Goal: Task Accomplishment & Management: Complete application form

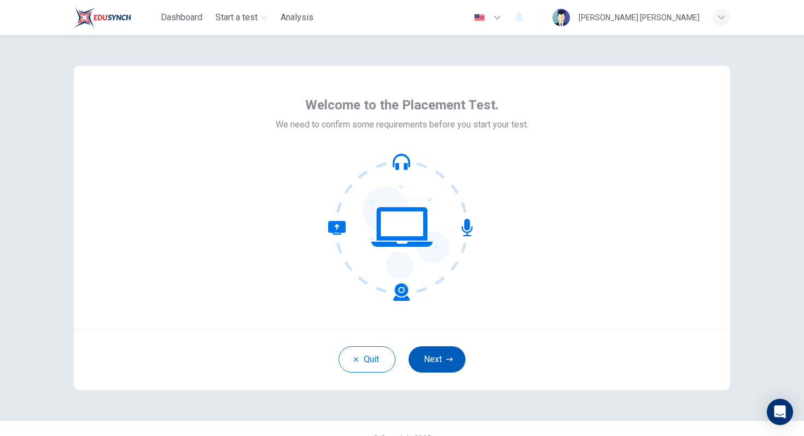
click at [442, 367] on button "Next" at bounding box center [436, 359] width 57 height 26
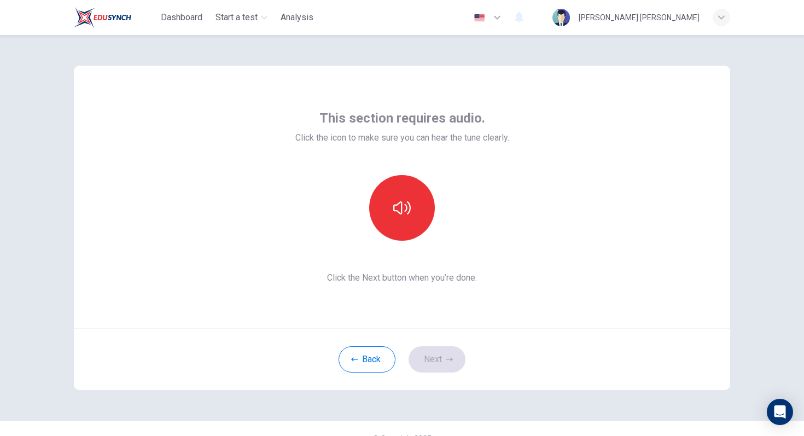
click at [399, 277] on span "Click the Next button when you’re done." at bounding box center [402, 277] width 214 height 13
click at [399, 211] on icon "button" at bounding box center [401, 207] width 17 height 17
click at [443, 362] on button "Next" at bounding box center [436, 359] width 57 height 26
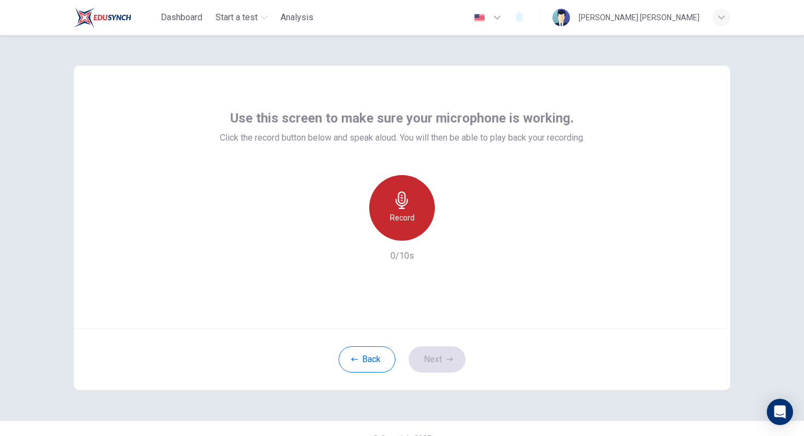
click at [407, 210] on div "Record" at bounding box center [402, 208] width 66 height 66
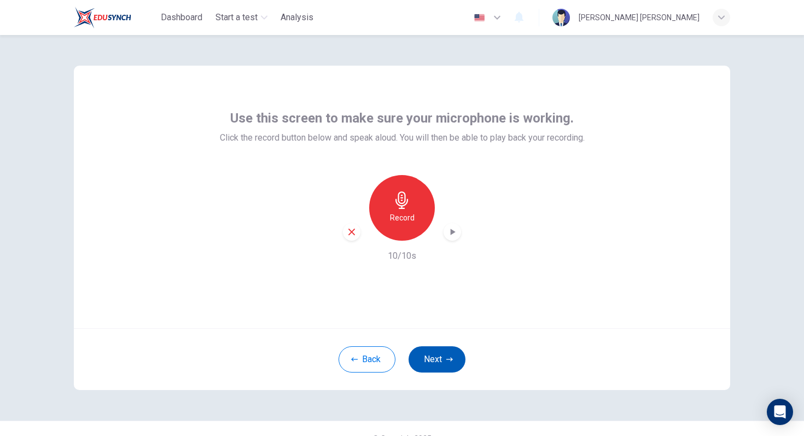
click at [441, 360] on button "Next" at bounding box center [436, 359] width 57 height 26
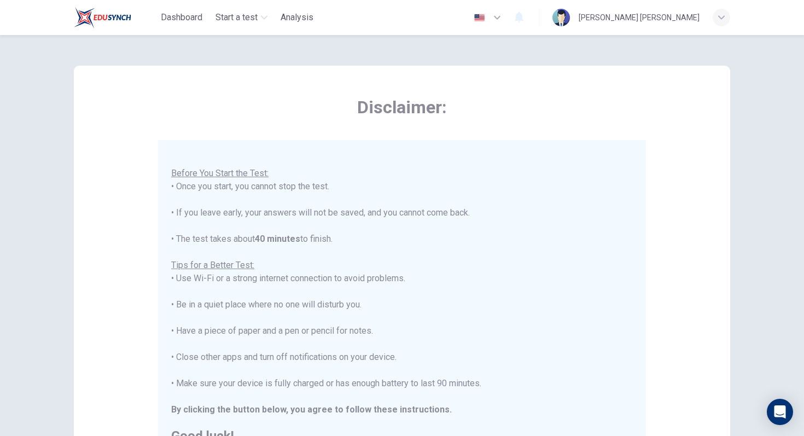
scroll to position [172, 0]
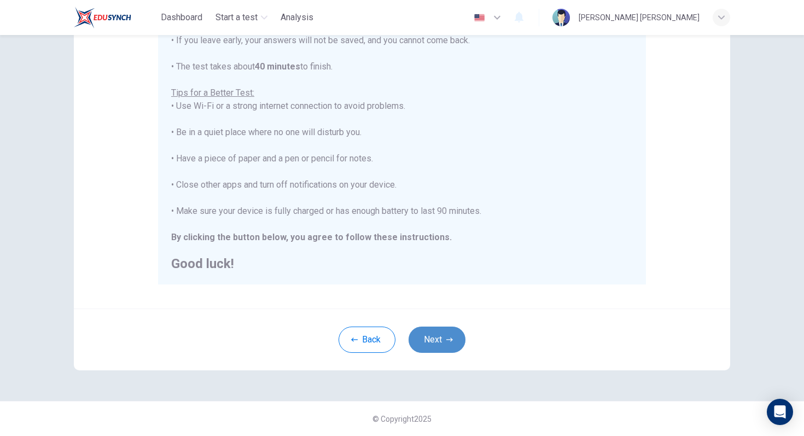
click at [438, 348] on button "Next" at bounding box center [436, 339] width 57 height 26
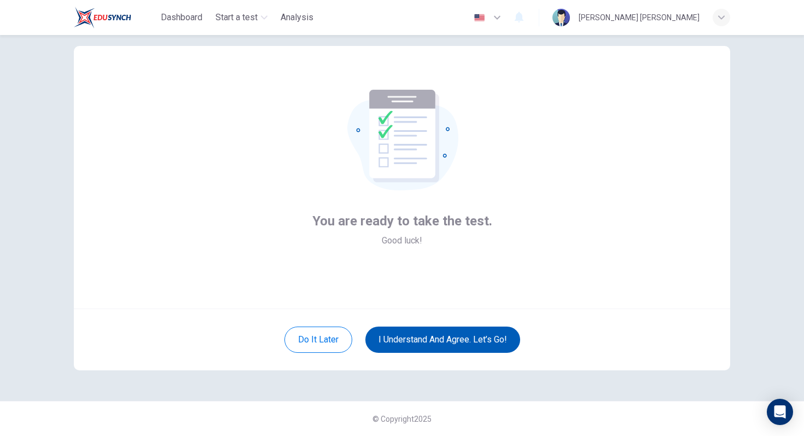
click at [440, 342] on button "I understand and agree. Let’s go!" at bounding box center [442, 339] width 155 height 26
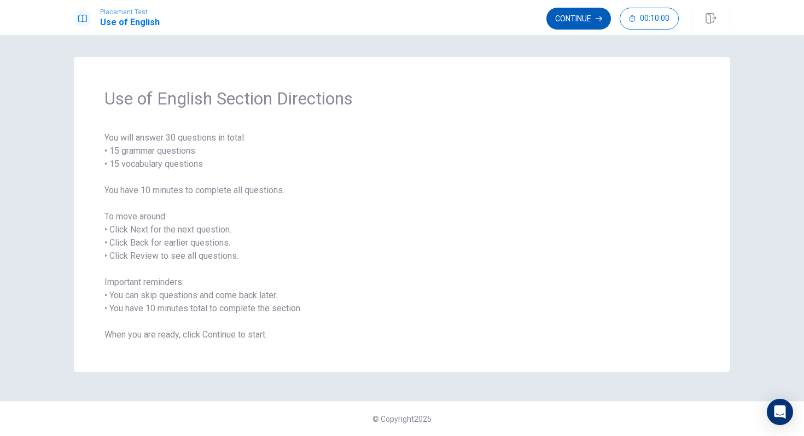
click at [576, 26] on button "Continue" at bounding box center [578, 19] width 65 height 22
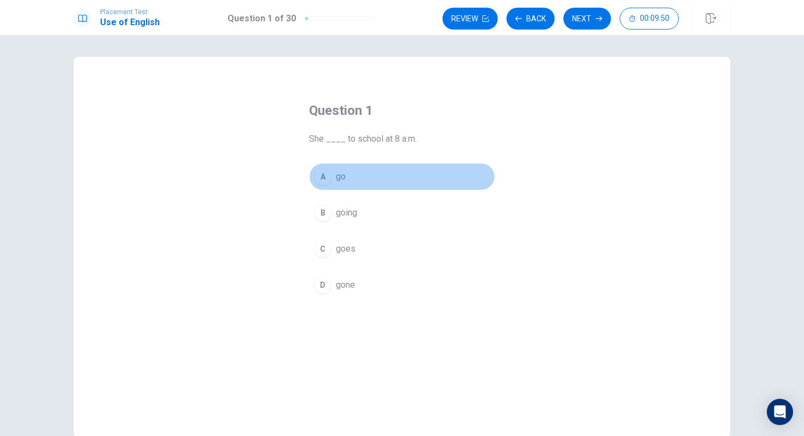
click at [325, 177] on div "A" at bounding box center [322, 176] width 17 height 17
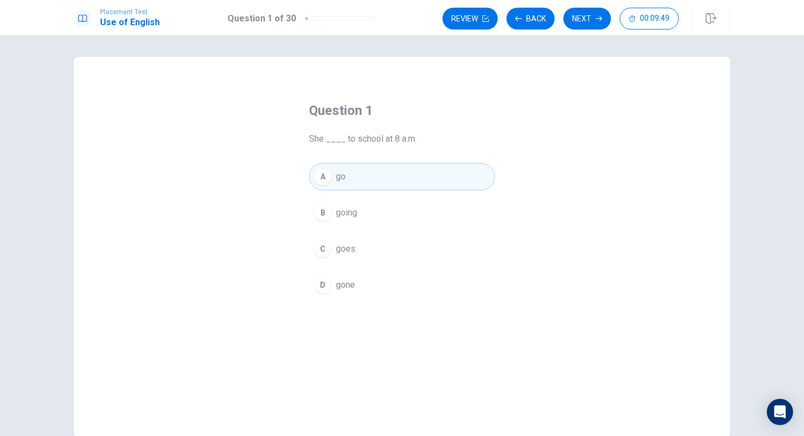
scroll to position [58, 0]
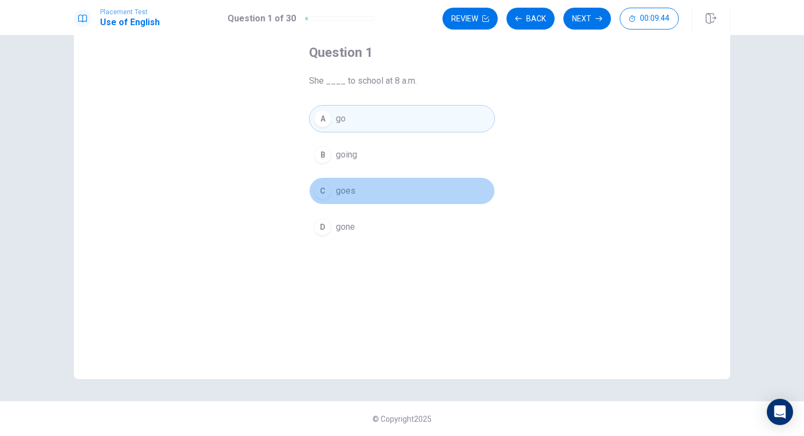
click at [371, 185] on button "C goes" at bounding box center [402, 190] width 186 height 27
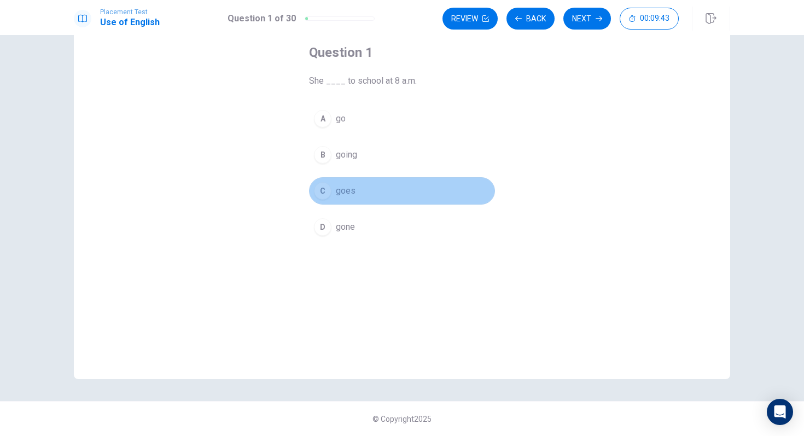
click at [324, 186] on div "C" at bounding box center [322, 190] width 17 height 17
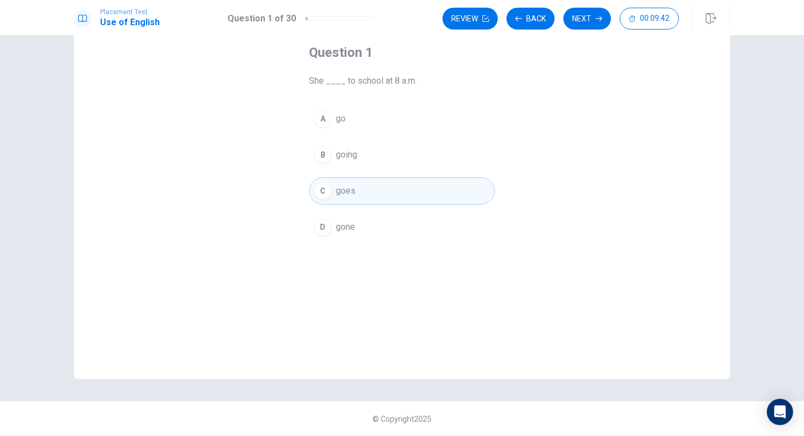
click at [355, 118] on button "A go" at bounding box center [402, 118] width 186 height 27
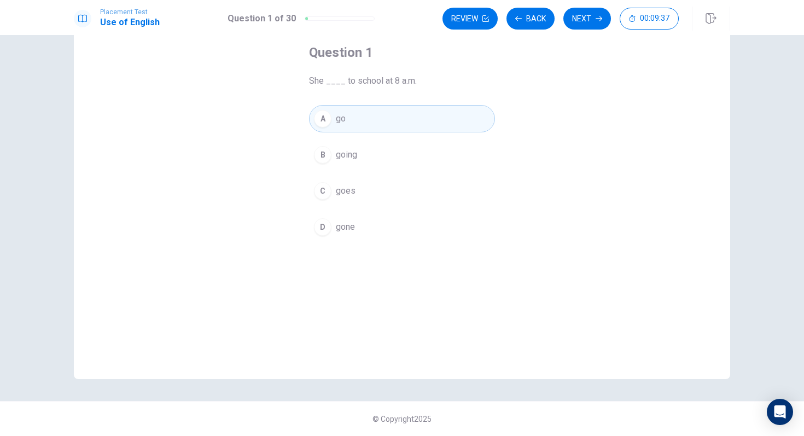
click at [371, 186] on button "C goes" at bounding box center [402, 190] width 186 height 27
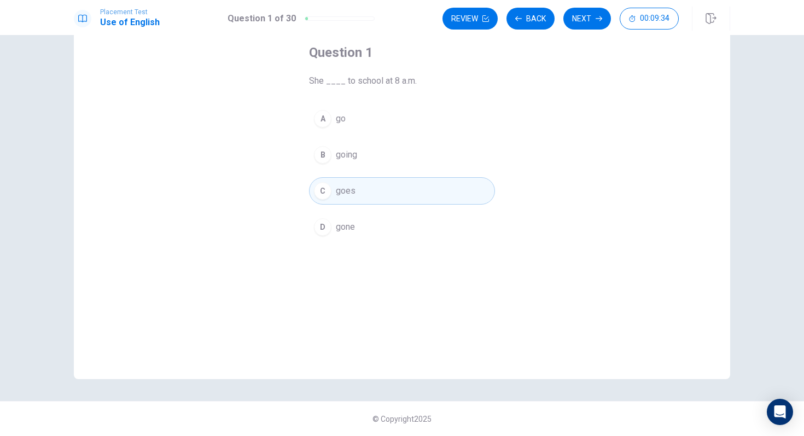
click at [570, 29] on div "Review Back Next 00:09:34" at bounding box center [586, 19] width 288 height 24
click at [579, 16] on button "Next" at bounding box center [587, 19] width 48 height 22
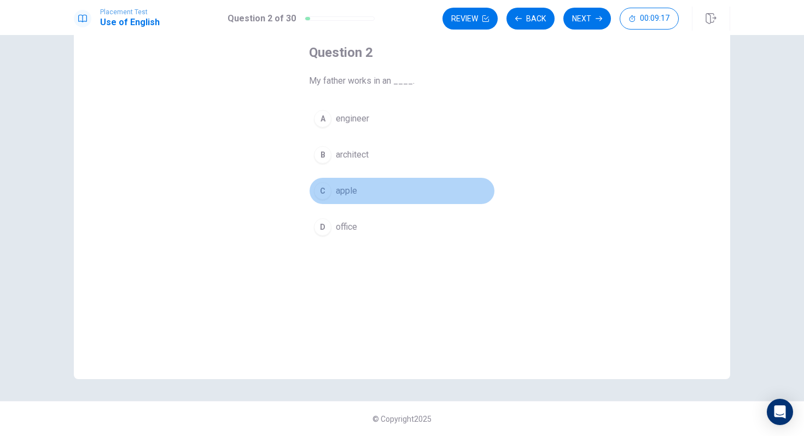
click at [344, 188] on span "apple" at bounding box center [346, 190] width 21 height 13
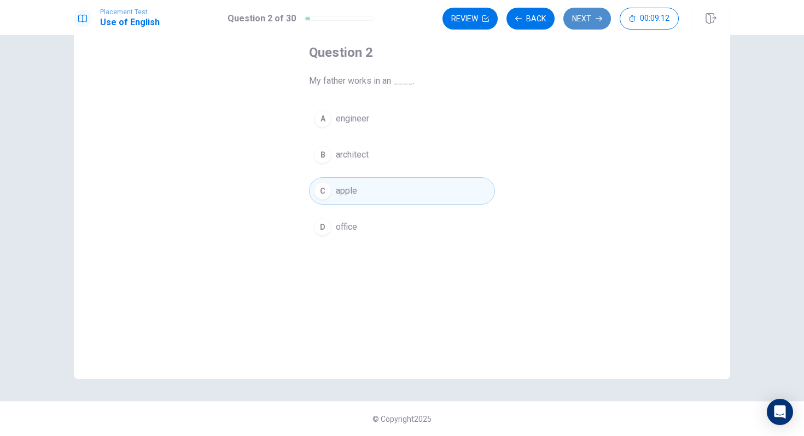
click at [595, 19] on icon "button" at bounding box center [598, 18] width 7 height 7
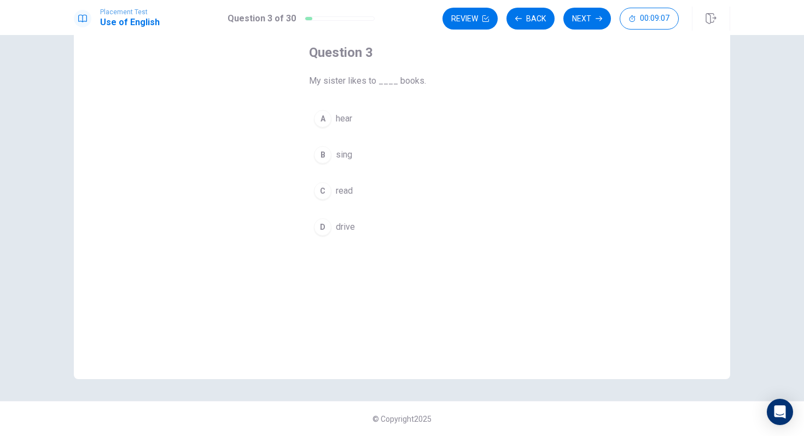
click at [342, 192] on span "read" at bounding box center [344, 190] width 17 height 13
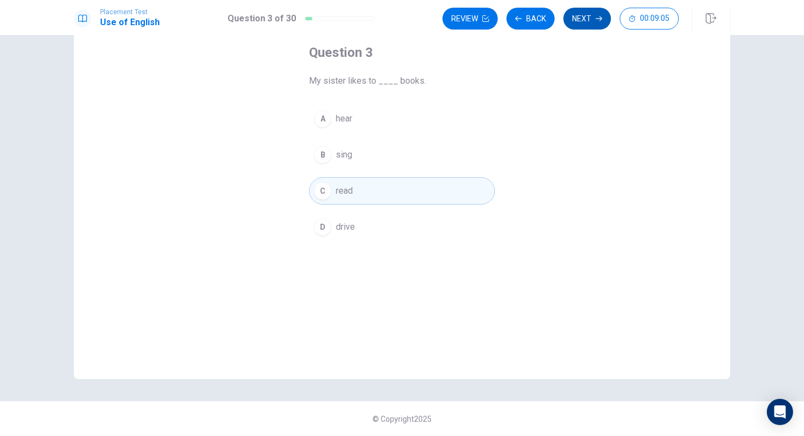
click at [589, 17] on button "Next" at bounding box center [587, 19] width 48 height 22
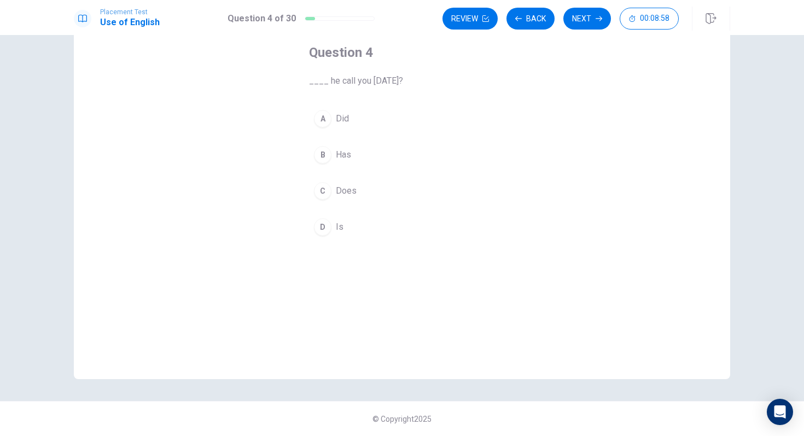
click at [386, 112] on button "A Did" at bounding box center [402, 118] width 186 height 27
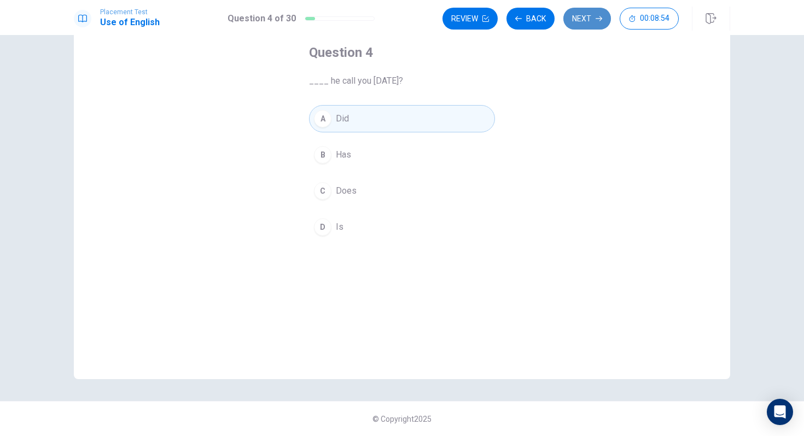
click at [586, 22] on button "Next" at bounding box center [587, 19] width 48 height 22
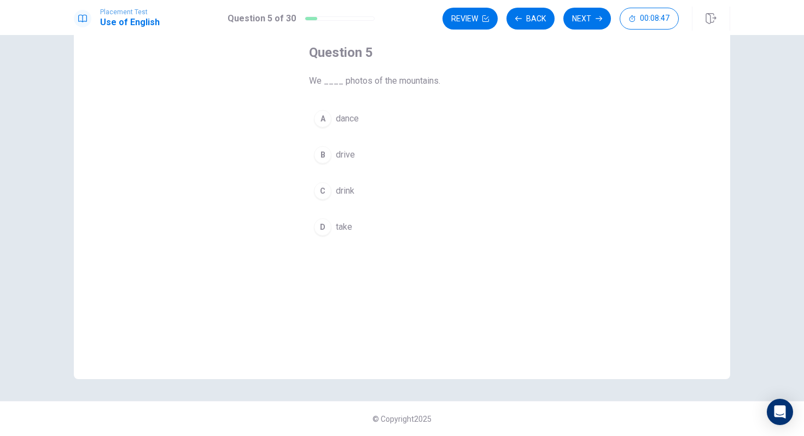
click at [345, 224] on span "take" at bounding box center [344, 226] width 16 height 13
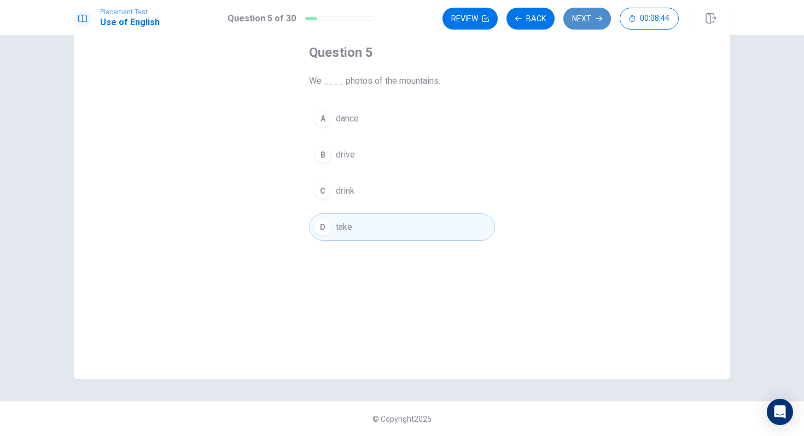
click at [596, 15] on icon "button" at bounding box center [598, 18] width 7 height 7
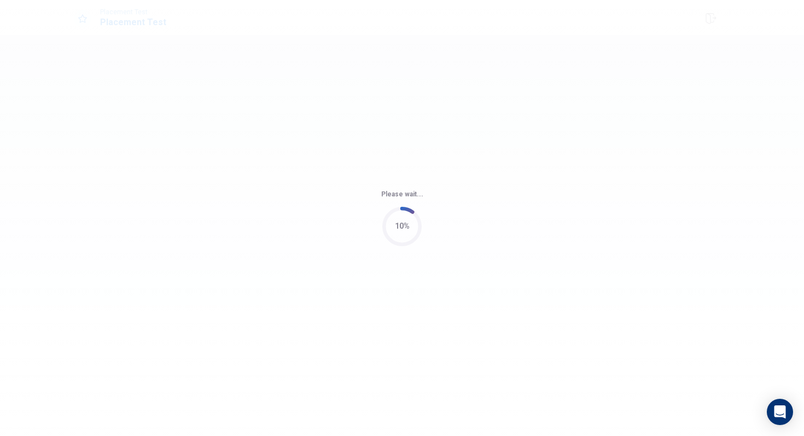
scroll to position [0, 0]
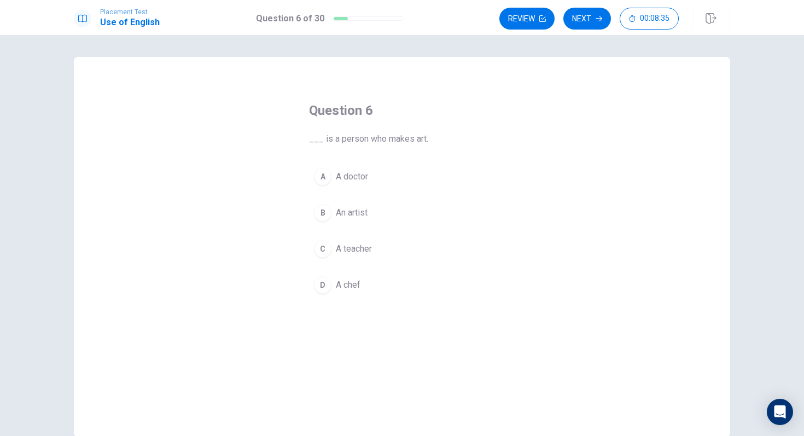
click at [369, 213] on button "B An artist" at bounding box center [402, 212] width 186 height 27
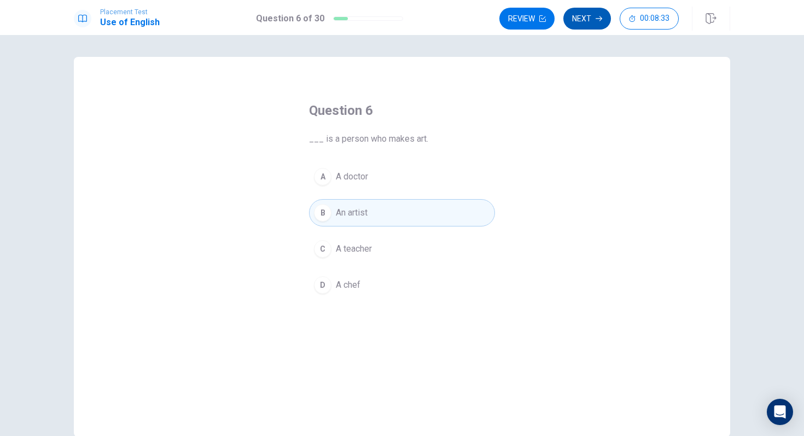
click at [585, 18] on button "Next" at bounding box center [587, 19] width 48 height 22
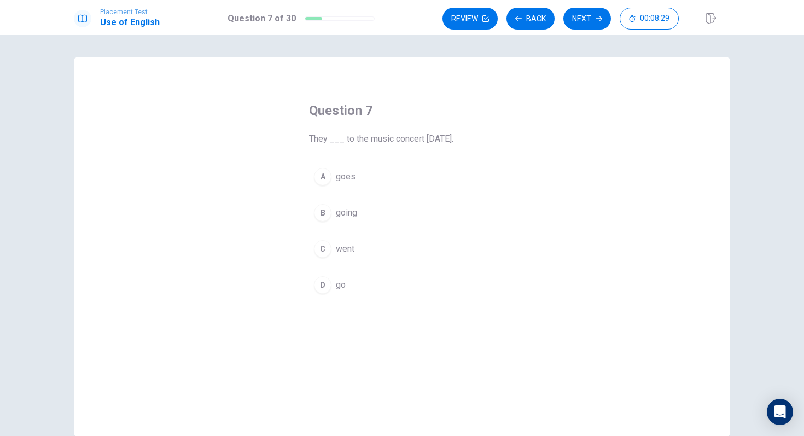
click at [340, 247] on span "went" at bounding box center [345, 248] width 19 height 13
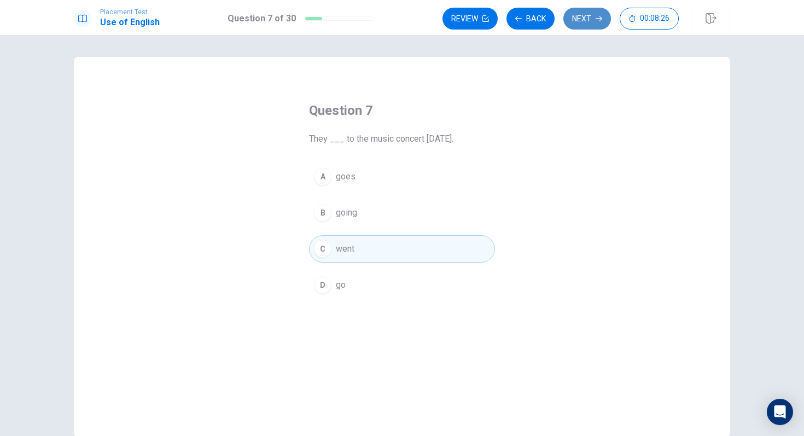
click at [587, 13] on button "Next" at bounding box center [587, 19] width 48 height 22
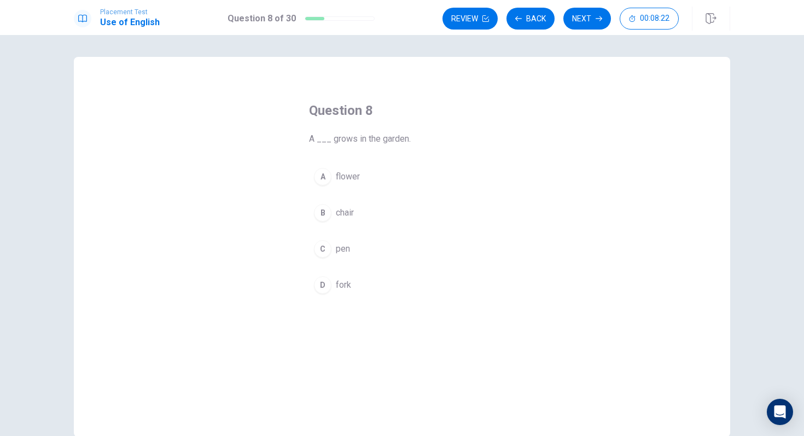
click at [352, 180] on span "flower" at bounding box center [348, 176] width 24 height 13
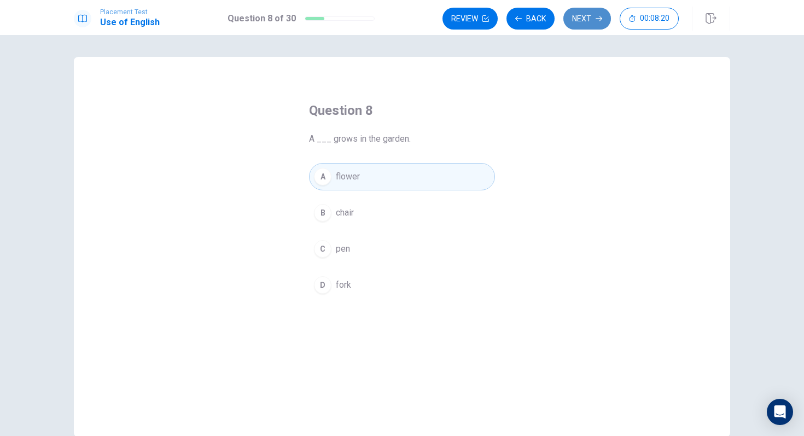
click at [598, 20] on icon "button" at bounding box center [598, 18] width 7 height 7
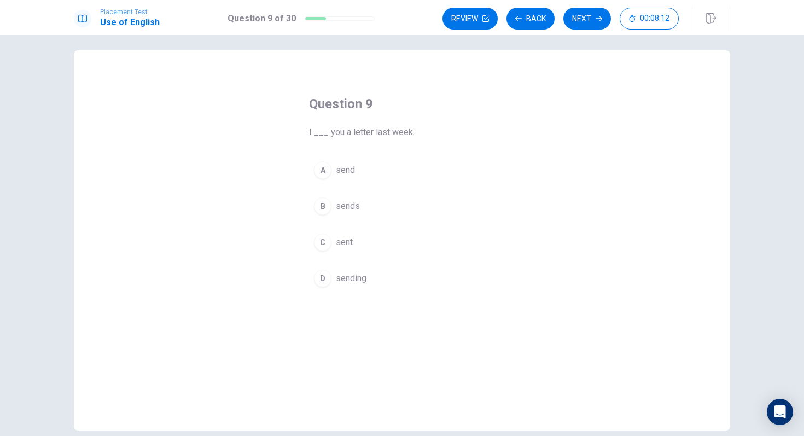
scroll to position [5, 0]
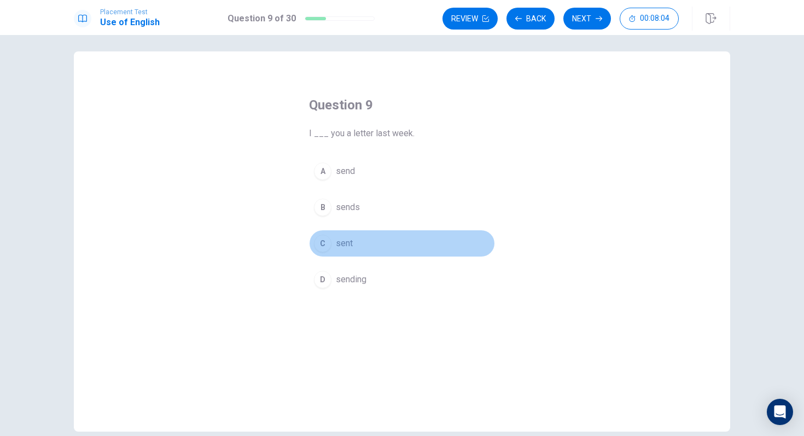
click at [341, 244] on span "sent" at bounding box center [344, 243] width 17 height 13
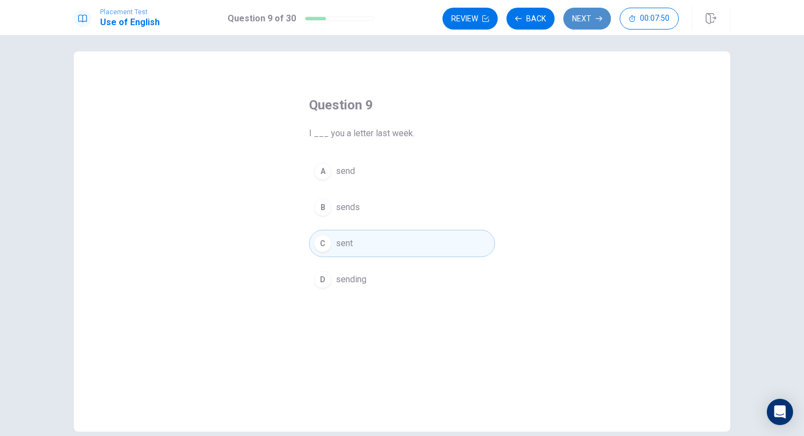
click at [592, 16] on button "Next" at bounding box center [587, 19] width 48 height 22
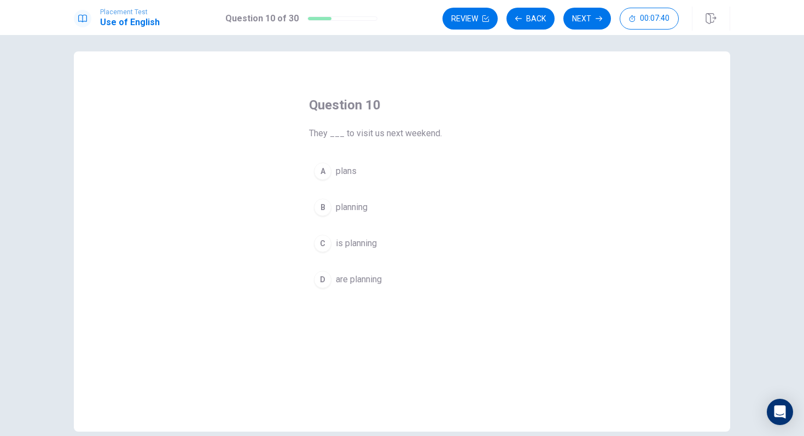
click at [349, 278] on span "are planning" at bounding box center [359, 279] width 46 height 13
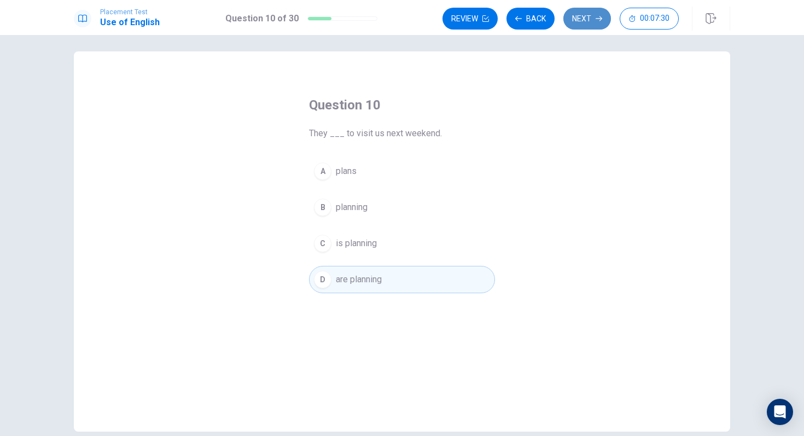
click at [584, 11] on button "Next" at bounding box center [587, 19] width 48 height 22
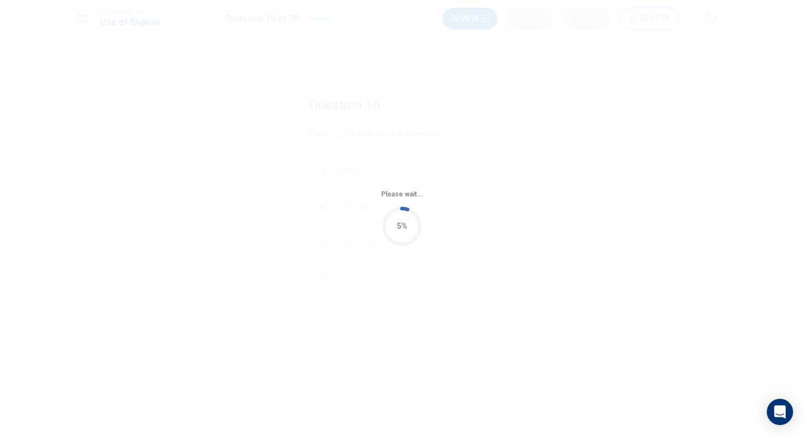
scroll to position [0, 0]
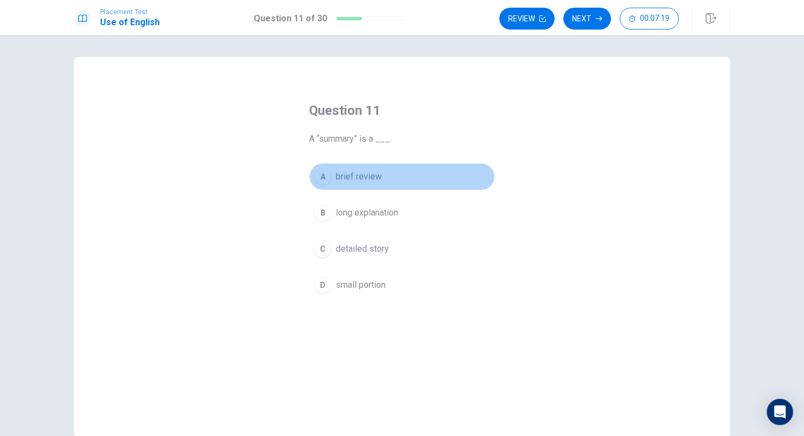
click at [377, 175] on span "brief review" at bounding box center [359, 176] width 46 height 13
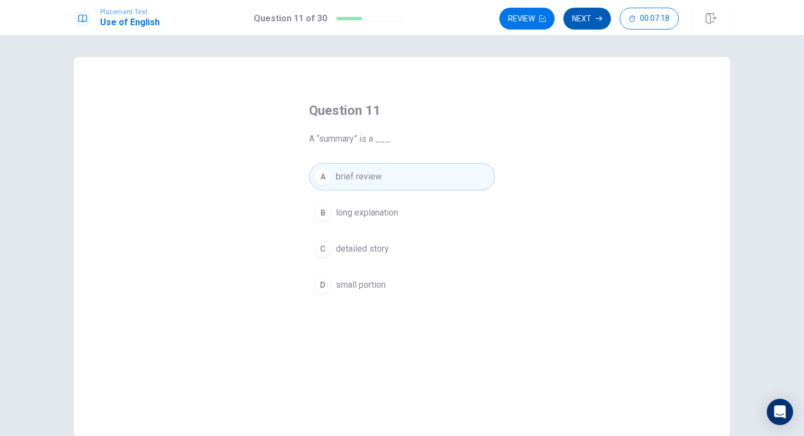
click at [583, 14] on button "Next" at bounding box center [587, 19] width 48 height 22
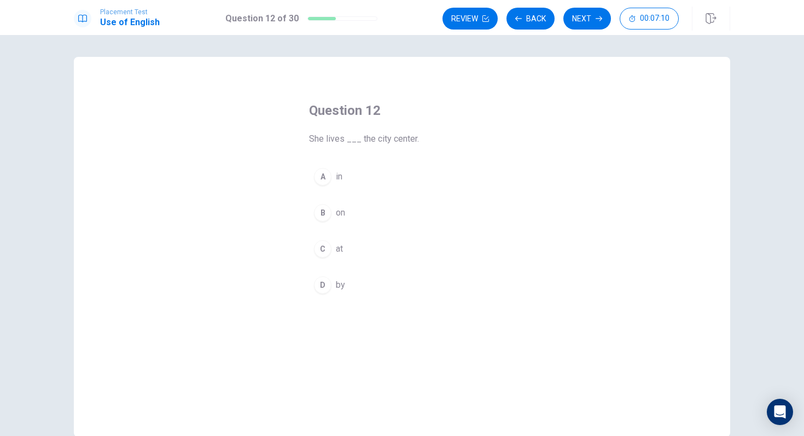
click at [329, 254] on div "C" at bounding box center [322, 248] width 17 height 17
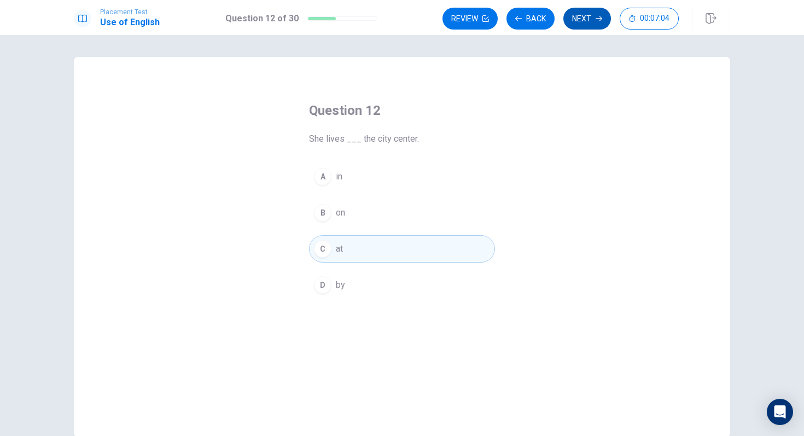
click at [601, 12] on button "Next" at bounding box center [587, 19] width 48 height 22
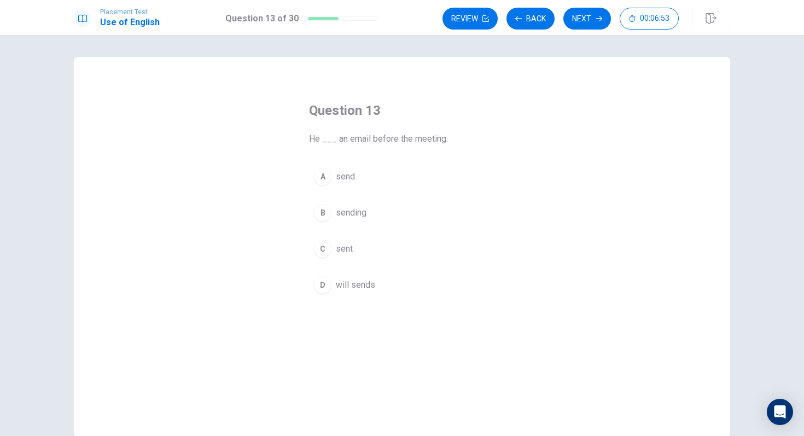
click at [377, 283] on button "D will sends" at bounding box center [402, 284] width 186 height 27
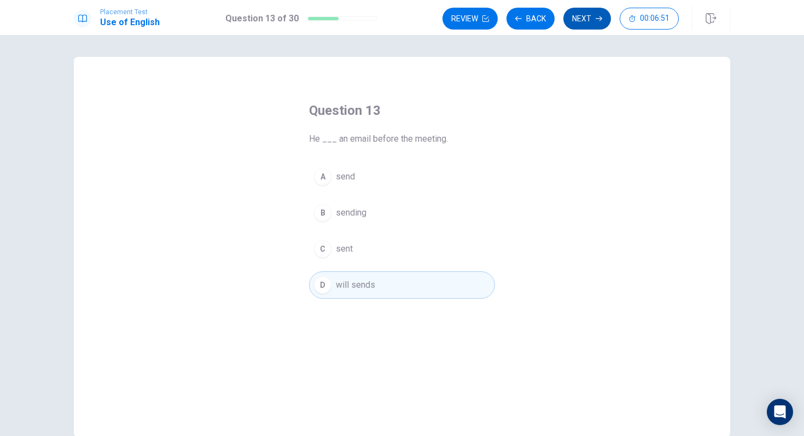
click at [582, 14] on button "Next" at bounding box center [587, 19] width 48 height 22
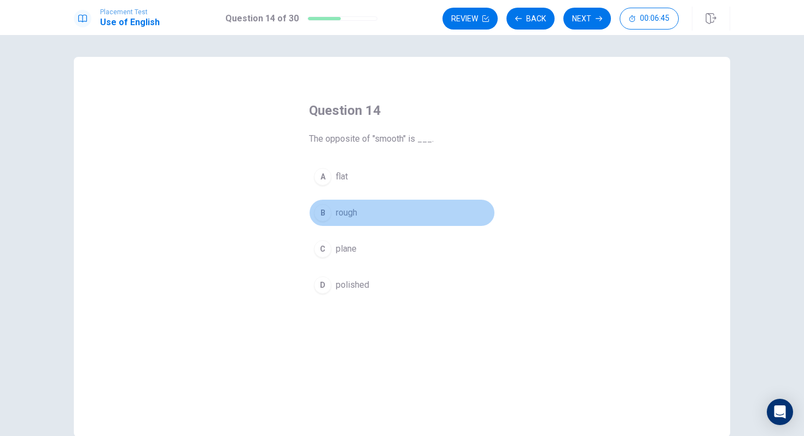
click at [364, 212] on button "B rough" at bounding box center [402, 212] width 186 height 27
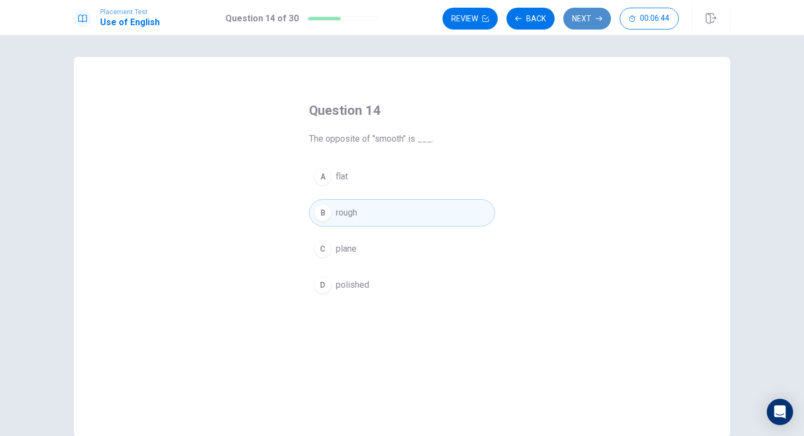
click at [579, 18] on button "Next" at bounding box center [587, 19] width 48 height 22
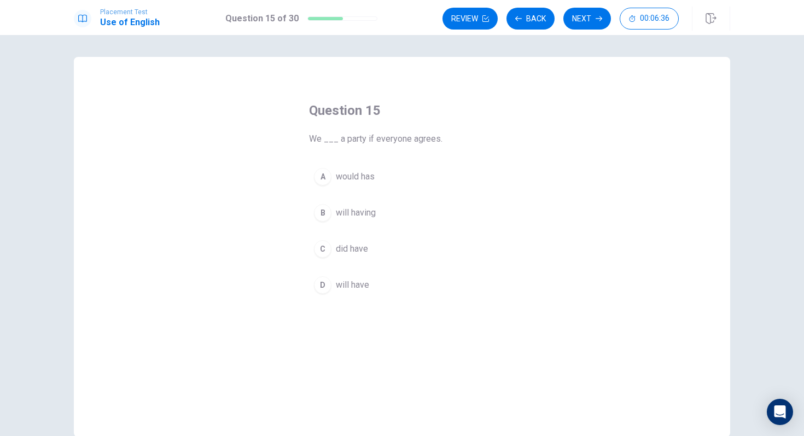
click at [356, 287] on span "will have" at bounding box center [352, 284] width 33 height 13
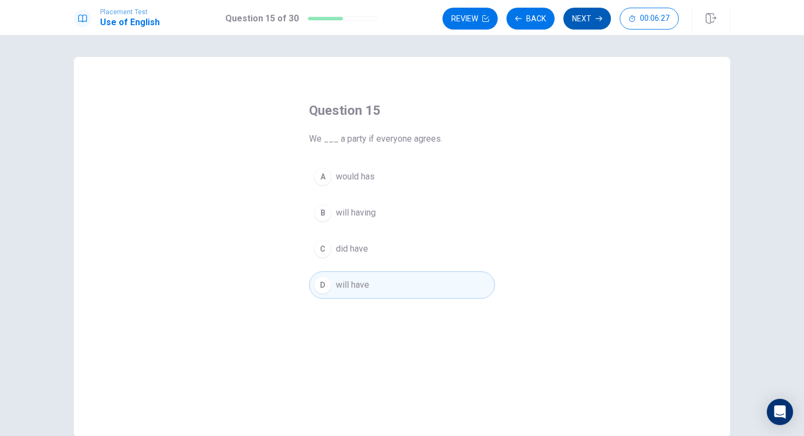
click at [584, 13] on button "Next" at bounding box center [587, 19] width 48 height 22
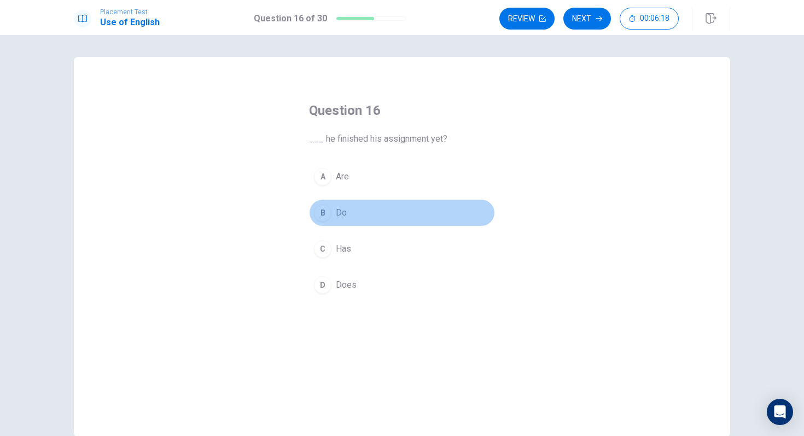
click at [320, 214] on div "B" at bounding box center [322, 212] width 17 height 17
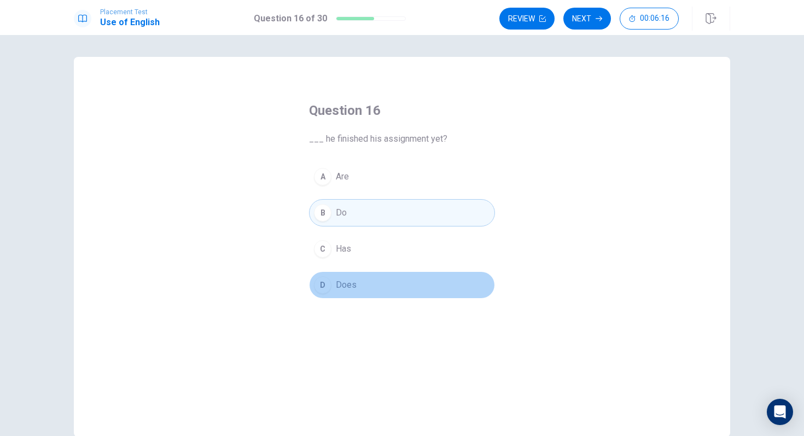
click at [320, 281] on div "D" at bounding box center [322, 284] width 17 height 17
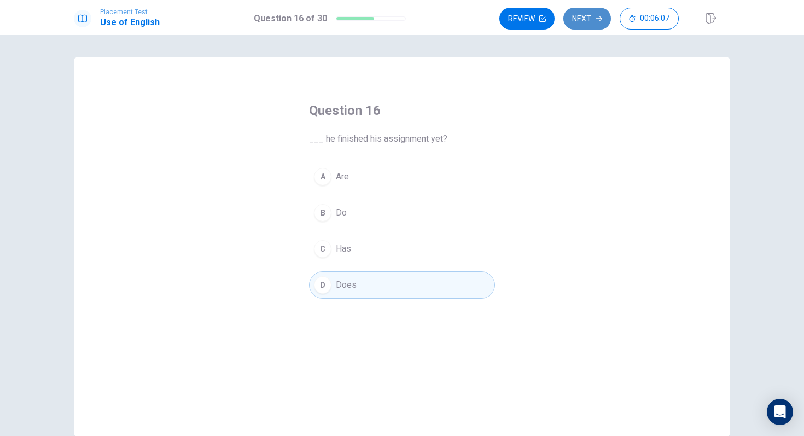
click at [587, 17] on button "Next" at bounding box center [587, 19] width 48 height 22
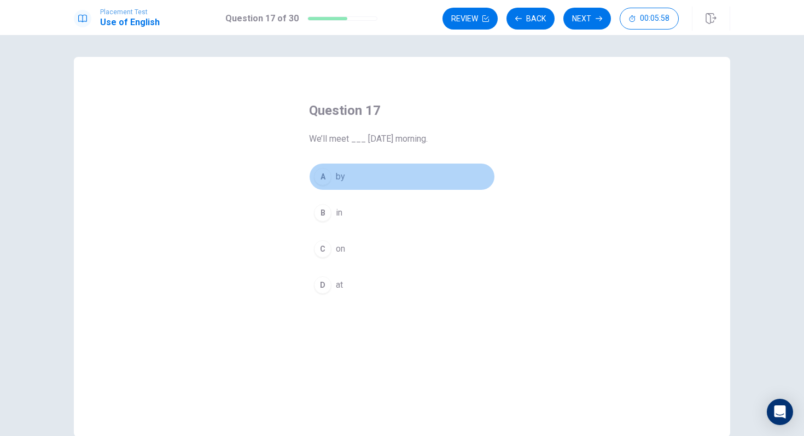
click at [336, 173] on span "by" at bounding box center [340, 176] width 9 height 13
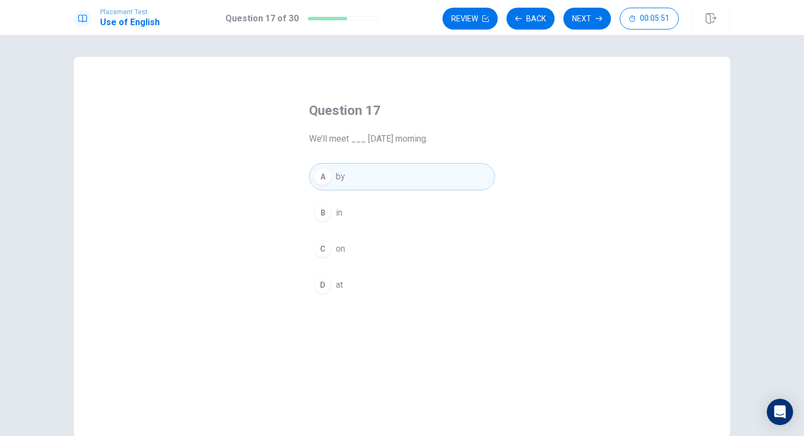
click at [348, 283] on button "D at" at bounding box center [402, 284] width 186 height 27
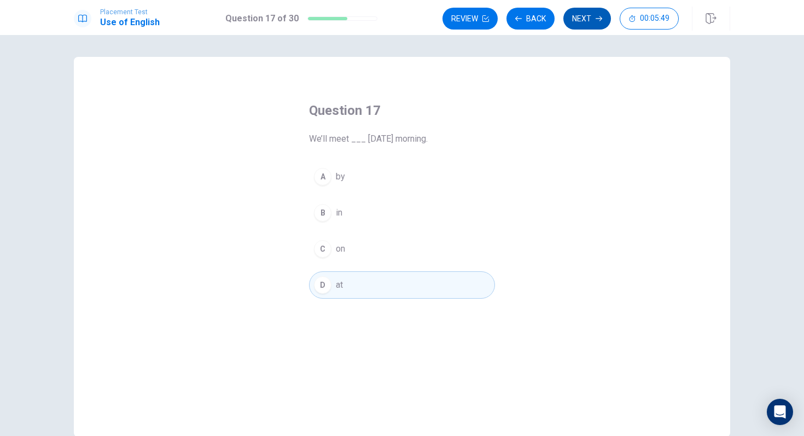
click at [584, 11] on button "Next" at bounding box center [587, 19] width 48 height 22
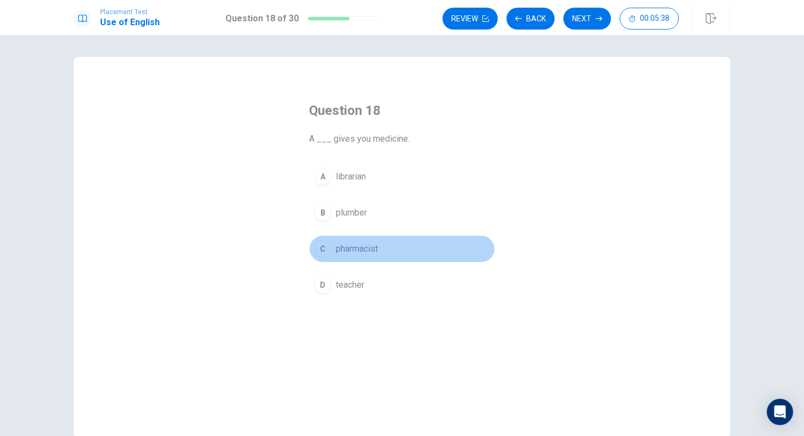
click at [391, 249] on button "C pharmacist" at bounding box center [402, 248] width 186 height 27
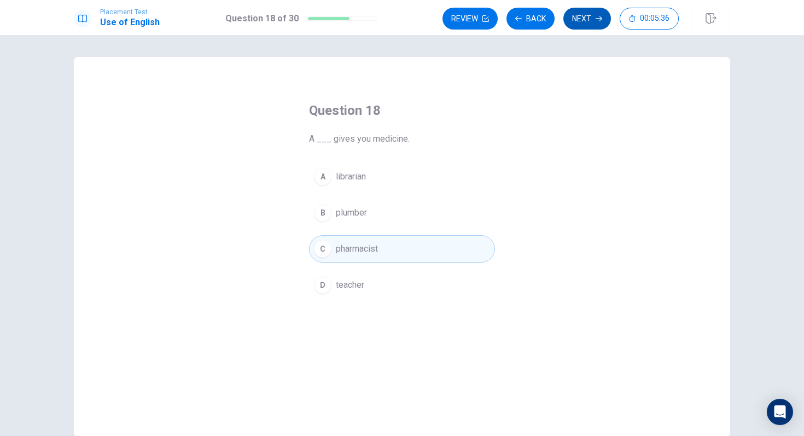
click at [589, 18] on button "Next" at bounding box center [587, 19] width 48 height 22
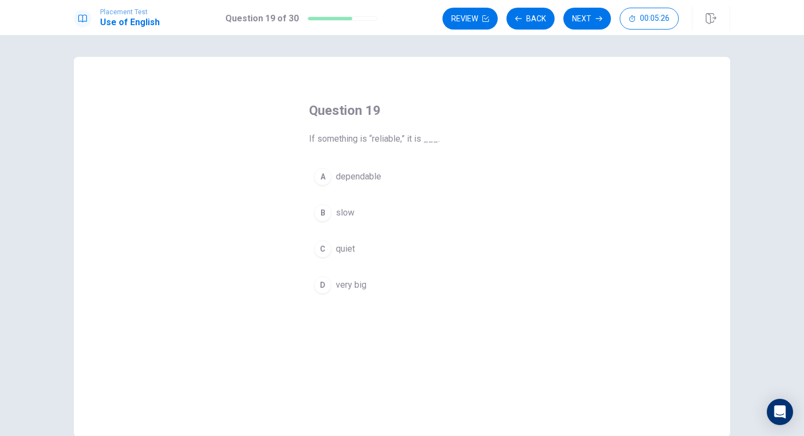
click at [376, 174] on span "dependable" at bounding box center [358, 176] width 45 height 13
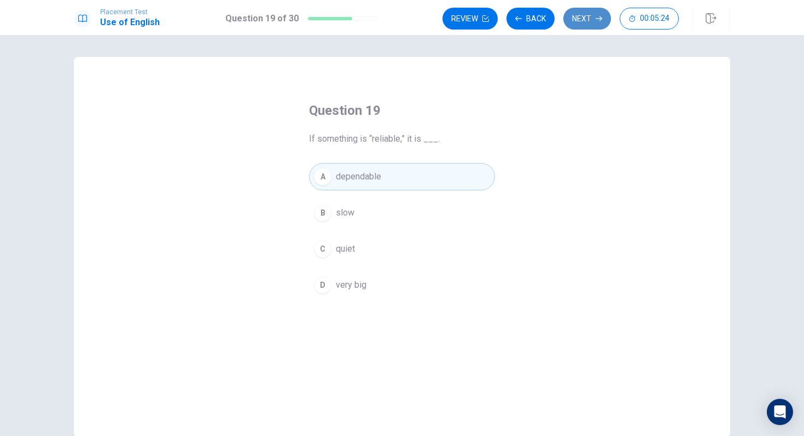
click at [594, 22] on button "Next" at bounding box center [587, 19] width 48 height 22
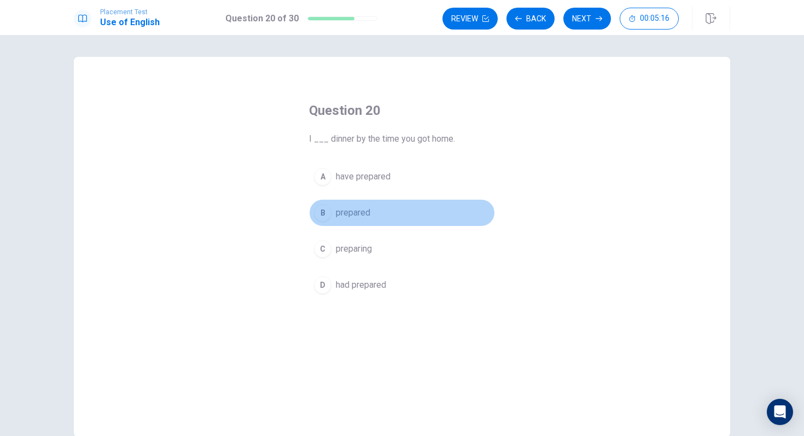
click at [366, 212] on span "prepared" at bounding box center [353, 212] width 34 height 13
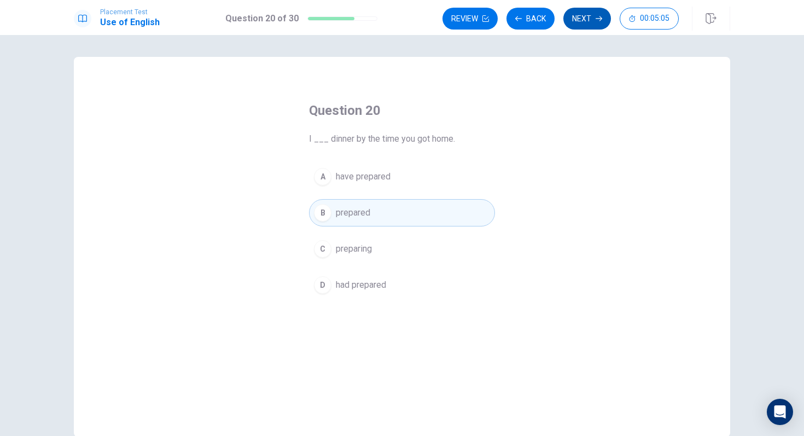
click at [585, 17] on button "Next" at bounding box center [587, 19] width 48 height 22
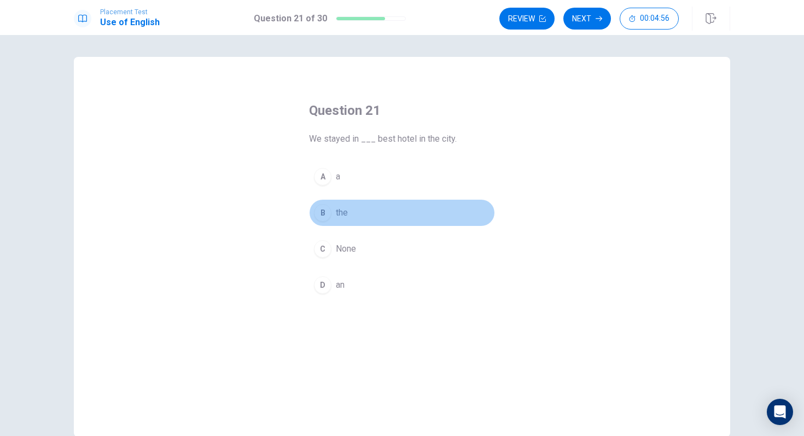
click at [355, 206] on button "B the" at bounding box center [402, 212] width 186 height 27
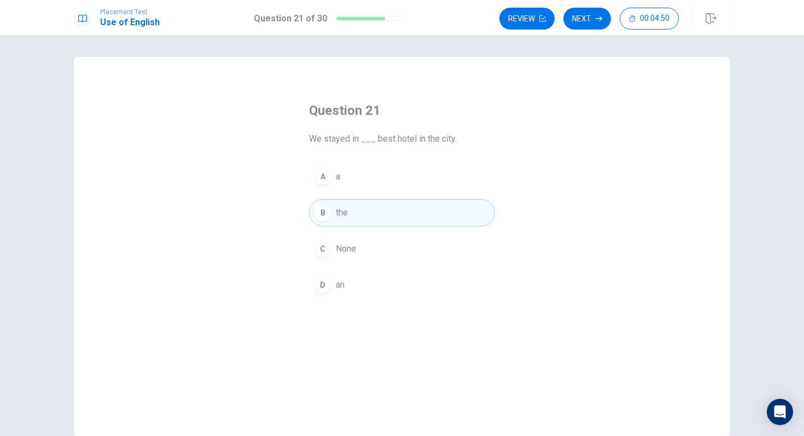
click at [590, 7] on div "Review Next 00:04:50" at bounding box center [614, 19] width 231 height 24
click at [589, 17] on button "Next" at bounding box center [587, 19] width 48 height 22
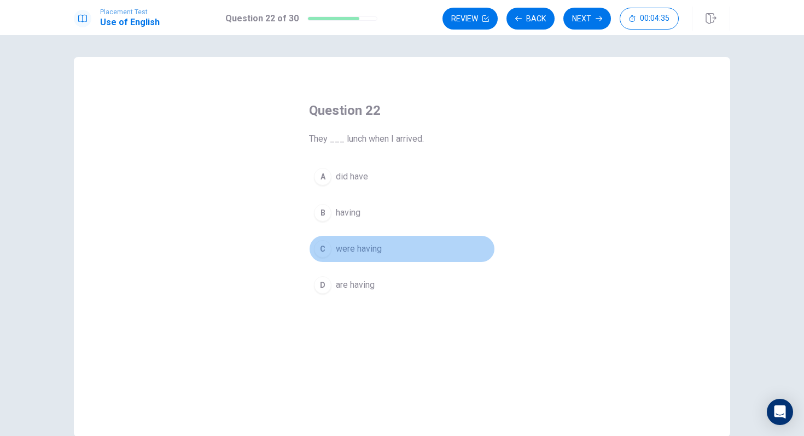
click at [371, 250] on span "were having" at bounding box center [359, 248] width 46 height 13
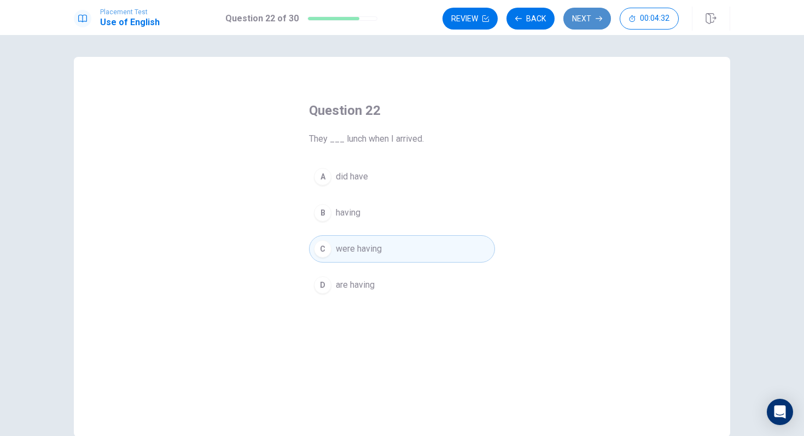
click at [587, 16] on button "Next" at bounding box center [587, 19] width 48 height 22
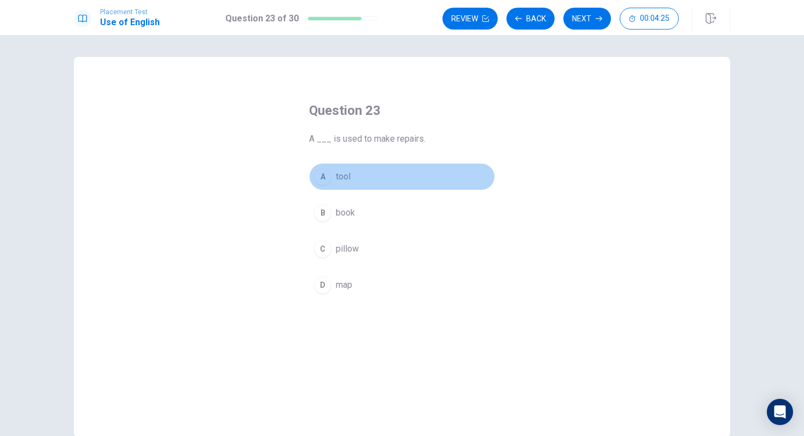
click at [327, 173] on div "A" at bounding box center [322, 176] width 17 height 17
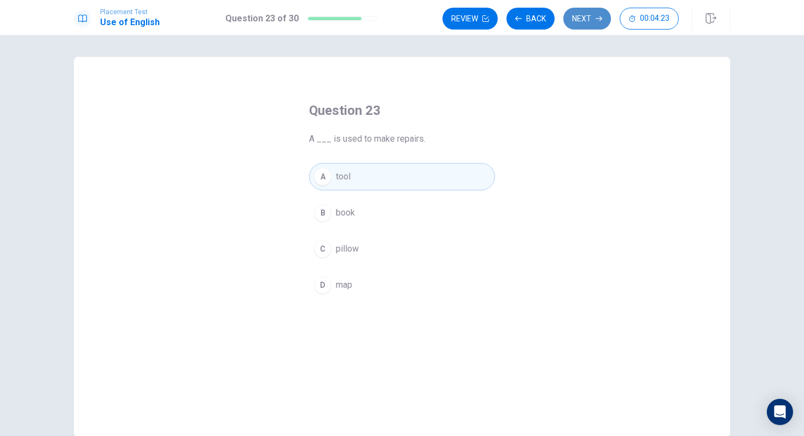
click at [579, 27] on button "Next" at bounding box center [587, 19] width 48 height 22
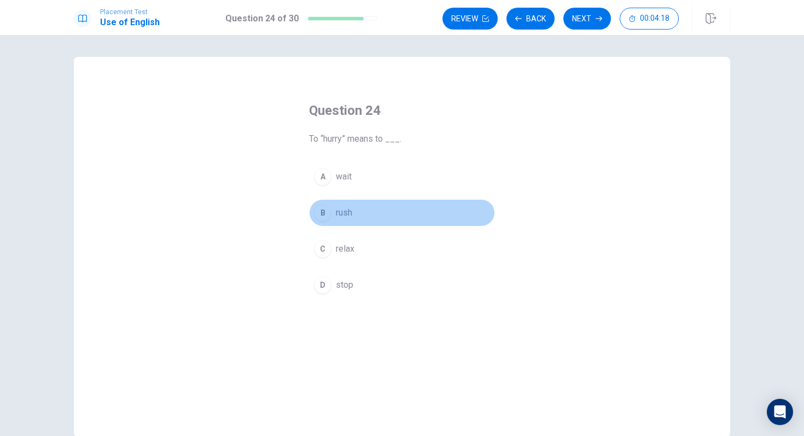
click at [338, 214] on span "rush" at bounding box center [344, 212] width 16 height 13
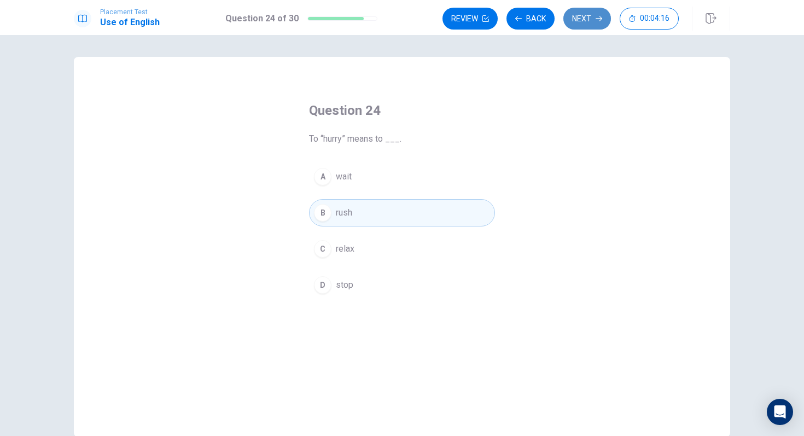
click at [577, 16] on button "Next" at bounding box center [587, 19] width 48 height 22
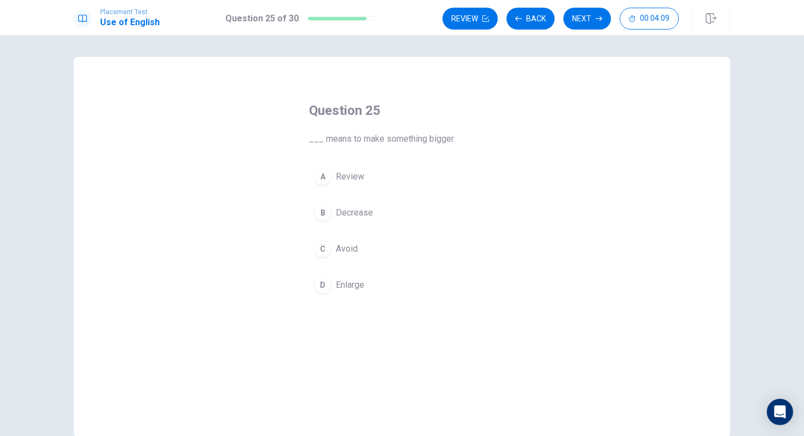
click at [360, 285] on span "Enlarge" at bounding box center [350, 284] width 28 height 13
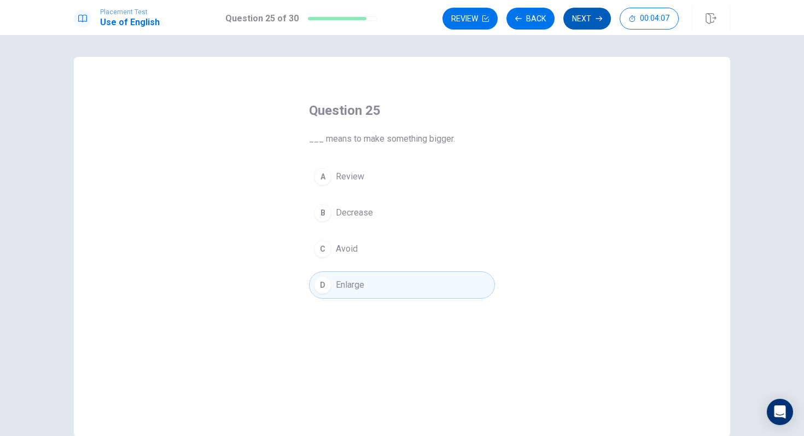
click at [586, 16] on button "Next" at bounding box center [587, 19] width 48 height 22
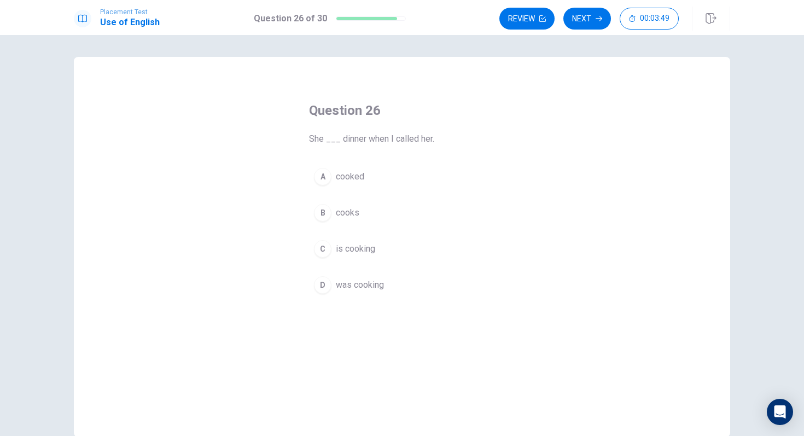
click at [359, 219] on button "B cooks" at bounding box center [402, 212] width 186 height 27
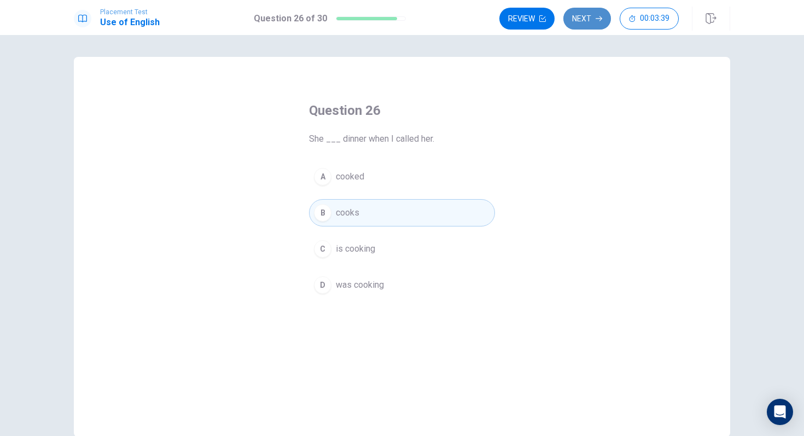
click at [590, 21] on button "Next" at bounding box center [587, 19] width 48 height 22
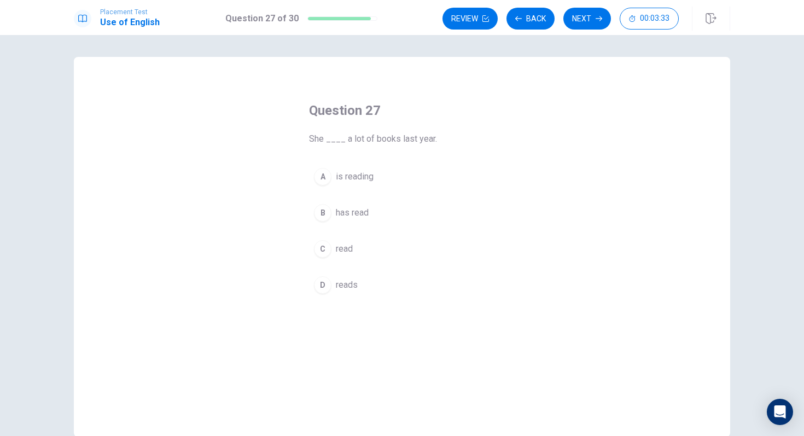
click at [382, 174] on button "A is reading" at bounding box center [402, 176] width 186 height 27
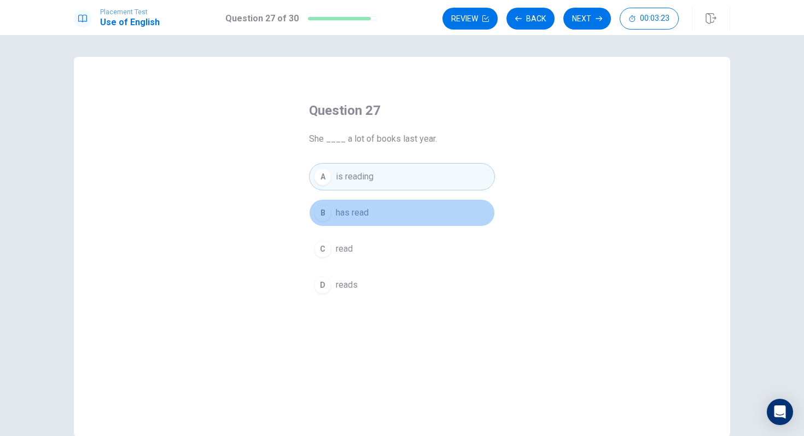
click at [360, 214] on span "has read" at bounding box center [352, 212] width 33 height 13
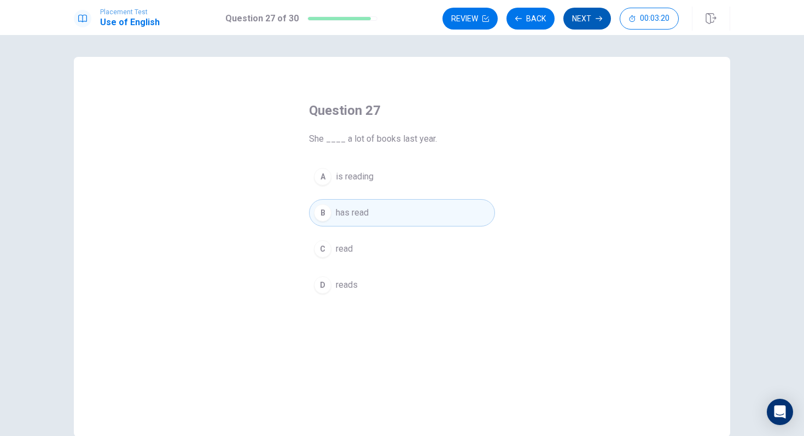
click at [584, 11] on button "Next" at bounding box center [587, 19] width 48 height 22
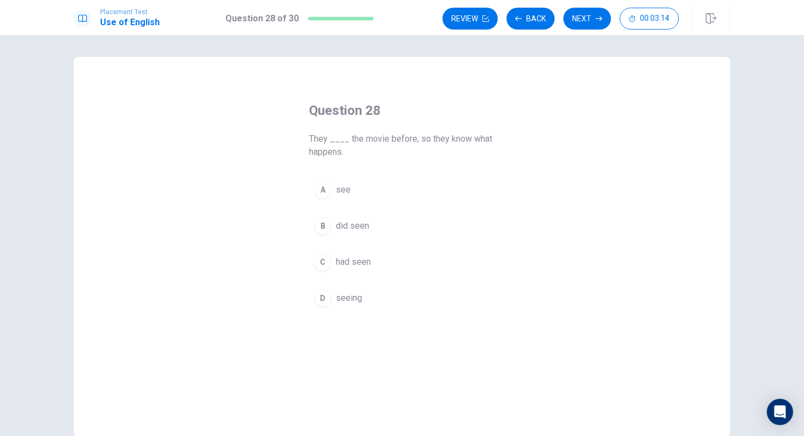
click at [346, 189] on span "see" at bounding box center [343, 189] width 15 height 13
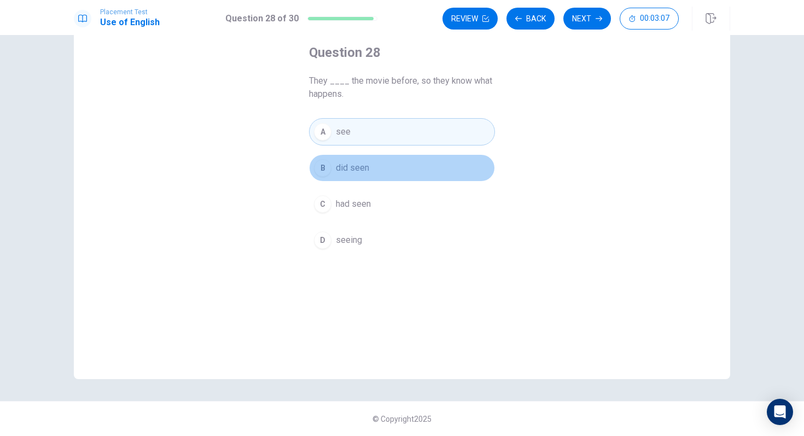
click at [377, 167] on button "B did seen" at bounding box center [402, 167] width 186 height 27
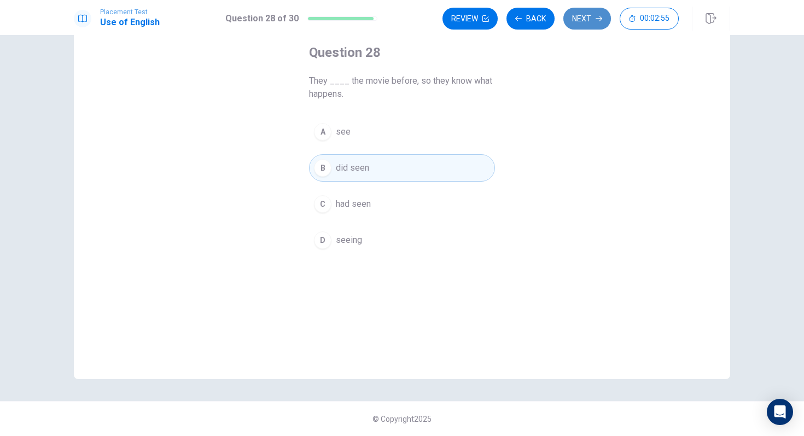
click at [588, 16] on button "Next" at bounding box center [587, 19] width 48 height 22
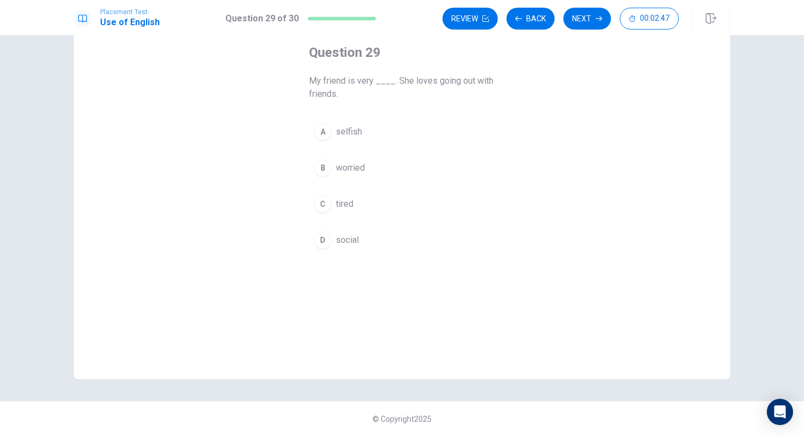
click at [336, 241] on span "social" at bounding box center [347, 239] width 23 height 13
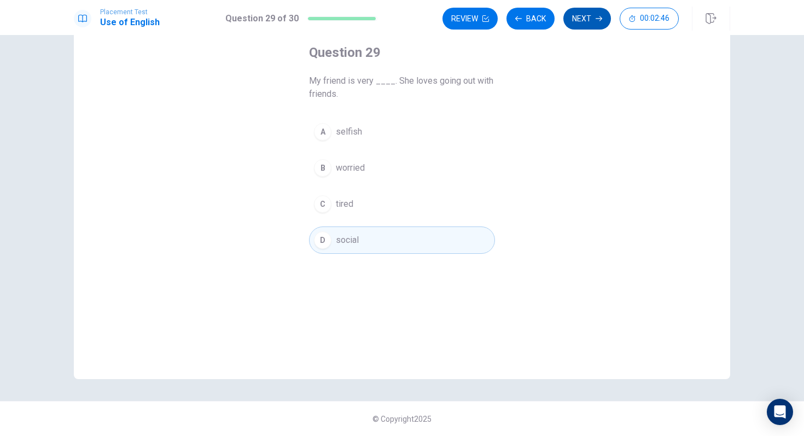
click at [573, 22] on button "Next" at bounding box center [587, 19] width 48 height 22
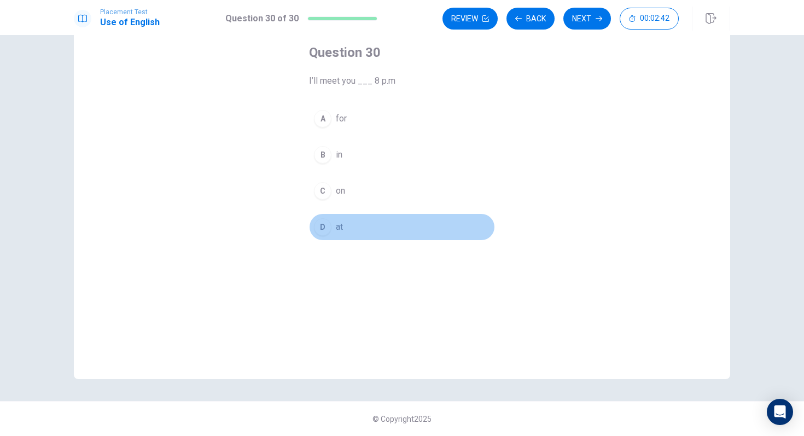
click at [320, 224] on div "D" at bounding box center [322, 226] width 17 height 17
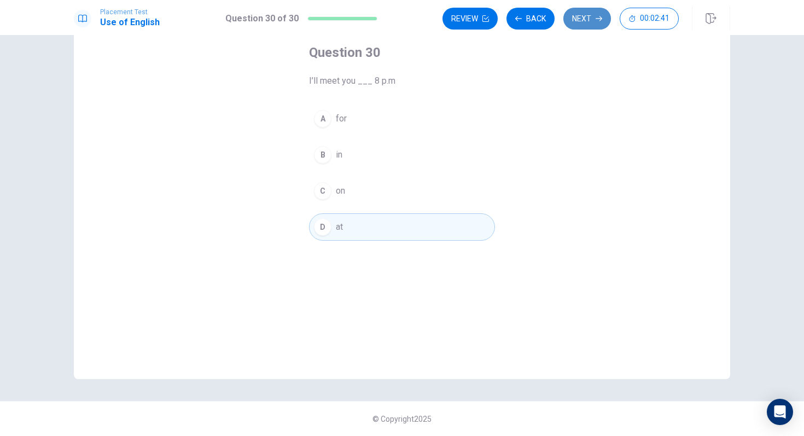
click at [593, 21] on button "Next" at bounding box center [587, 19] width 48 height 22
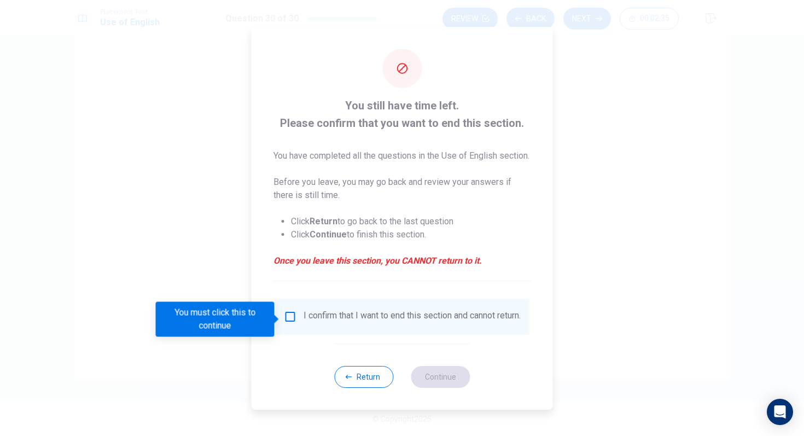
click at [282, 307] on div "I confirm that I want to end this section and cannot return." at bounding box center [402, 316] width 254 height 36
click at [290, 320] on input "You must click this to continue" at bounding box center [290, 316] width 13 height 13
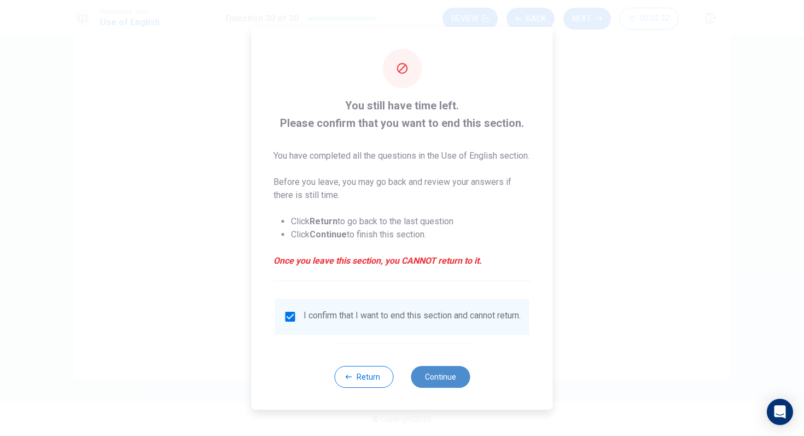
click at [454, 386] on button "Continue" at bounding box center [440, 377] width 59 height 22
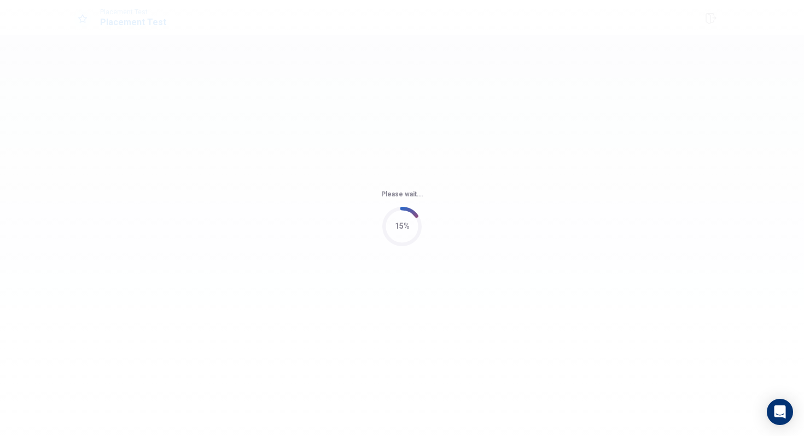
scroll to position [0, 0]
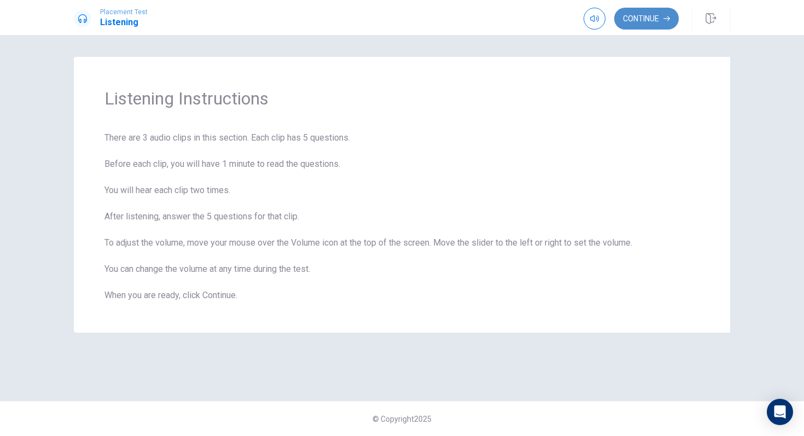
click at [629, 27] on button "Continue" at bounding box center [646, 19] width 65 height 22
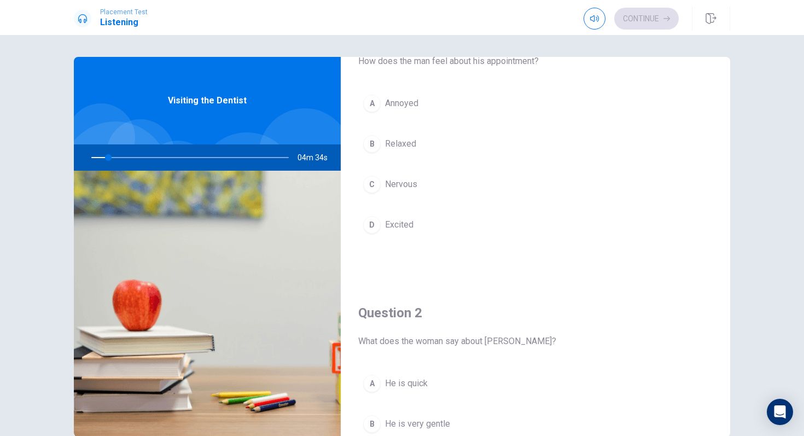
scroll to position [52, 0]
drag, startPoint x: 110, startPoint y: 159, endPoint x: 126, endPoint y: 159, distance: 16.4
click at [127, 159] on div at bounding box center [187, 157] width 219 height 26
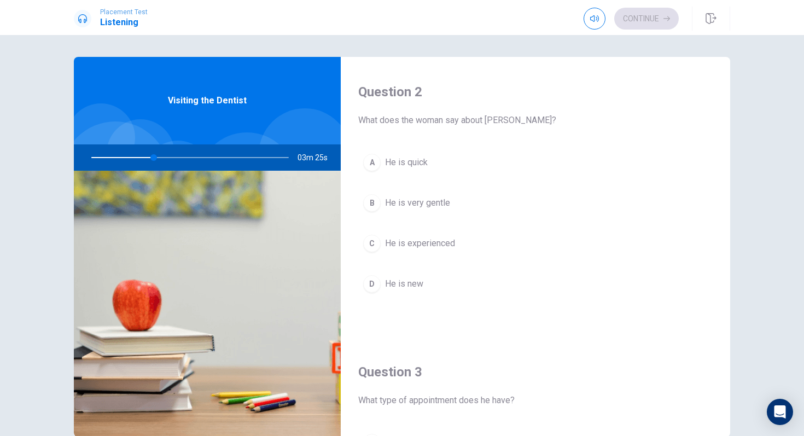
scroll to position [277, 0]
click at [415, 204] on span "He is very gentle" at bounding box center [417, 201] width 65 height 13
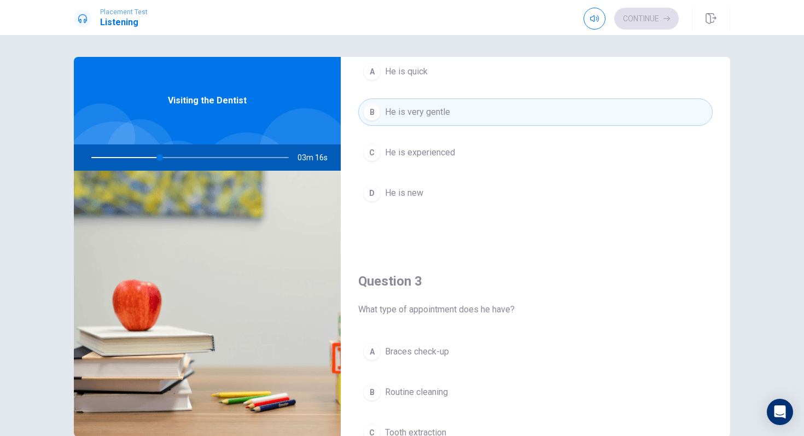
scroll to position [475, 0]
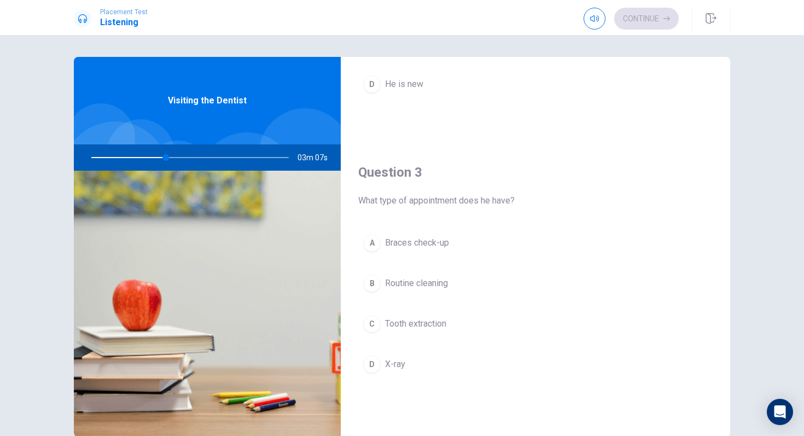
drag, startPoint x: 159, startPoint y: 159, endPoint x: 176, endPoint y: 157, distance: 17.0
click at [176, 157] on div at bounding box center [187, 157] width 219 height 26
drag, startPoint x: 163, startPoint y: 159, endPoint x: 209, endPoint y: 156, distance: 46.0
click at [209, 157] on div at bounding box center [187, 157] width 219 height 26
drag, startPoint x: 168, startPoint y: 156, endPoint x: 214, endPoint y: 153, distance: 46.0
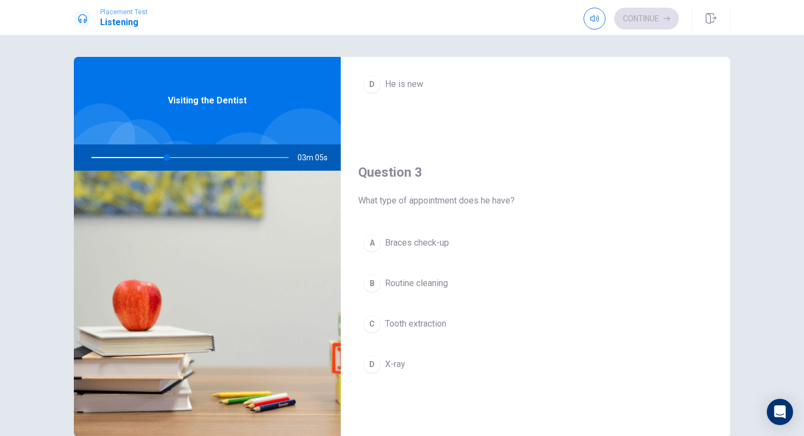
click at [214, 153] on div at bounding box center [187, 157] width 219 height 26
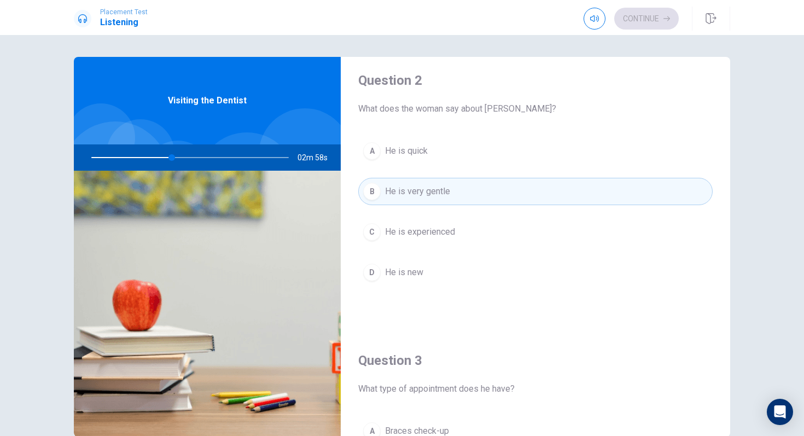
scroll to position [58, 0]
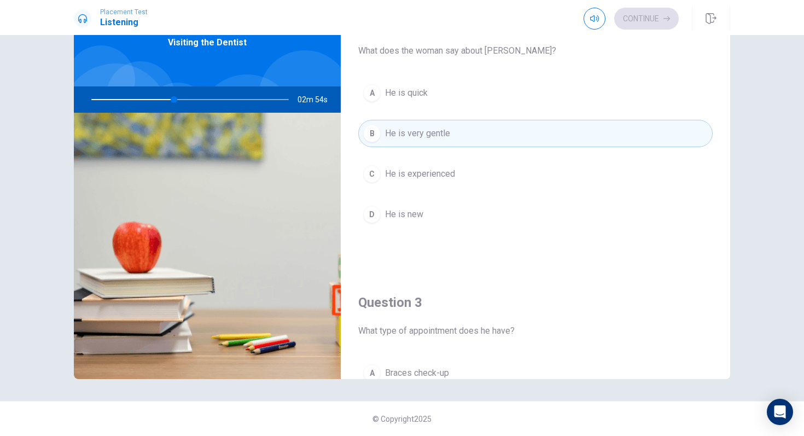
drag, startPoint x: 173, startPoint y: 98, endPoint x: 215, endPoint y: 99, distance: 42.1
click at [216, 99] on div at bounding box center [187, 99] width 219 height 26
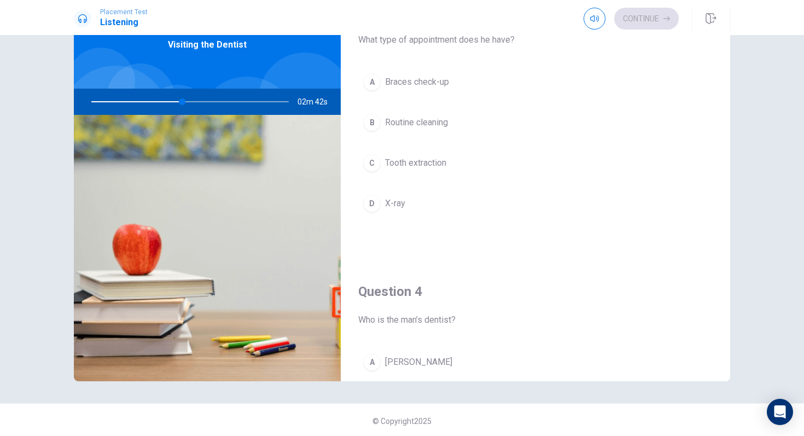
scroll to position [581, 0]
drag, startPoint x: 186, startPoint y: 103, endPoint x: 224, endPoint y: 99, distance: 38.4
click at [225, 100] on div at bounding box center [187, 102] width 219 height 26
click at [224, 99] on div at bounding box center [187, 102] width 219 height 26
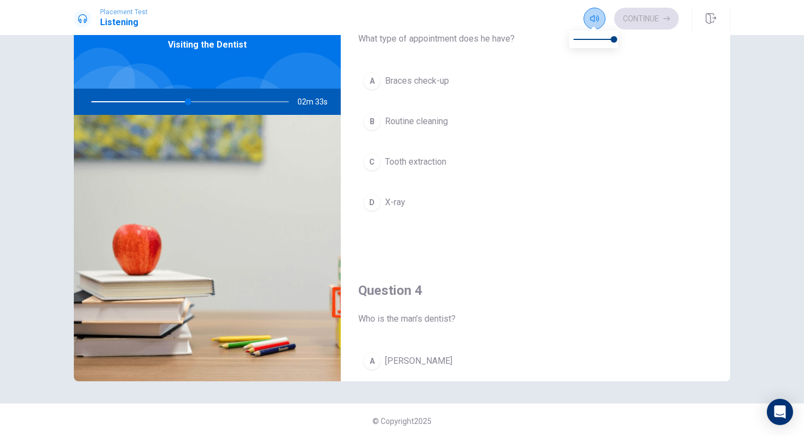
drag, startPoint x: 590, startPoint y: 15, endPoint x: 632, endPoint y: 91, distance: 86.1
click at [632, 91] on div "Placement Test Listening Continue Continue Question 1 How does the man feel abo…" at bounding box center [402, 218] width 804 height 436
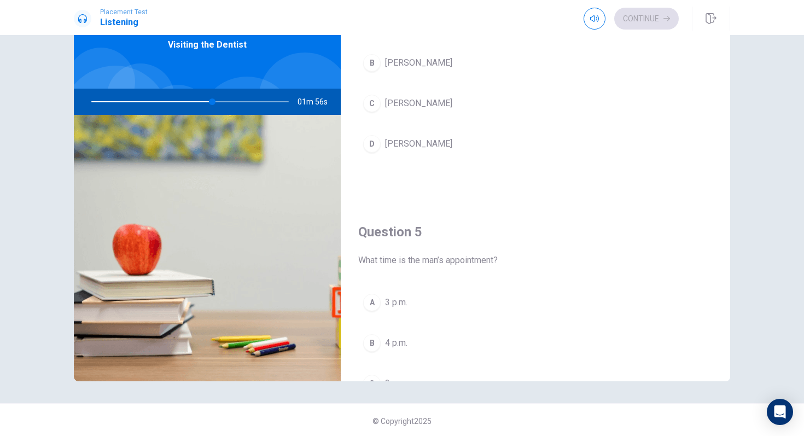
scroll to position [1020, 0]
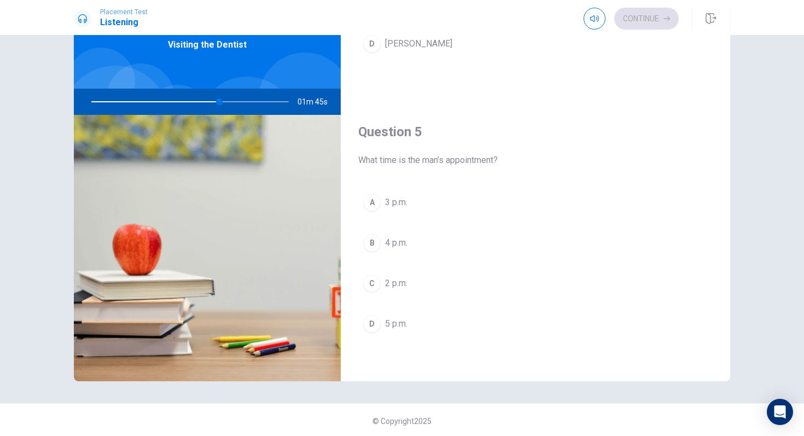
click at [374, 237] on div "B" at bounding box center [371, 242] width 17 height 17
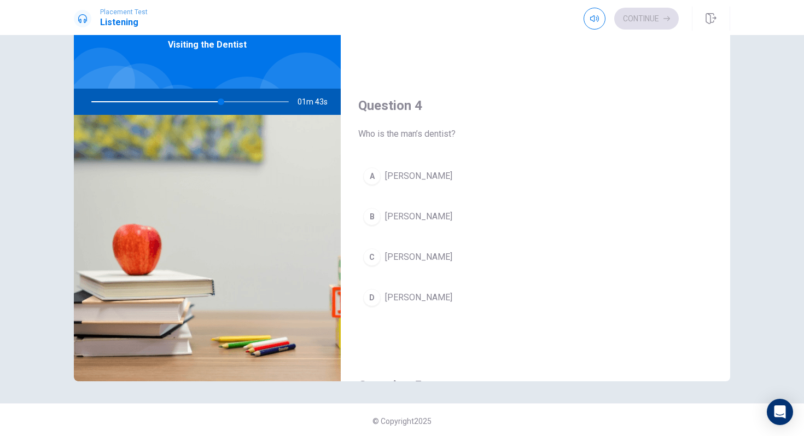
scroll to position [769, 0]
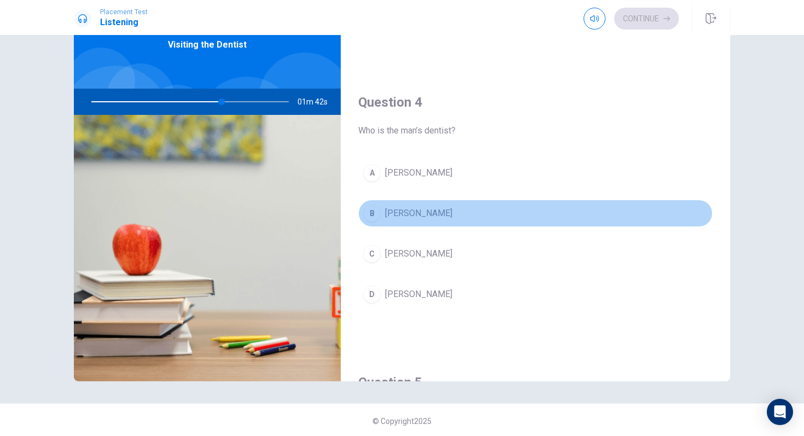
click at [372, 214] on div "B" at bounding box center [371, 212] width 17 height 17
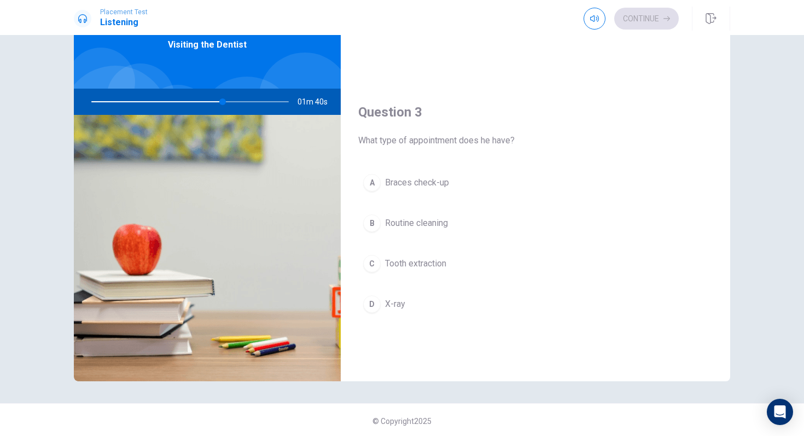
scroll to position [478, 0]
click at [370, 224] on div "B" at bounding box center [371, 224] width 17 height 17
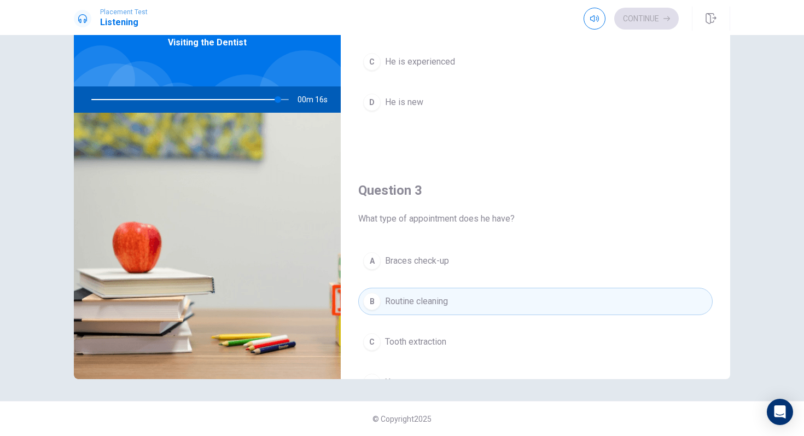
scroll to position [456, 0]
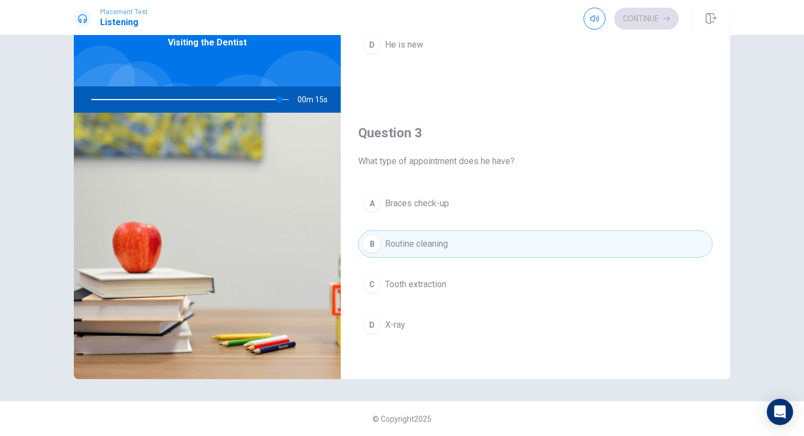
click at [625, 20] on div "Continue" at bounding box center [630, 19] width 95 height 22
type input "0"
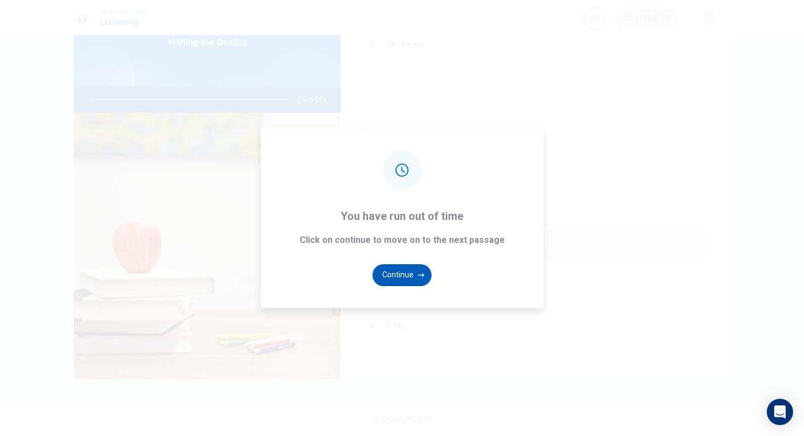
click at [403, 269] on button "Continue" at bounding box center [401, 275] width 59 height 22
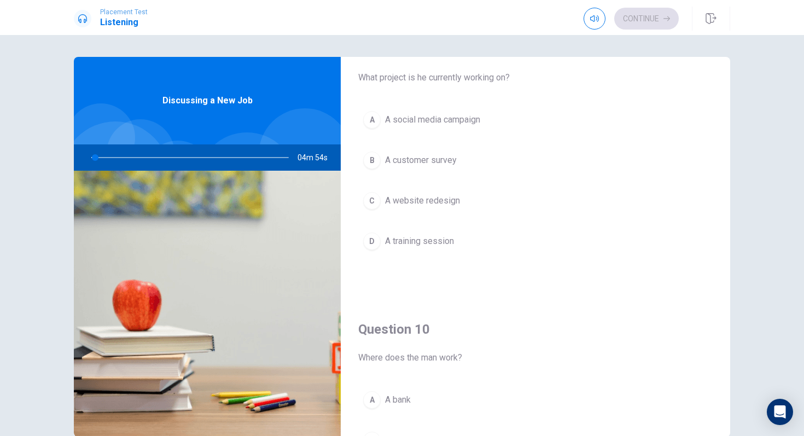
scroll to position [958, 0]
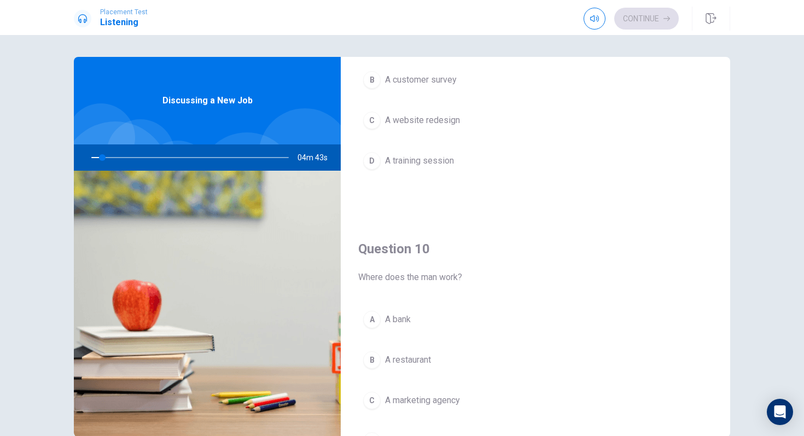
click at [110, 157] on div at bounding box center [187, 157] width 219 height 26
drag, startPoint x: 104, startPoint y: 157, endPoint x: 149, endPoint y: 156, distance: 44.8
click at [150, 157] on div at bounding box center [187, 157] width 219 height 26
drag, startPoint x: 98, startPoint y: 160, endPoint x: 104, endPoint y: 159, distance: 5.6
click at [103, 160] on div at bounding box center [187, 157] width 219 height 26
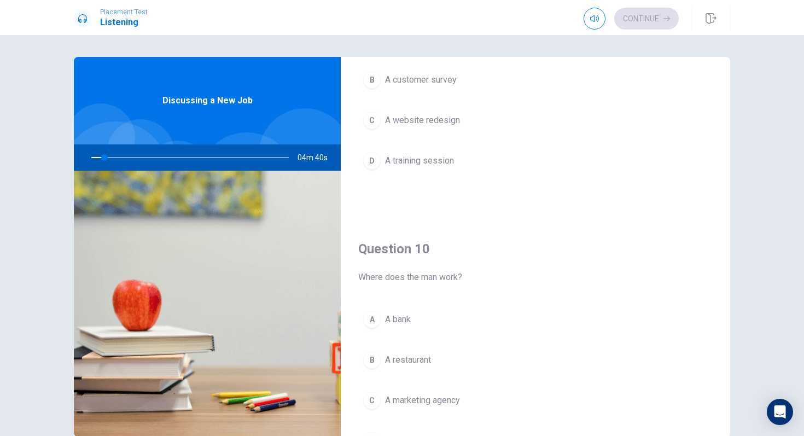
scroll to position [58, 0]
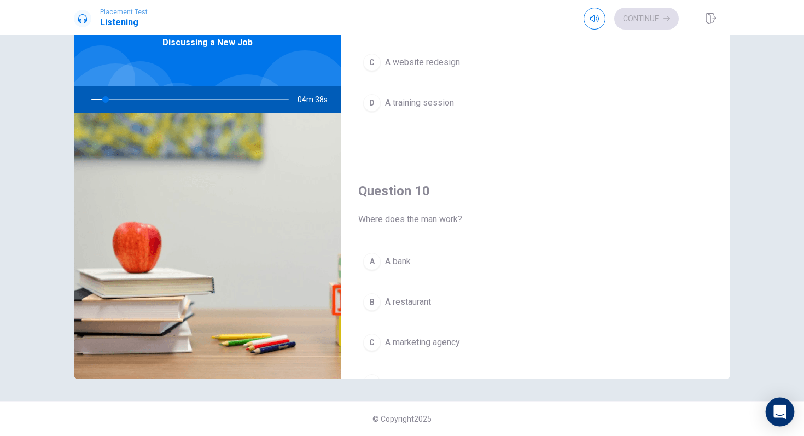
click at [775, 406] on icon "Open Intercom Messenger" at bounding box center [779, 412] width 14 height 14
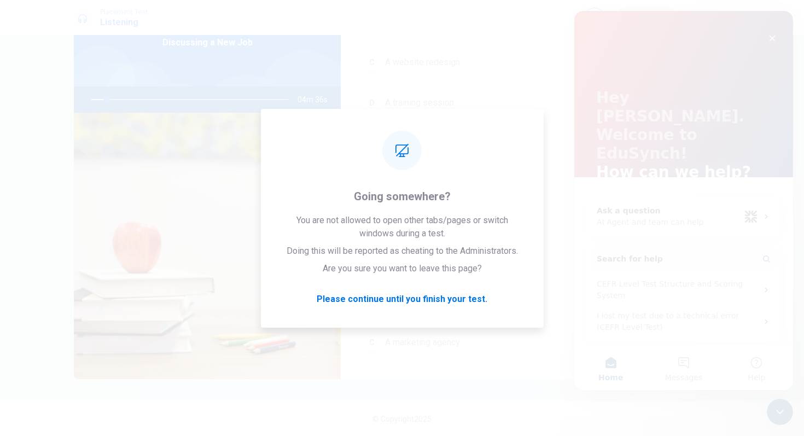
scroll to position [0, 0]
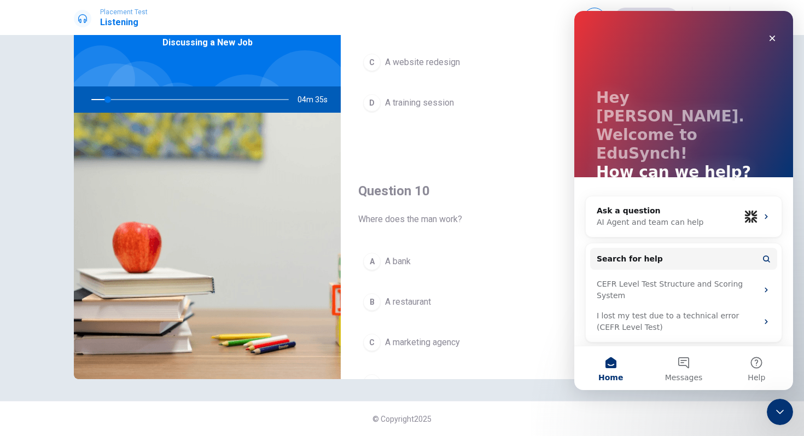
click at [519, 358] on div "A A bank B A restaurant C A marketing agency D A school" at bounding box center [535, 333] width 354 height 171
click at [769, 33] on div "Close" at bounding box center [772, 38] width 20 height 20
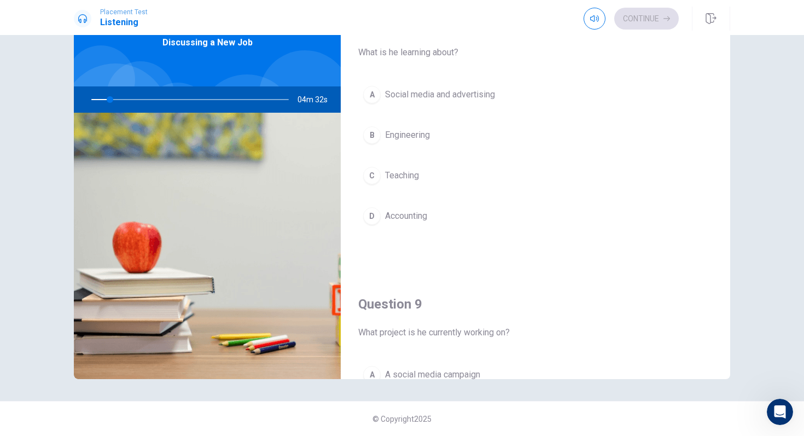
scroll to position [513, 0]
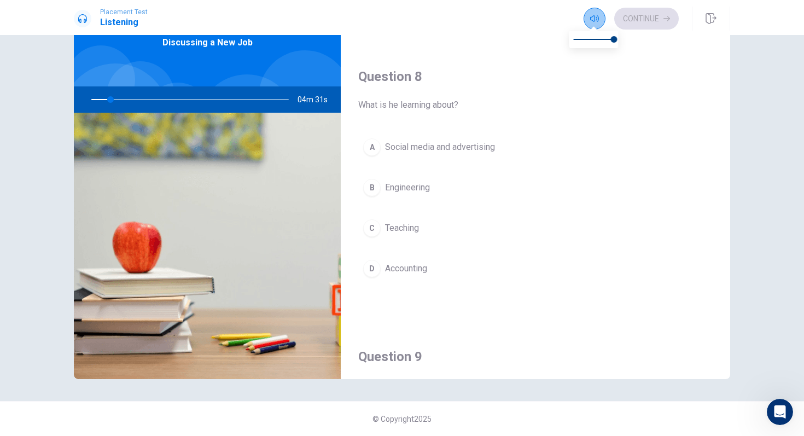
drag, startPoint x: 591, startPoint y: 18, endPoint x: 600, endPoint y: 24, distance: 9.9
click at [600, 24] on button "button" at bounding box center [594, 19] width 22 height 22
click at [646, 116] on div "Question 8 What is he learning about? A Social media and advertising B Engineer…" at bounding box center [535, 186] width 389 height 280
click at [643, 95] on div "Question 8 What is he learning about?" at bounding box center [535, 90] width 354 height 44
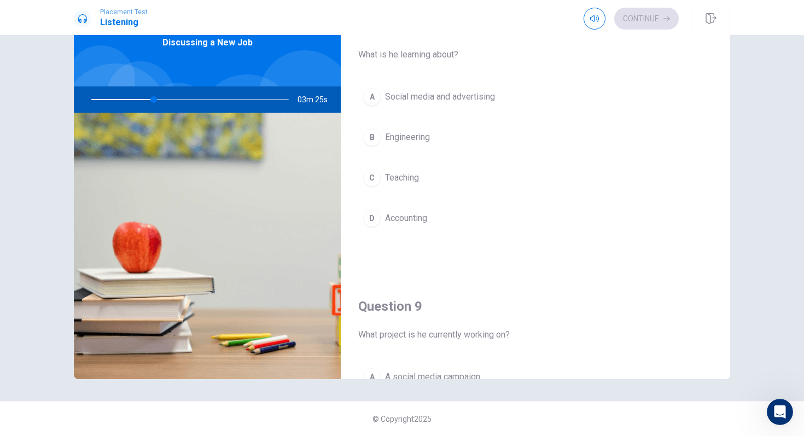
scroll to position [564, 0]
click at [479, 96] on span "Social media and advertising" at bounding box center [440, 95] width 110 height 13
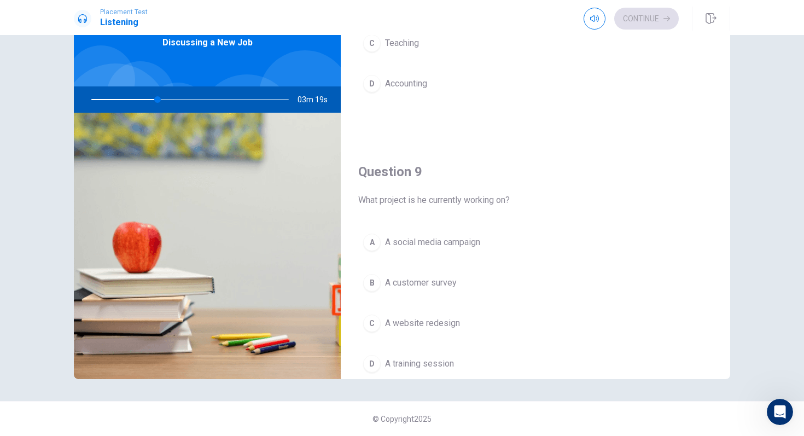
scroll to position [1020, 0]
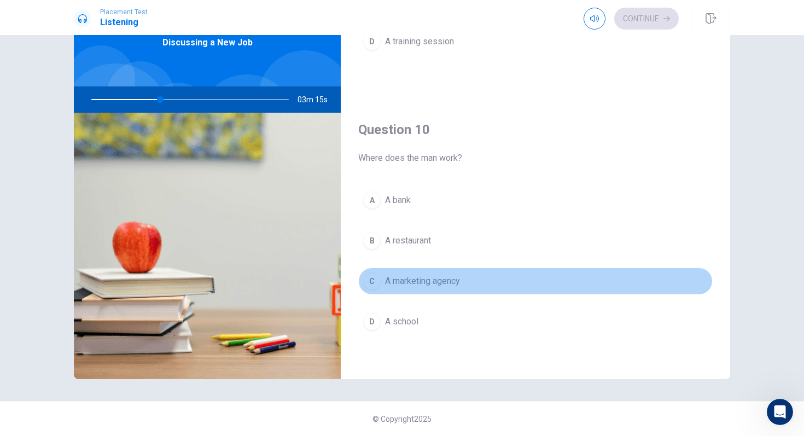
click at [433, 281] on span "A marketing agency" at bounding box center [422, 280] width 75 height 13
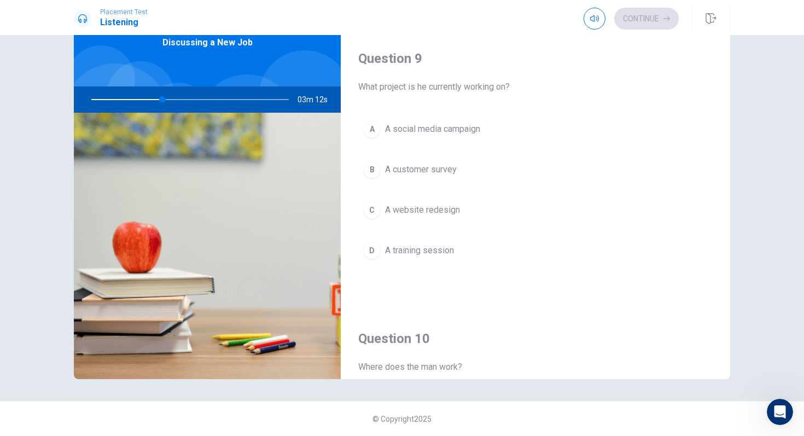
scroll to position [811, 0]
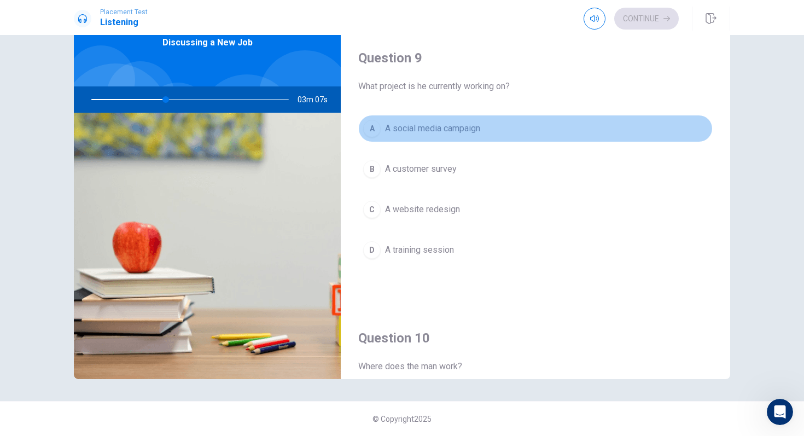
click at [432, 128] on span "A social media campaign" at bounding box center [432, 128] width 95 height 13
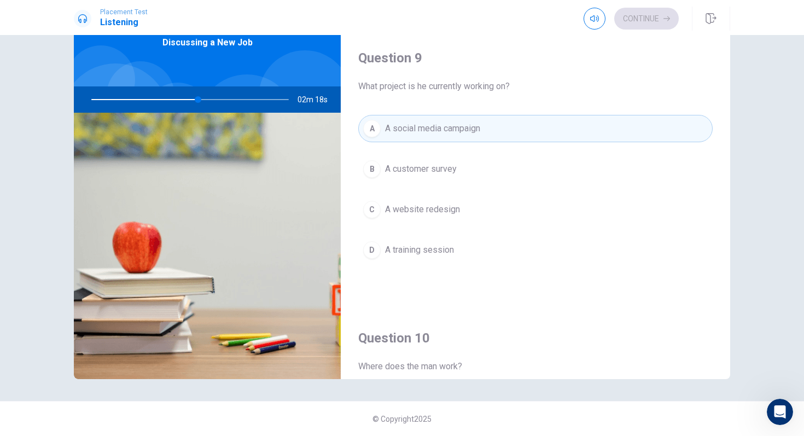
scroll to position [1020, 0]
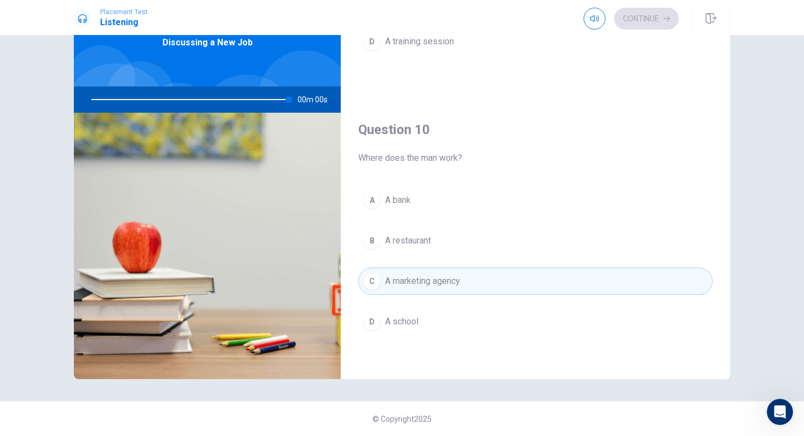
type input "0"
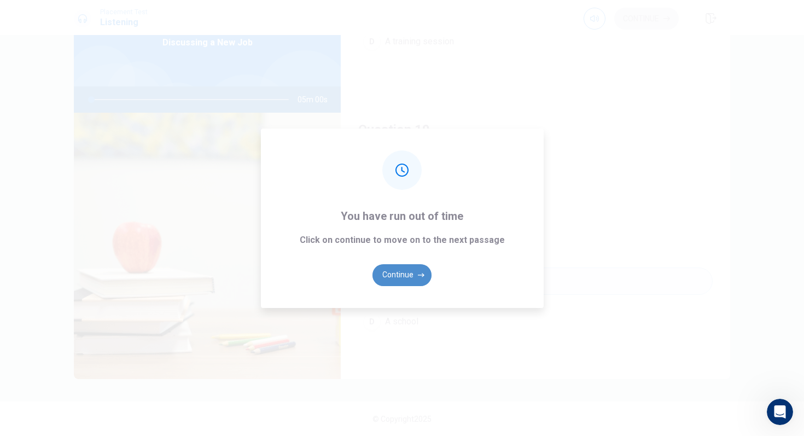
click at [407, 276] on button "Continue" at bounding box center [401, 275] width 59 height 22
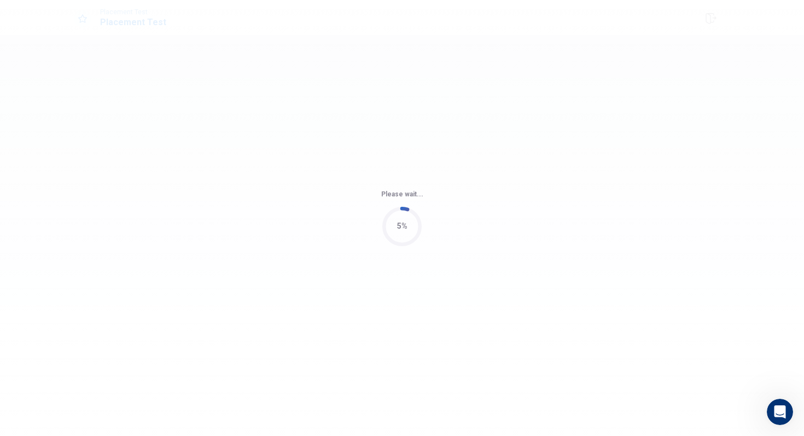
scroll to position [0, 0]
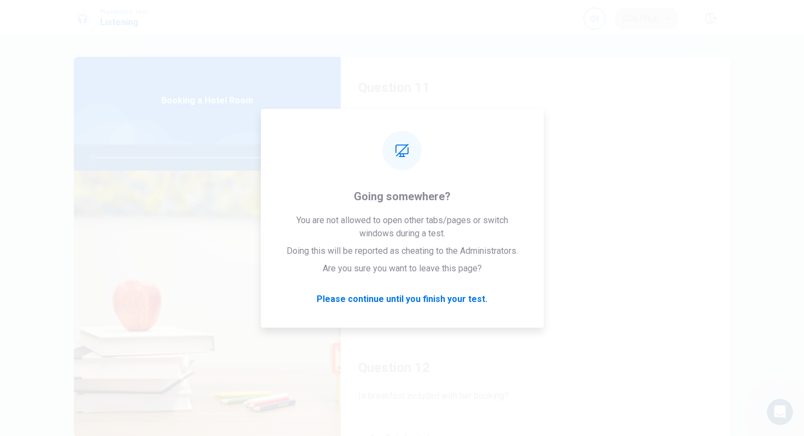
click at [646, 24] on div "Continue" at bounding box center [630, 19] width 95 height 22
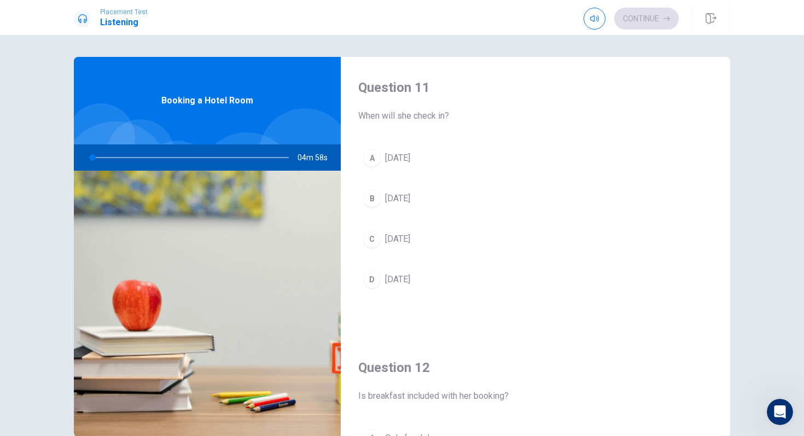
click at [412, 157] on button "A [DATE]" at bounding box center [535, 157] width 354 height 27
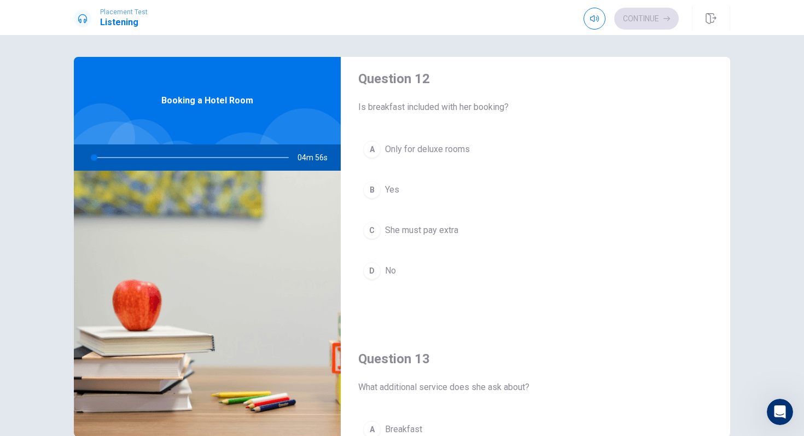
scroll to position [314, 0]
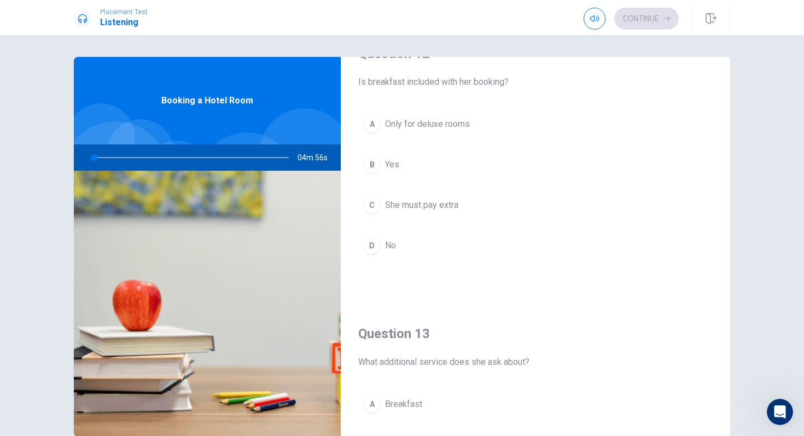
click at [404, 306] on div "Question 13 What additional service does she ask about? A Breakfast B Parking C…" at bounding box center [535, 443] width 389 height 280
click at [403, 225] on div "A Only for deluxe rooms B Yes C She must pay extra D No" at bounding box center [535, 195] width 354 height 171
click at [409, 207] on span "She must pay extra" at bounding box center [421, 204] width 73 height 13
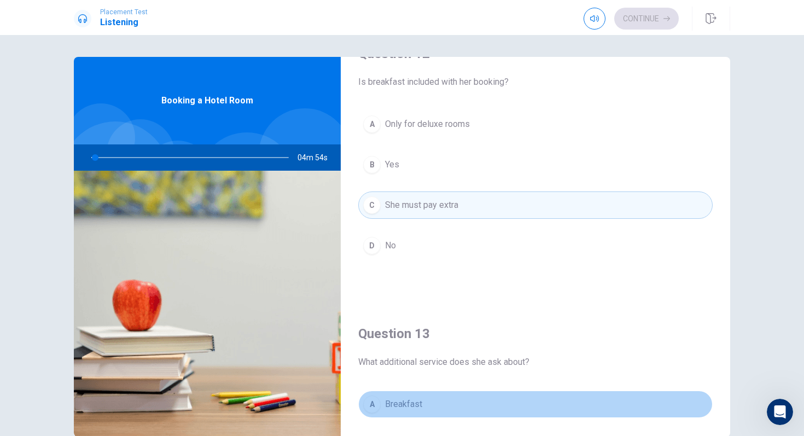
click at [386, 397] on span "Breakfast" at bounding box center [403, 403] width 37 height 13
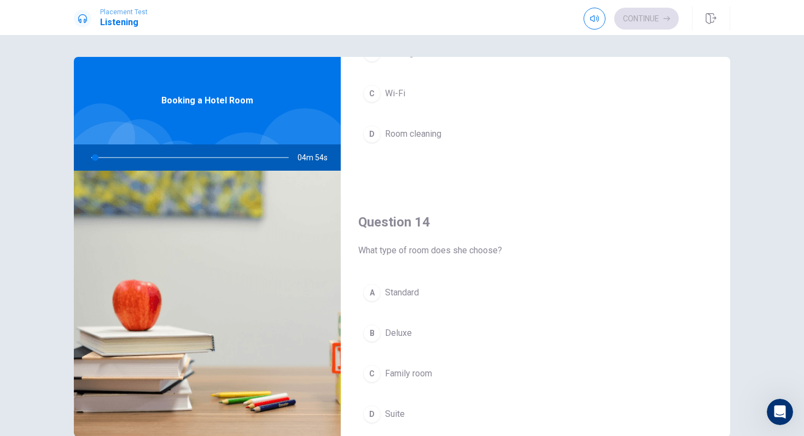
scroll to position [724, 0]
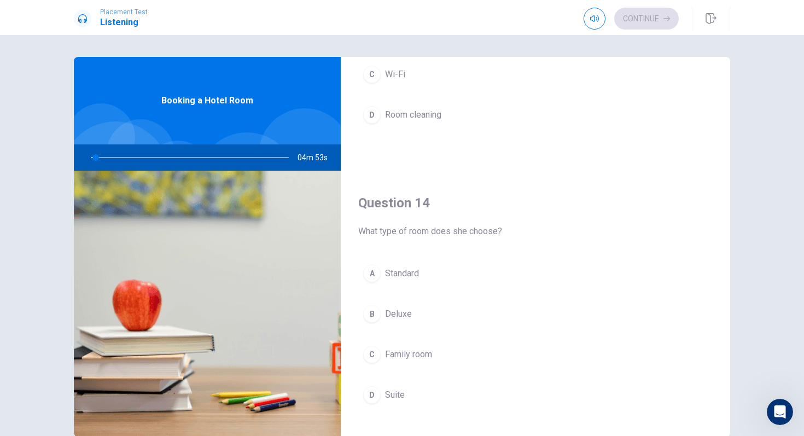
click at [397, 361] on button "C Family room" at bounding box center [535, 354] width 354 height 27
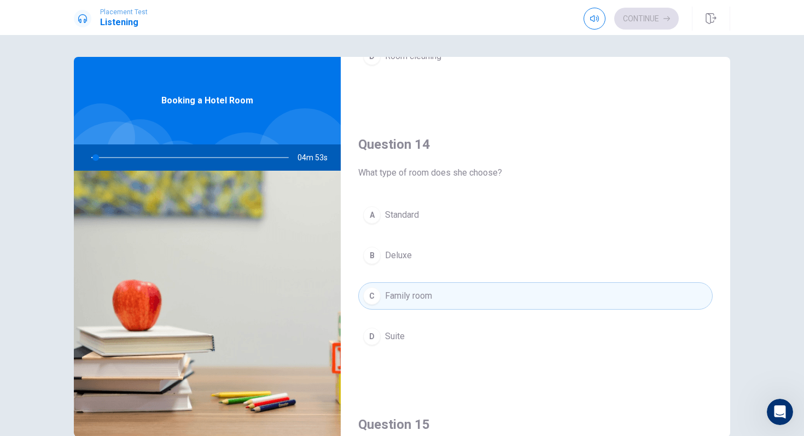
scroll to position [1020, 0]
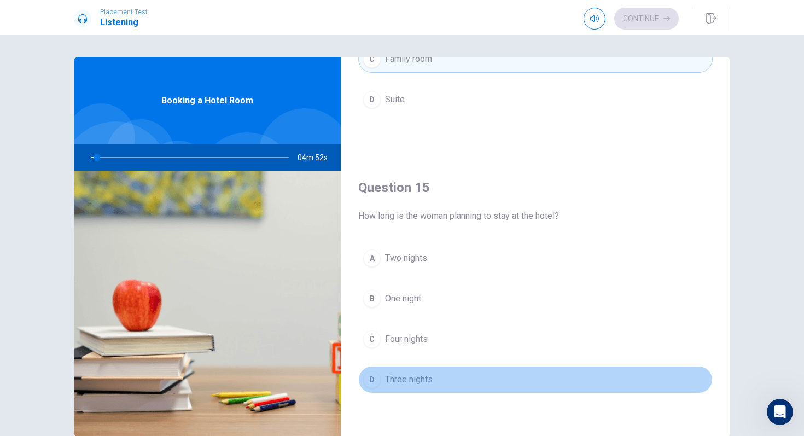
click at [412, 385] on span "Three nights" at bounding box center [409, 379] width 48 height 13
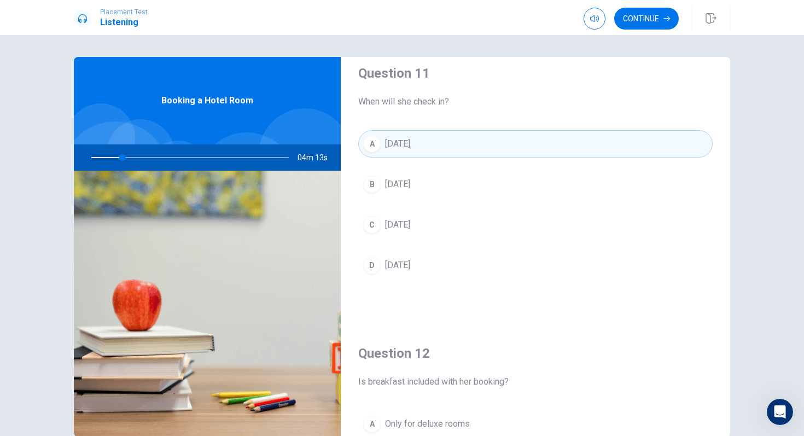
scroll to position [0, 0]
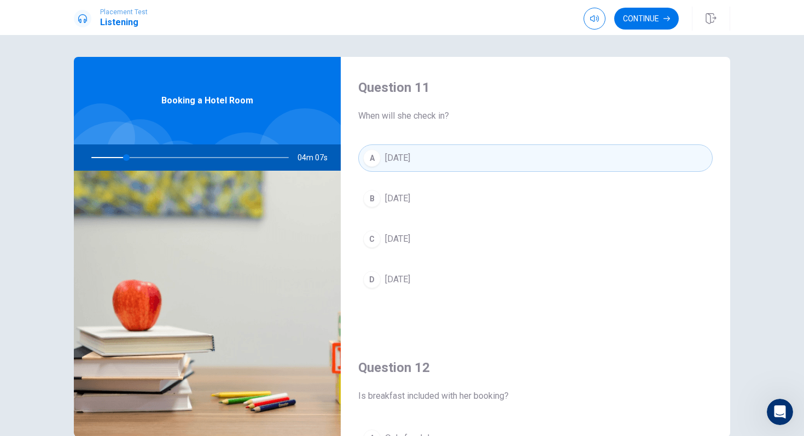
drag, startPoint x: 128, startPoint y: 162, endPoint x: 158, endPoint y: 168, distance: 30.2
click at [159, 169] on div at bounding box center [187, 157] width 219 height 26
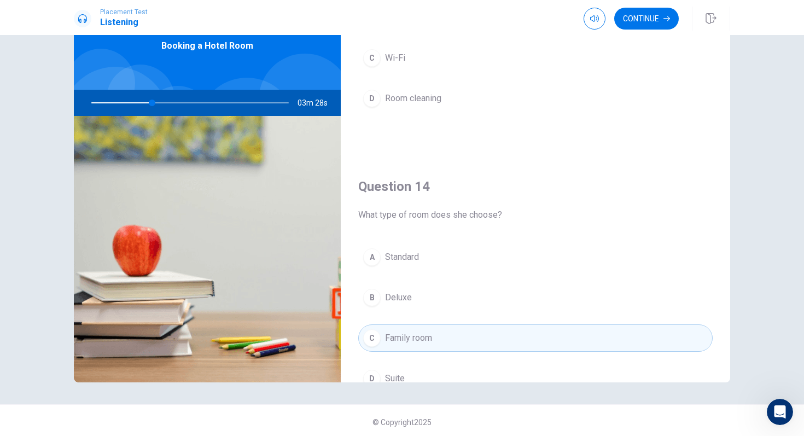
scroll to position [1020, 0]
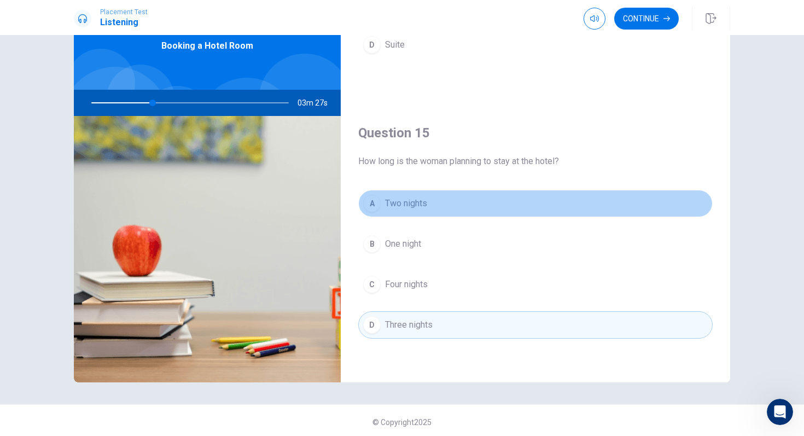
click at [421, 205] on span "Two nights" at bounding box center [406, 203] width 42 height 13
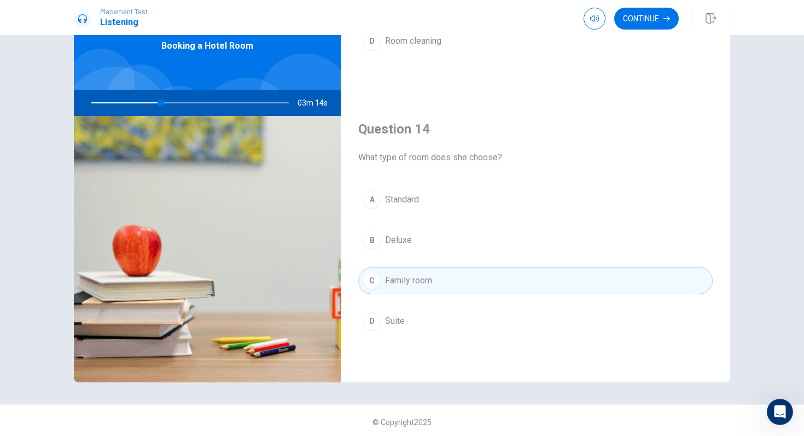
scroll to position [752, 0]
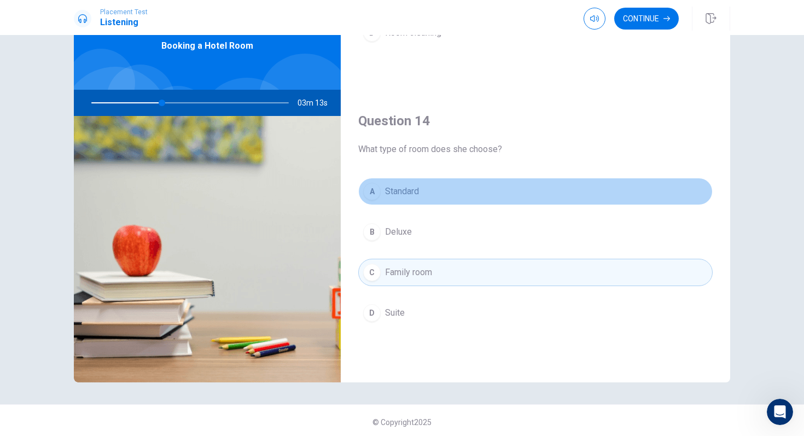
click at [437, 190] on button "A Standard" at bounding box center [535, 191] width 354 height 27
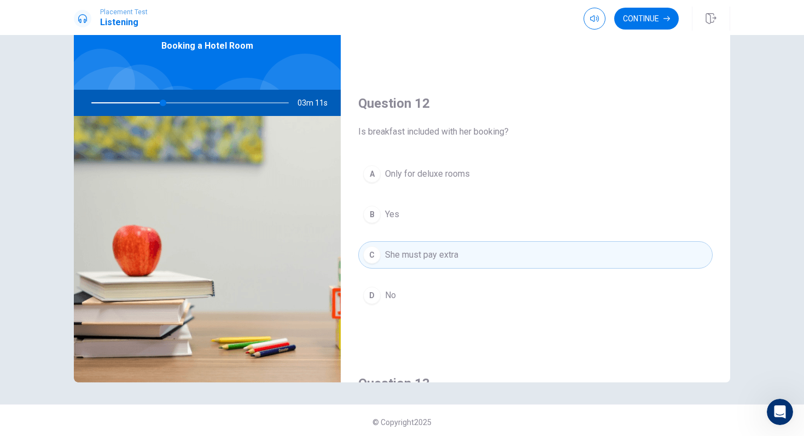
scroll to position [207, 0]
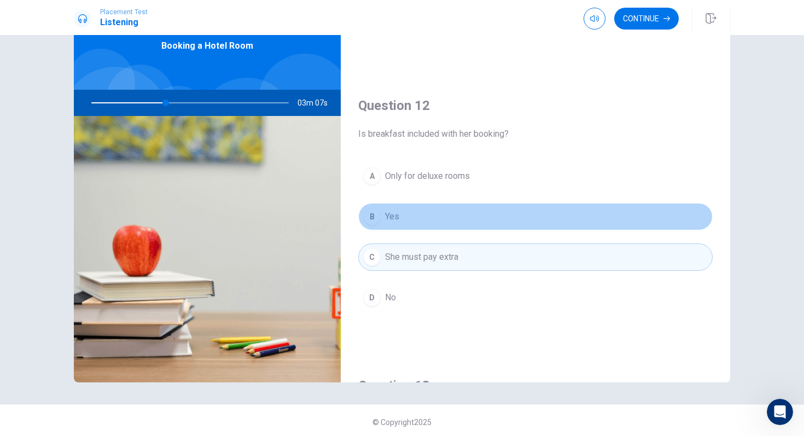
click at [378, 213] on div "B" at bounding box center [371, 216] width 17 height 17
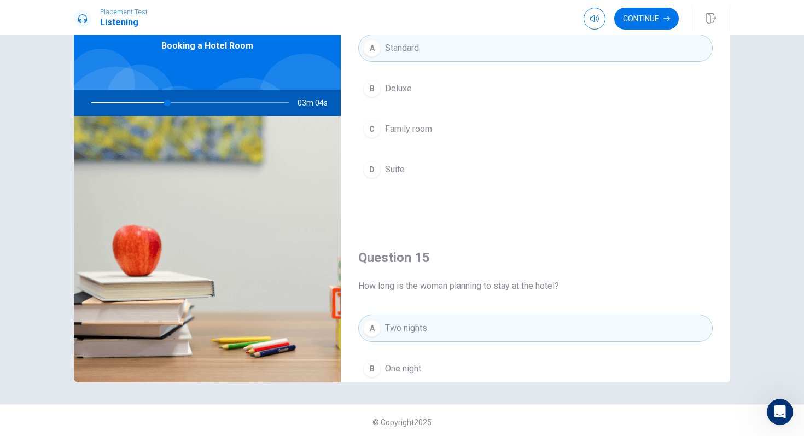
scroll to position [813, 0]
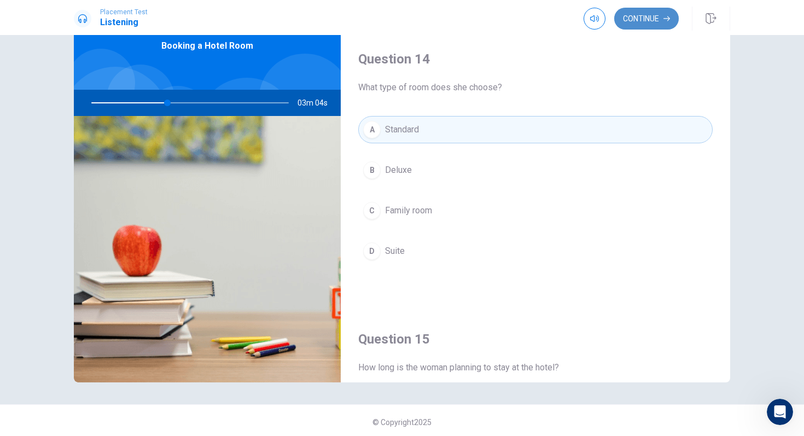
click at [643, 14] on button "Continue" at bounding box center [646, 19] width 65 height 22
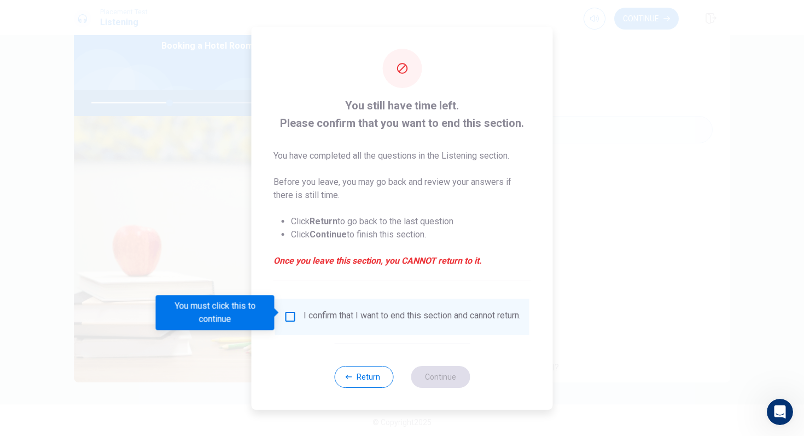
click at [286, 313] on input "You must click this to continue" at bounding box center [290, 316] width 13 height 13
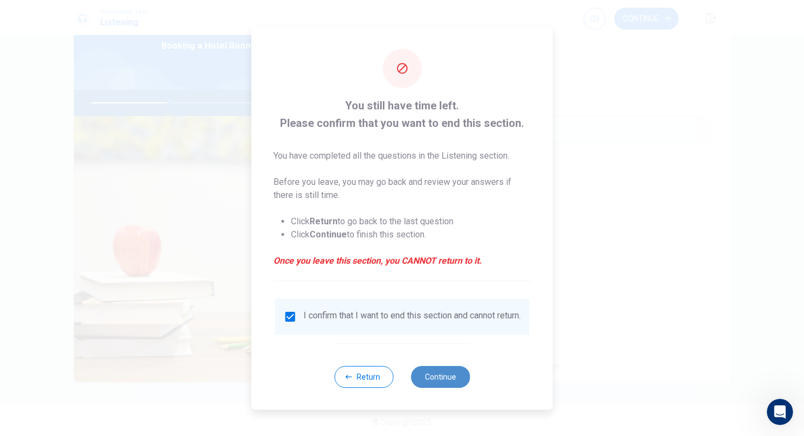
click at [431, 379] on button "Continue" at bounding box center [440, 377] width 59 height 22
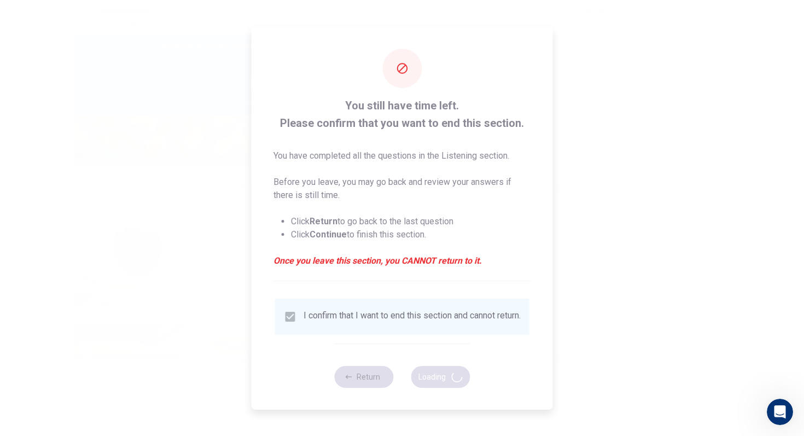
type input "41"
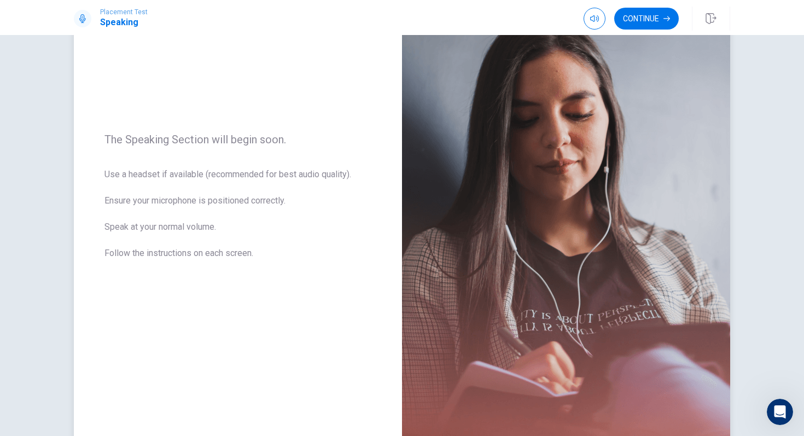
scroll to position [155, 0]
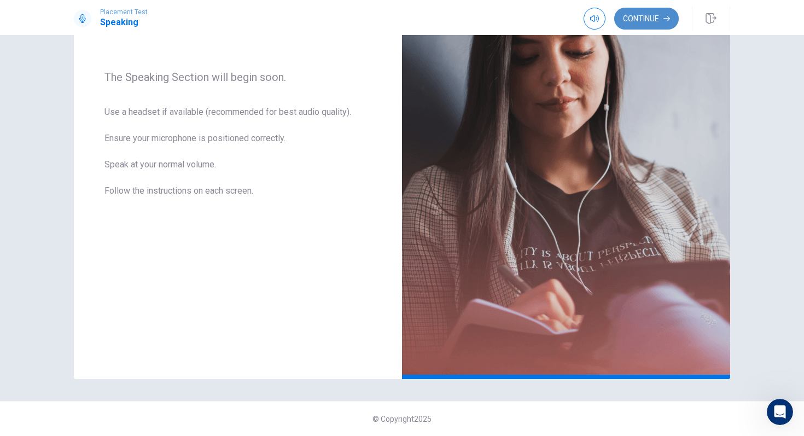
click at [671, 13] on button "Continue" at bounding box center [646, 19] width 65 height 22
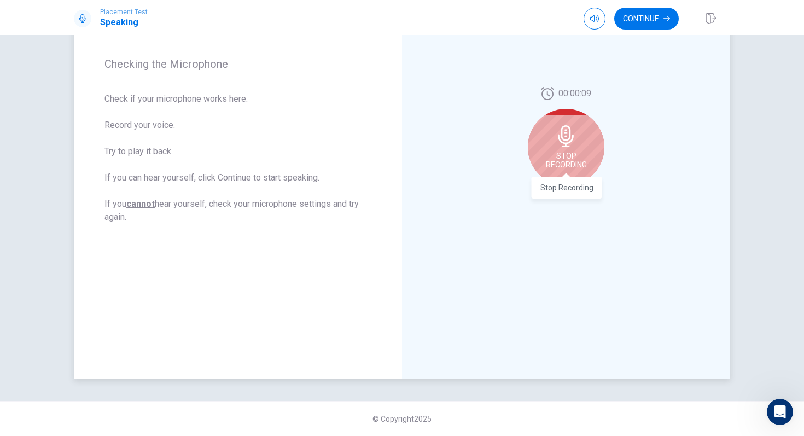
click at [575, 154] on span "Stop Recording" at bounding box center [566, 159] width 41 height 17
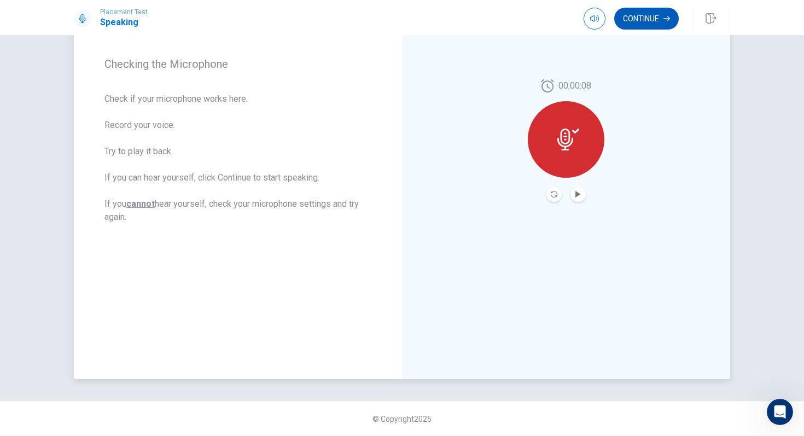
click at [654, 21] on button "Continue" at bounding box center [646, 19] width 65 height 22
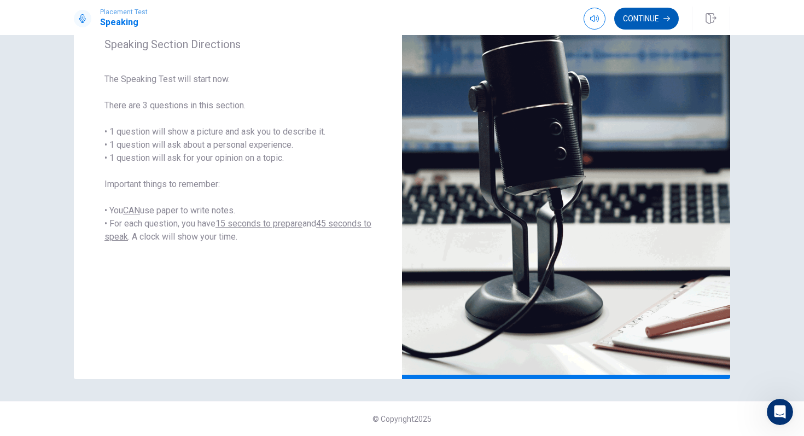
click at [654, 15] on button "Continue" at bounding box center [646, 19] width 65 height 22
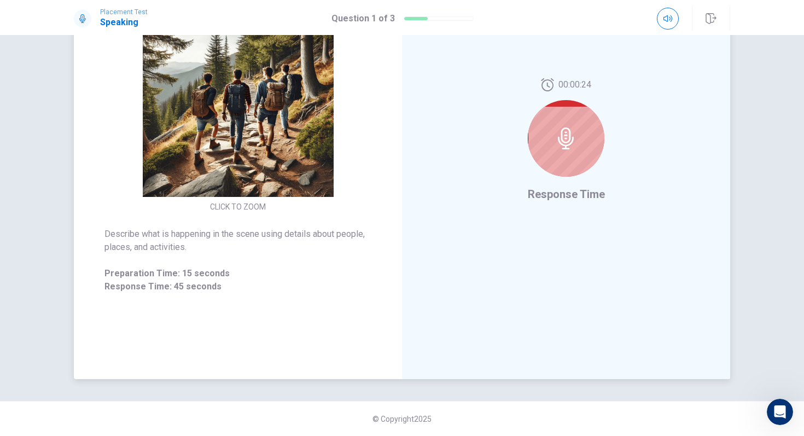
click at [549, 143] on div at bounding box center [566, 138] width 77 height 77
click at [579, 156] on div at bounding box center [566, 138] width 77 height 77
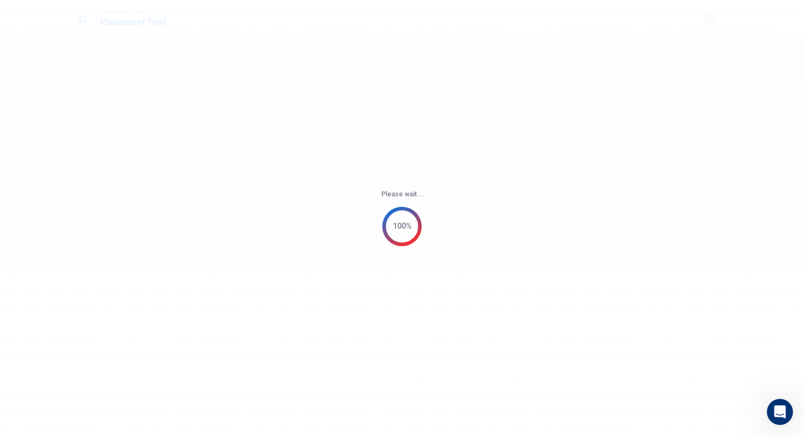
scroll to position [0, 0]
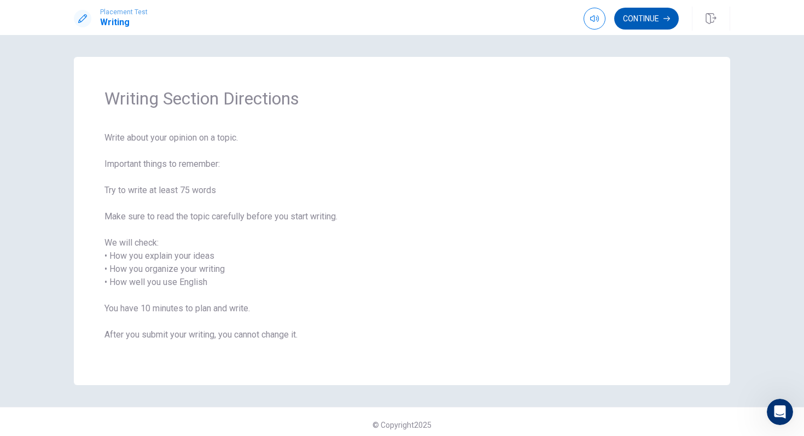
click at [637, 20] on button "Continue" at bounding box center [646, 19] width 65 height 22
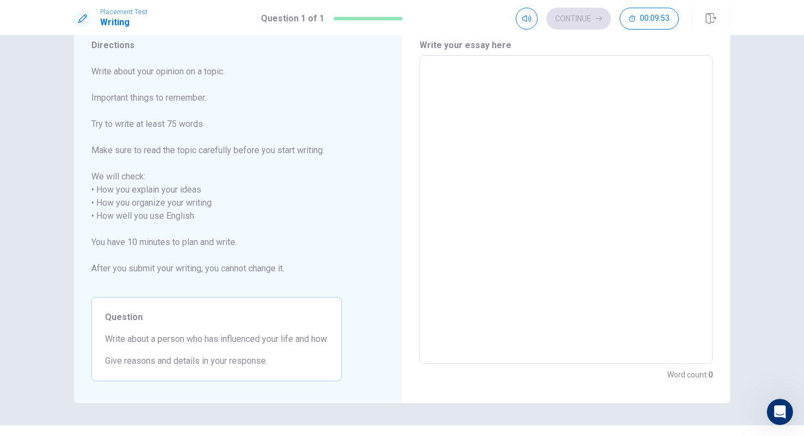
scroll to position [40, 0]
click at [498, 165] on textarea at bounding box center [566, 209] width 278 height 290
click at [475, 118] on textarea at bounding box center [566, 209] width 278 height 290
click at [547, 115] on textarea at bounding box center [566, 209] width 278 height 290
click at [547, 114] on textarea at bounding box center [566, 209] width 278 height 290
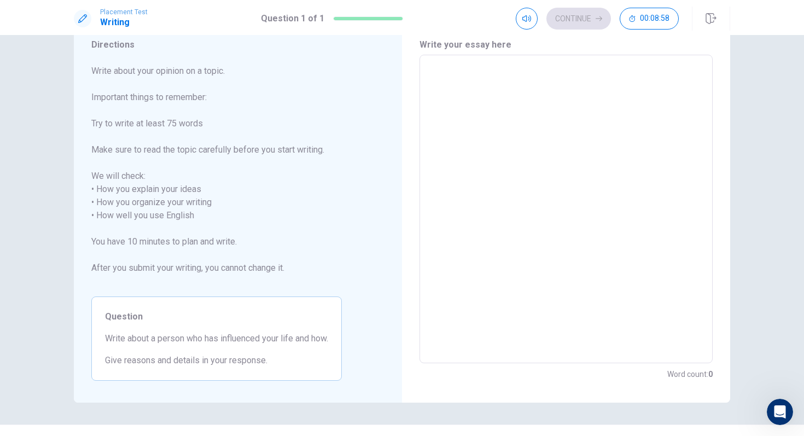
click at [522, 142] on textarea at bounding box center [566, 209] width 278 height 290
type textarea "x"
type textarea "A"
type textarea "x"
type textarea "A"
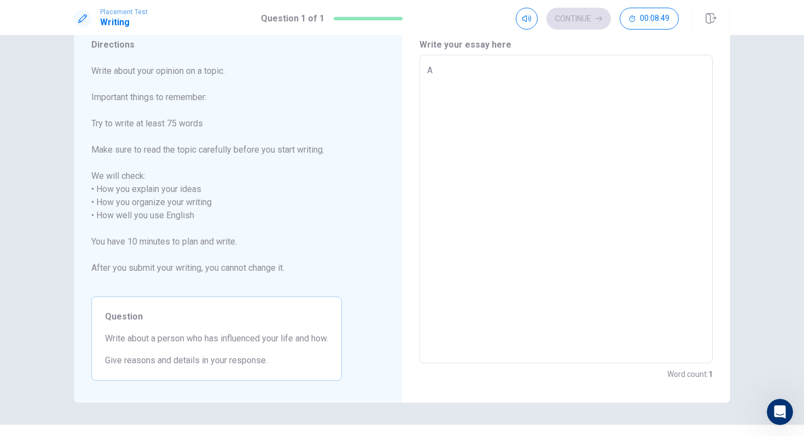
type textarea "x"
type textarea "A p"
type textarea "x"
type textarea "A pe"
type textarea "x"
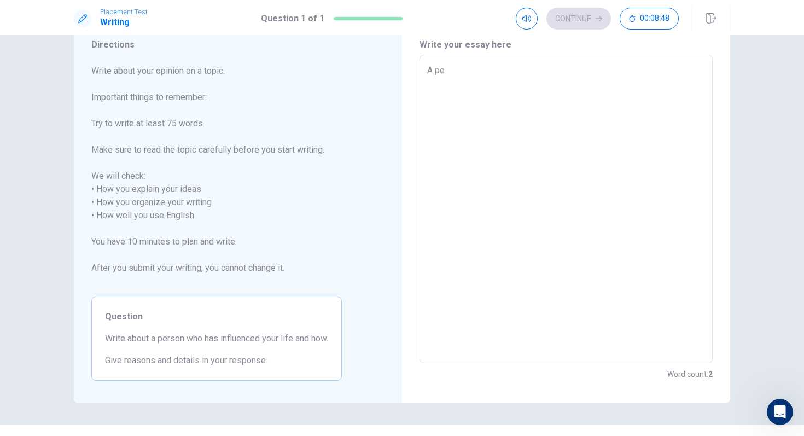
type textarea "A per"
type textarea "x"
type textarea "A pers"
type textarea "x"
type textarea "A perso"
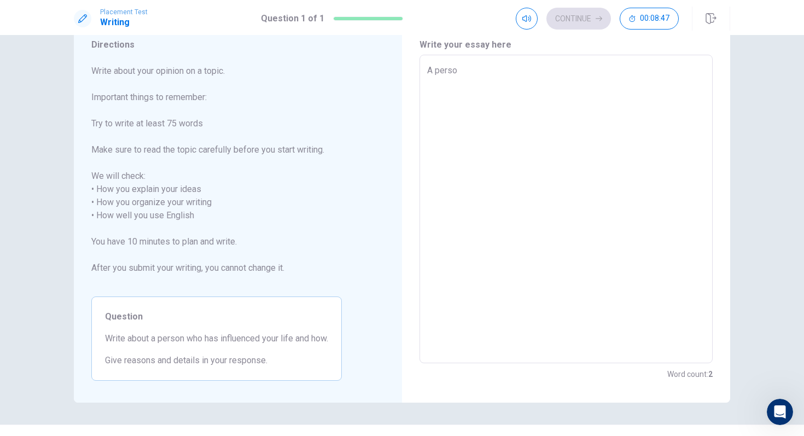
type textarea "x"
type textarea "A person"
type textarea "x"
type textarea "A person"
type textarea "x"
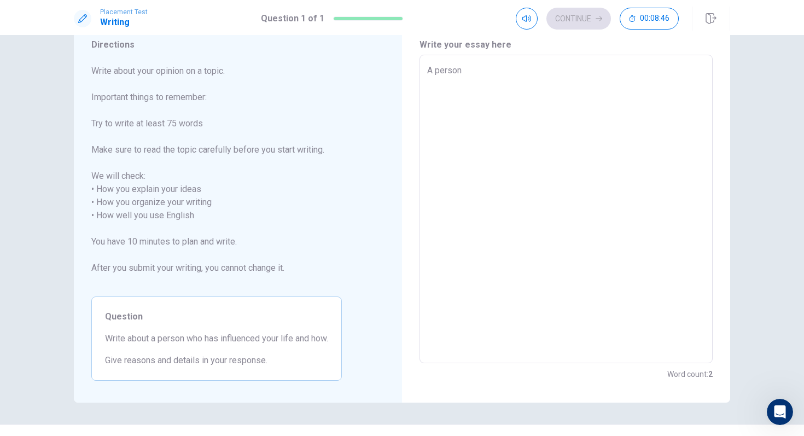
type textarea "A person d"
type textarea "x"
type textarea "A person"
type textarea "x"
type textarea "A person t"
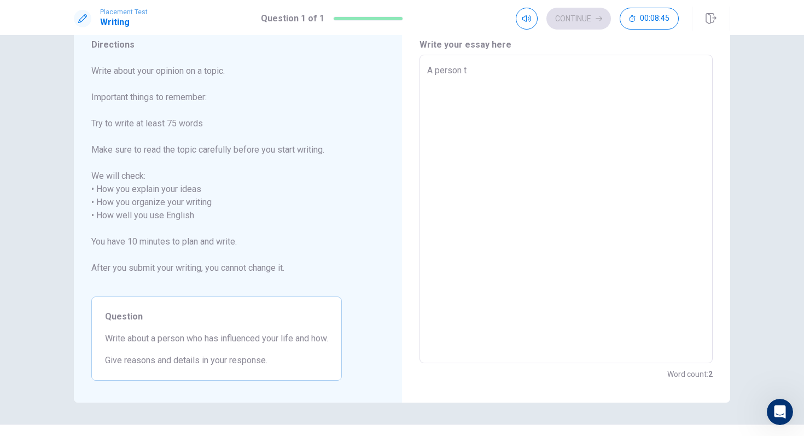
type textarea "x"
type textarea "A person th"
type textarea "x"
type textarea "A person tha"
type textarea "x"
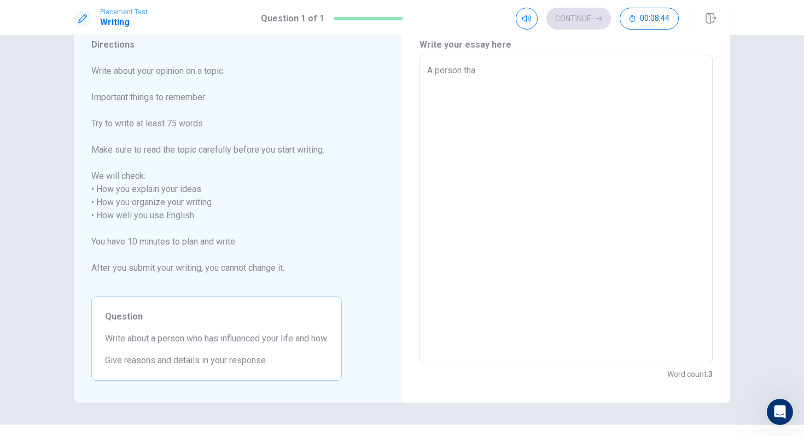
type textarea "A person that"
type textarea "x"
type textarea "A person that"
type textarea "x"
type textarea "A person that i"
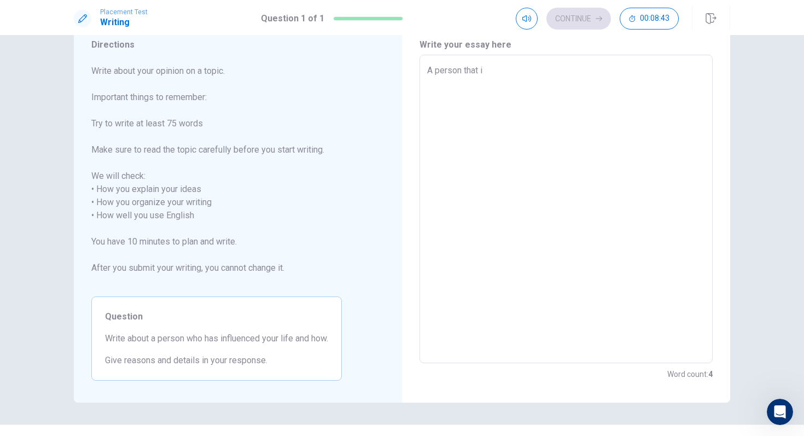
type textarea "x"
type textarea "A person that i"
type textarea "x"
type textarea "A person that i h"
type textarea "x"
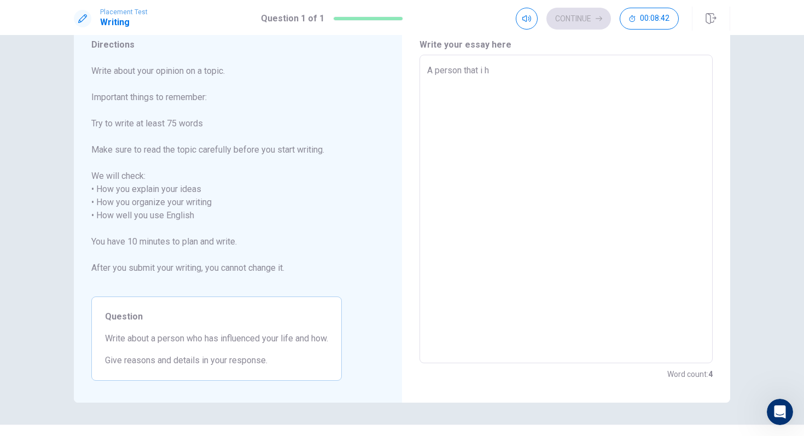
type textarea "A person that i ha"
type textarea "x"
type textarea "A person that i hav"
type textarea "x"
type textarea "A person that i have"
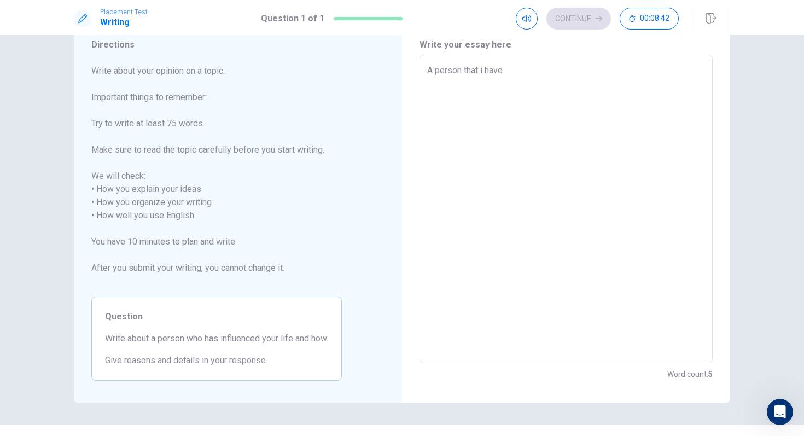
type textarea "x"
type textarea "A person that i have"
type textarea "x"
type textarea "A person that i have b"
type textarea "x"
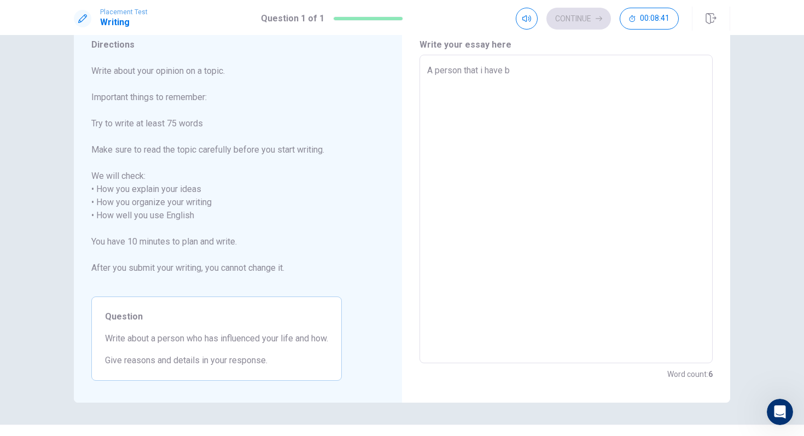
type textarea "A person that i have be"
type textarea "x"
type textarea "A person that i have bee"
type textarea "x"
type textarea "A person that i have been"
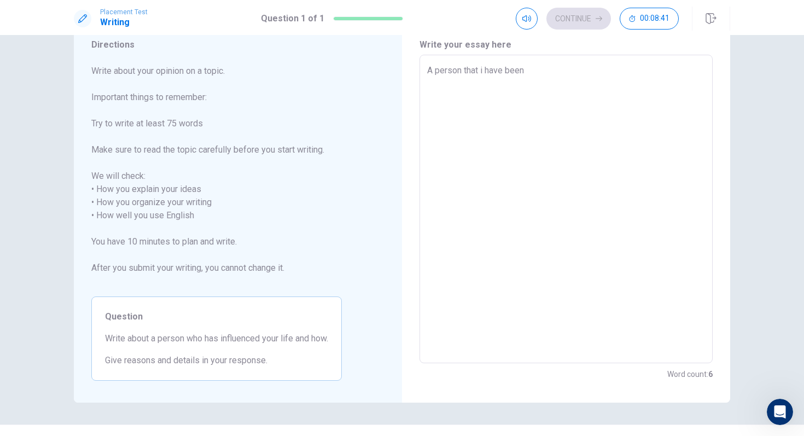
type textarea "x"
type textarea "A person that i have been"
type textarea "x"
type textarea "A person that i have been i"
type textarea "x"
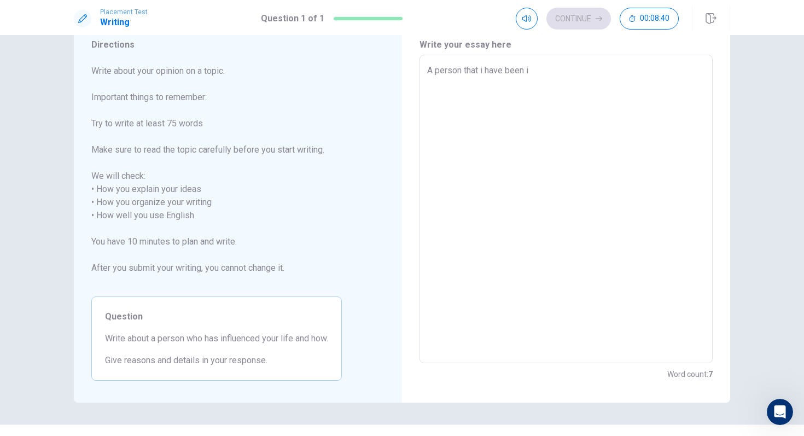
type textarea "A person that i have been in"
type textarea "x"
type textarea "A person that i have been inf"
type textarea "x"
type textarea "A person that i have been infl"
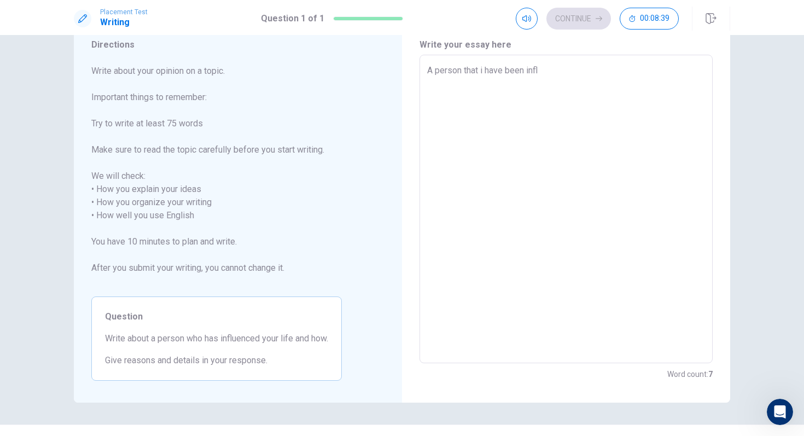
type textarea "x"
type textarea "A person that i have been influ"
type textarea "x"
type textarea "A person that i have been influe"
type textarea "x"
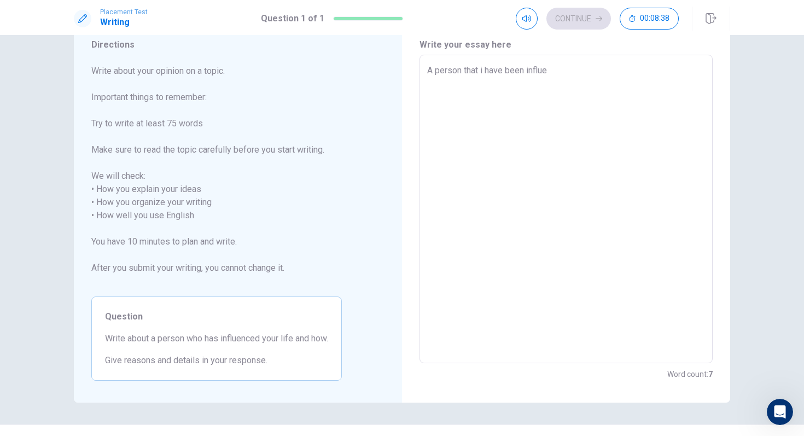
type textarea "A person that i have been influen"
type textarea "x"
type textarea "A person that i have been influenc"
type textarea "x"
type textarea "A person that i have been influence"
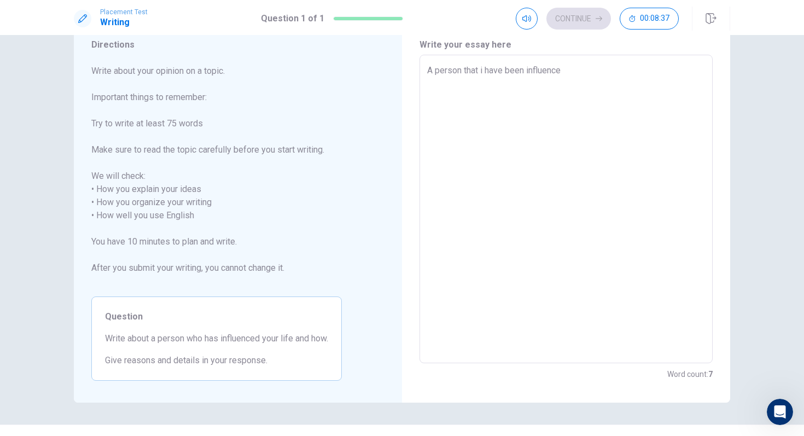
type textarea "x"
type textarea "A person that i have been influenced"
type textarea "x"
type textarea "A person that i have been influenced"
type textarea "x"
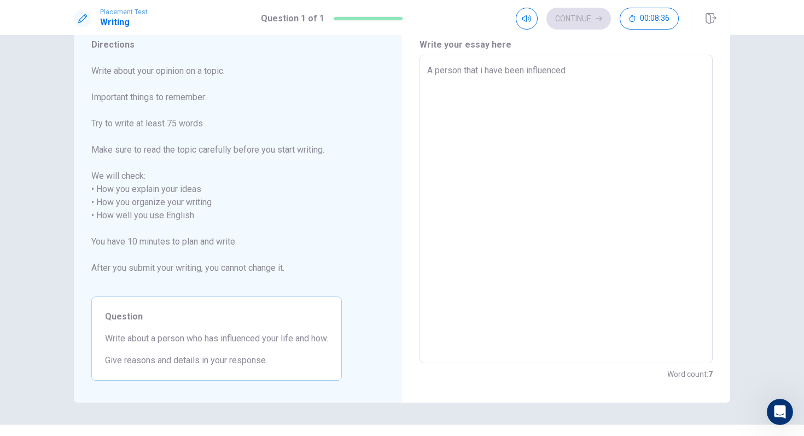
type textarea "A person that i have been influenced i"
type textarea "x"
type textarea "A person that i have been influenced in"
type textarea "x"
type textarea "A person that i have been influenced in"
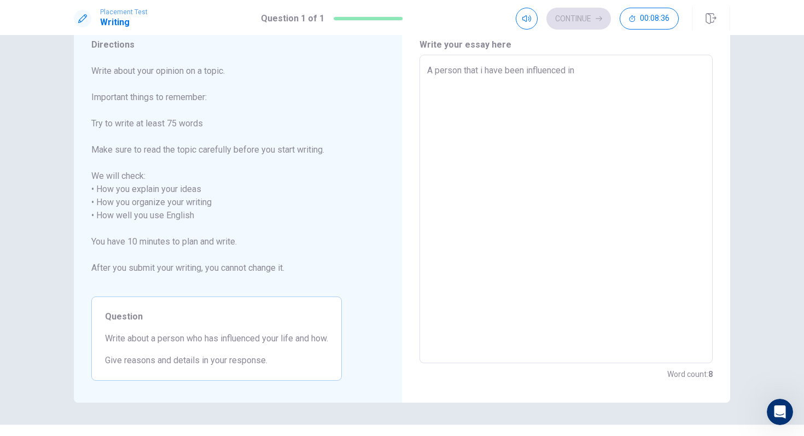
type textarea "x"
type textarea "A person that i have been influenced in m"
type textarea "x"
type textarea "A person that i have been influenced in my"
type textarea "x"
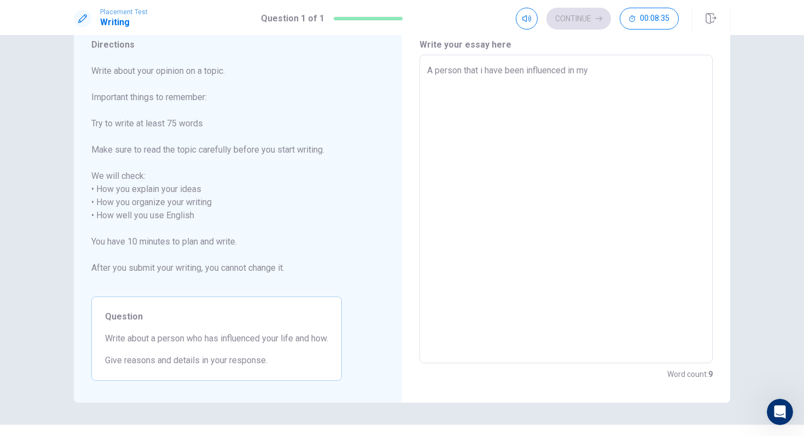
type textarea "A person that i have been influenced in my"
type textarea "x"
type textarea "A person that i have been influenced in my l"
type textarea "x"
type textarea "A person that i have been influenced in my li"
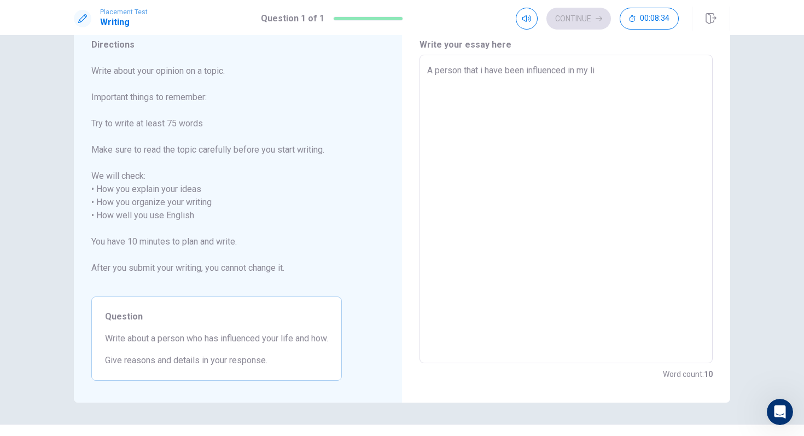
type textarea "x"
type textarea "A person that i have been influenced in my lif"
type textarea "x"
type textarea "A person that i have been influenced in my life"
type textarea "x"
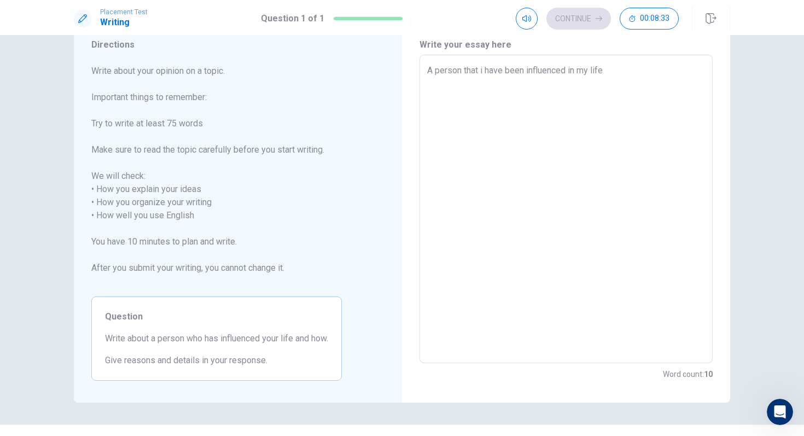
type textarea "A person that i have been influenced in my life"
type textarea "x"
type textarea "A person that i have been influenced in my life a"
type textarea "x"
type textarea "A person that i have been influenced in my life ar"
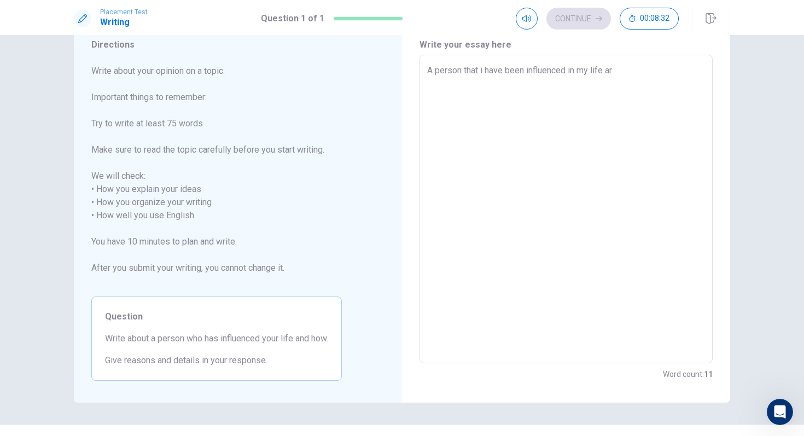
type textarea "x"
type textarea "A person that i have been influenced in my life are"
type textarea "x"
type textarea "A person that i have been influenced in my life are"
type textarea "x"
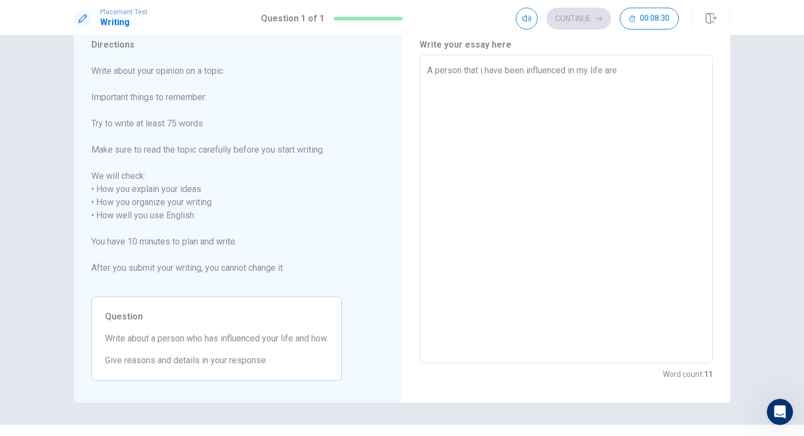
type textarea "A person that i have been influenced in my life are m"
type textarea "x"
type textarea "A person that i have been influenced in my life are my"
type textarea "x"
type textarea "A person that i have been influenced in my life are my"
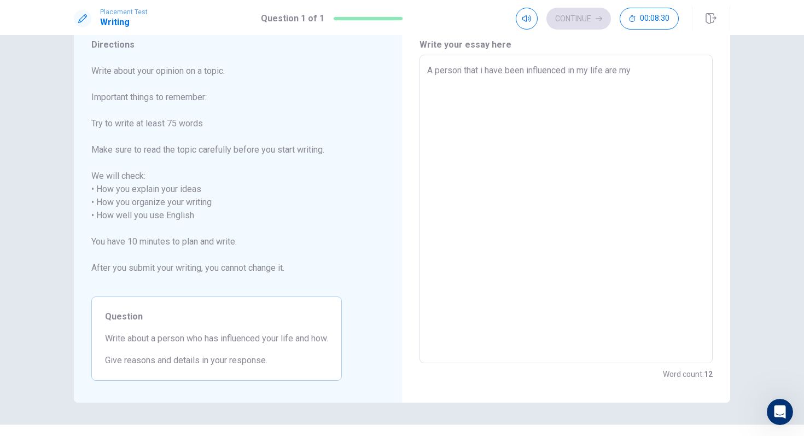
type textarea "x"
type textarea "A person that i have been influenced in my life are my p"
type textarea "x"
type textarea "A person that i have been influenced in my life are my pe"
type textarea "x"
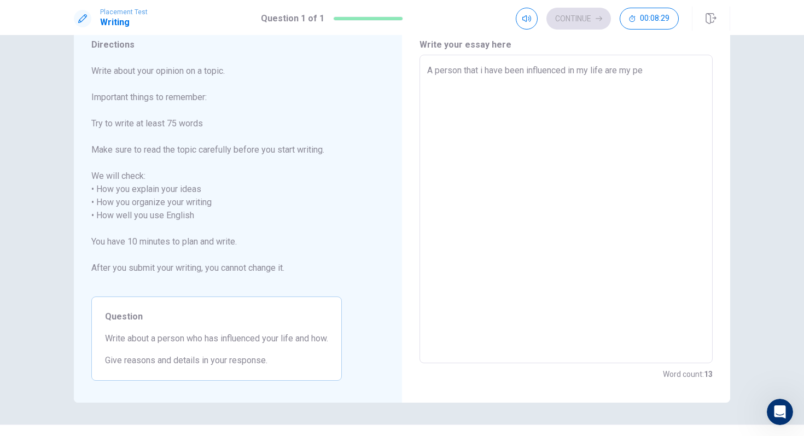
type textarea "A person that i have been influenced in my life are my pea"
type textarea "x"
type textarea "A person that i have been influenced in my life are my pear"
type textarea "x"
type textarea "A person that i have been influenced in my life are my [PERSON_NAME]"
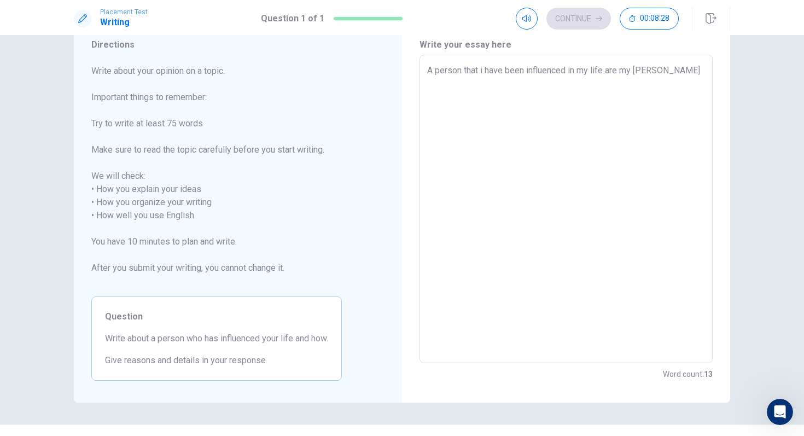
type textarea "x"
type textarea "A person that i have been influenced in my life are my pearen"
type textarea "x"
type textarea "A person that i have been influenced in my life are my pearent"
type textarea "x"
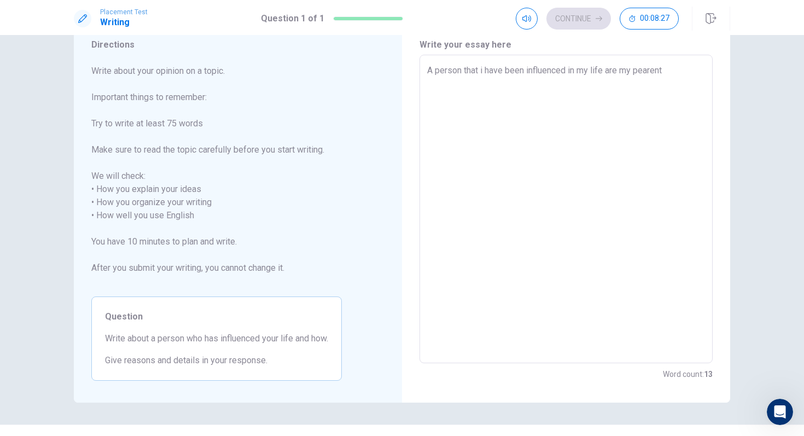
type textarea "A person that i have been influenced in my life are my pearents"
type textarea "x"
type textarea "A person that i have been influenced in my life are my pearents"
type textarea "x"
type textarea "A person that i have been influenced in my life are my pearents b"
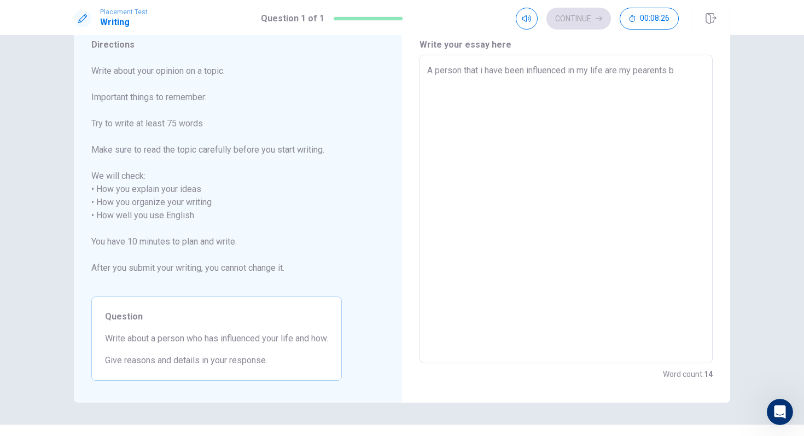
type textarea "x"
type textarea "A person that i have been influenced in my life are my pearents be"
type textarea "x"
type textarea "A person that i have been influenced in my life are my pearents b"
type textarea "x"
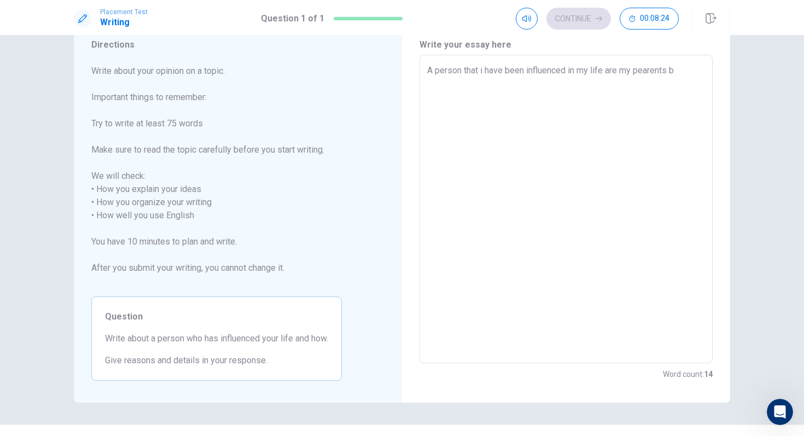
type textarea "A person that i have been influenced in my life are my pearents be"
type textarea "x"
type textarea "A person that i have been influenced in my life are my pearents bec"
type textarea "x"
type textarea "A person that i have been influenced in my life are my pearents becu"
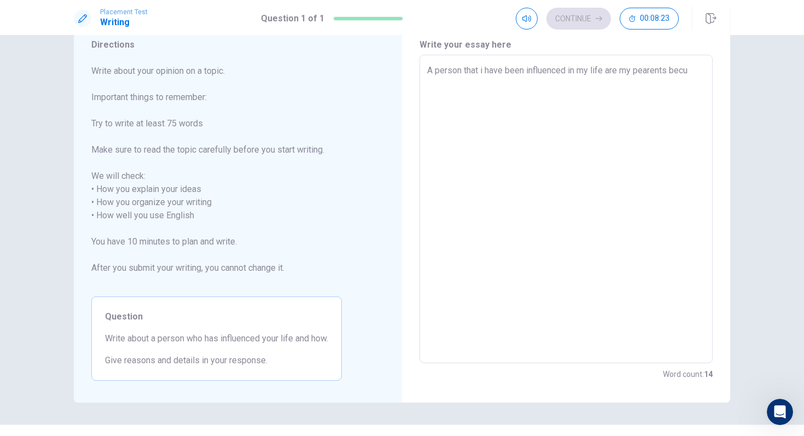
type textarea "x"
type textarea "A person that i have been influenced in my life are my pearents becus"
type textarea "x"
type textarea "A person that i have been influenced in my life are my pearents becuse"
type textarea "x"
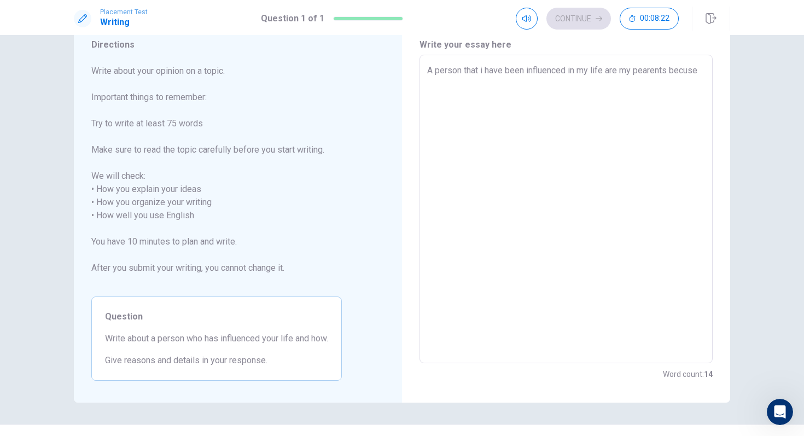
type textarea "A person that i have been influenced in my life are my pearents becuse"
type textarea "x"
type textarea "A person that i have been influenced in my life are my pearents becuse t"
type textarea "x"
type textarea "A person that i have been influenced in my life are my pearents becuse th"
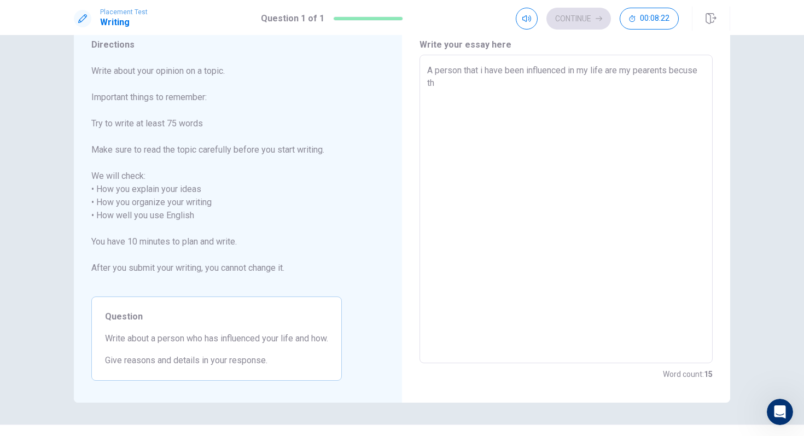
type textarea "x"
type textarea "A person that i have been influenced in my life are my pearents becuse the"
type textarea "x"
type textarea "A person that i have been influenced in my life are my pearents becuse they"
type textarea "x"
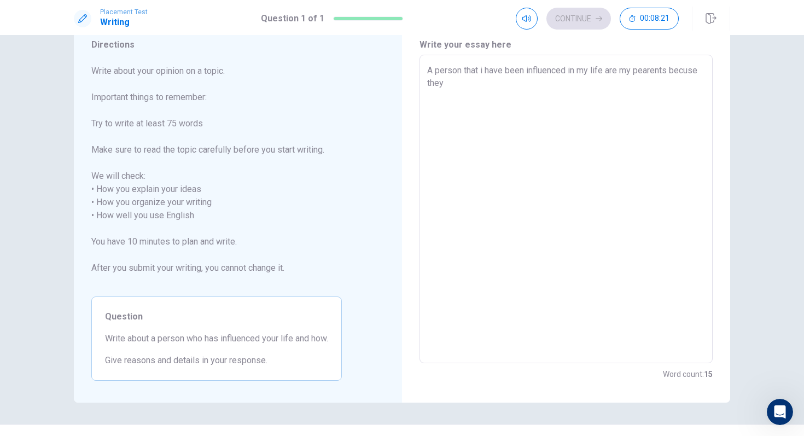
type textarea "A person that i have been influenced in my life are my pearents becuse they"
type textarea "x"
type textarea "A person that i have been influenced in my life are my pearents becuse they h"
type textarea "x"
type textarea "A person that i have been influenced in my life are my pearents becuse they ha"
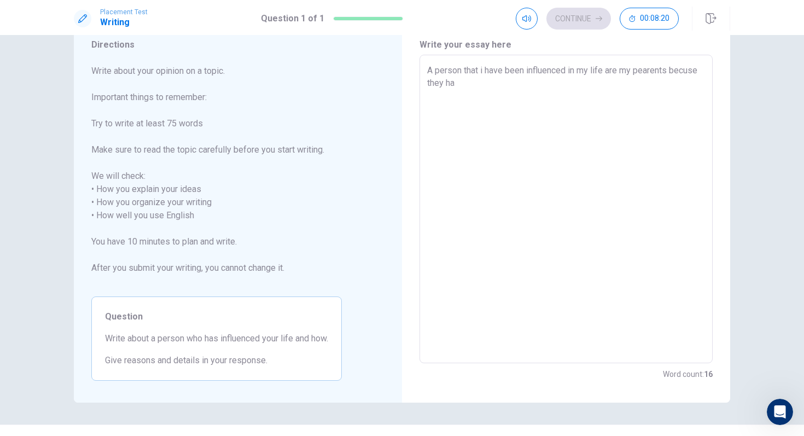
type textarea "x"
type textarea "A person that i have been influenced in my life are my pearents becuse they hav"
type textarea "x"
type textarea "A person that i have been influenced in my life are my pearents becuse they have"
type textarea "x"
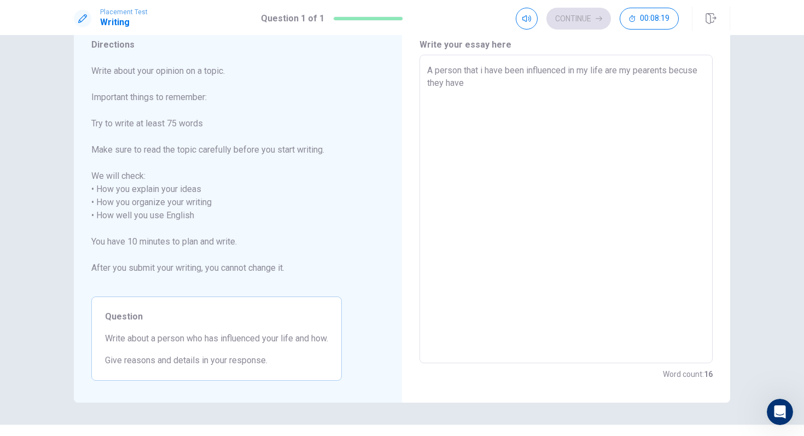
type textarea "A person that i have been influenced in my life are my pearents becuse they have"
type textarea "x"
type textarea "A person that i have been influenced in my life are my pearents becuse they hav…"
type textarea "x"
type textarea "A person that i have been influenced in my life are my pearents becuse they hav…"
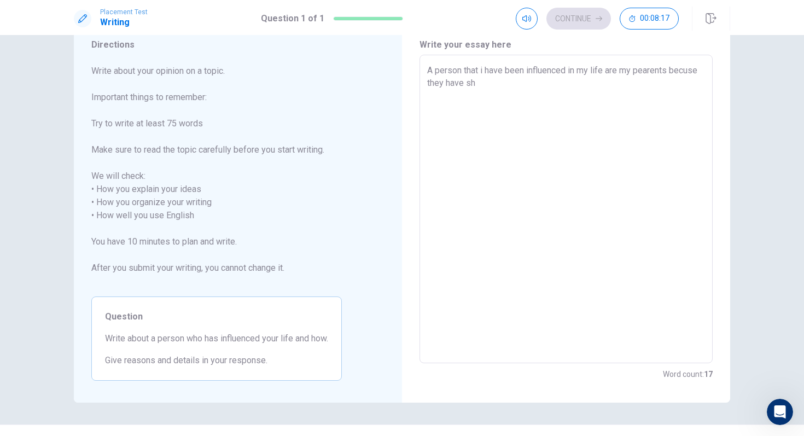
type textarea "x"
type textarea "A person that i have been influenced in my life are my pearents becuse they hav…"
type textarea "x"
type textarea "A person that i have been influenced in my life are my pearents becuse they hav…"
type textarea "x"
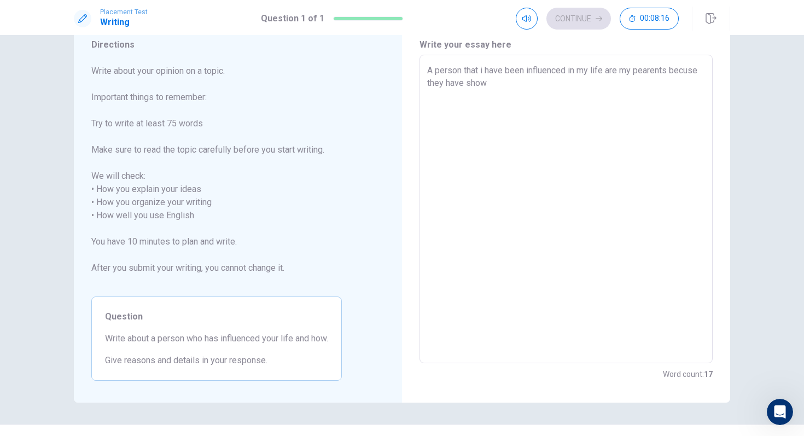
type textarea "A person that i have been influenced in my life are my pearents becuse they hav…"
type textarea "x"
type textarea "A person that i have been influenced in my life are my pearents becuse they hav…"
type textarea "x"
type textarea "A person that i have been influenced in my life are my pearents becuse they hav…"
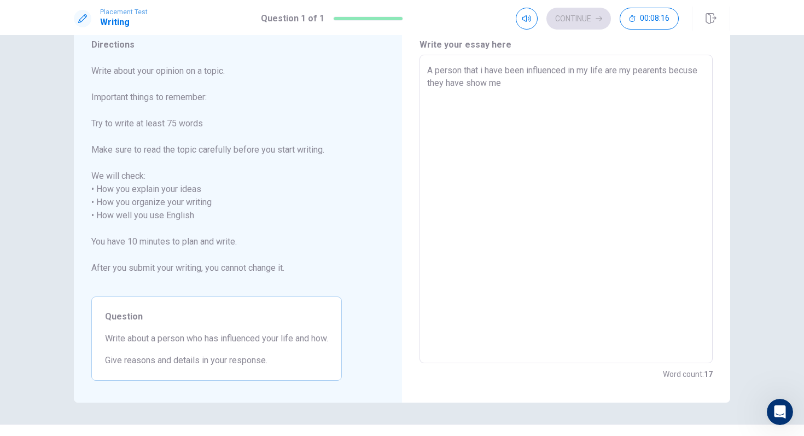
type textarea "x"
type textarea "A person that i have been influenced in my life are my pearents becuse they hav…"
type textarea "x"
type textarea "A person that i have been influenced in my life are my pearents becuse they hav…"
type textarea "x"
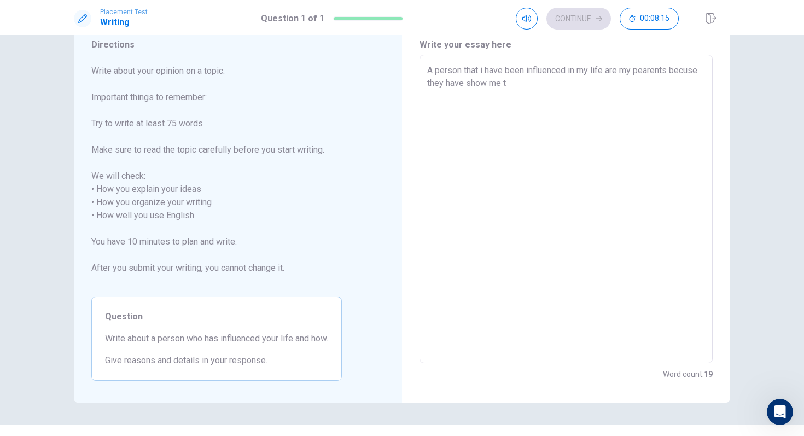
type textarea "A person that i have been influenced in my life are my pearents becuse they hav…"
type textarea "x"
type textarea "A person that i have been influenced in my life are my pearents becuse they hav…"
type textarea "x"
type textarea "A person that i have been influenced in my life are my pearents becuse they hav…"
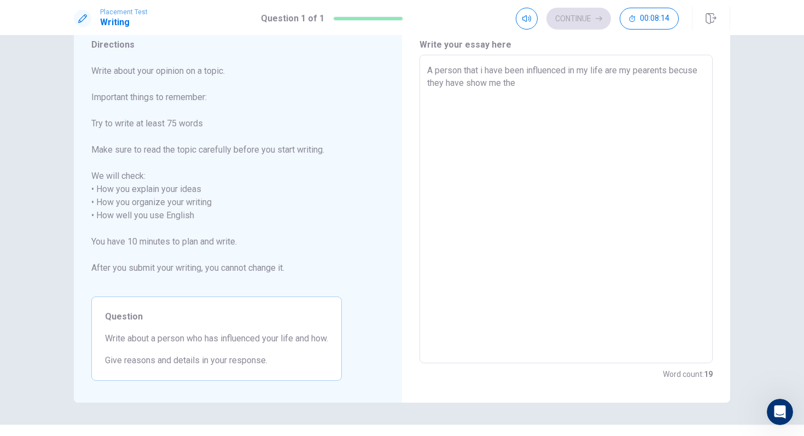
type textarea "x"
type textarea "A person that i have been influenced in my life are my pearents becuse they hav…"
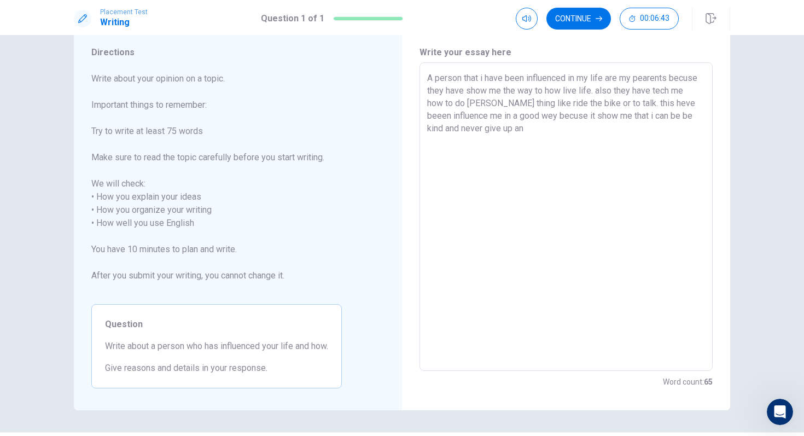
scroll to position [36, 0]
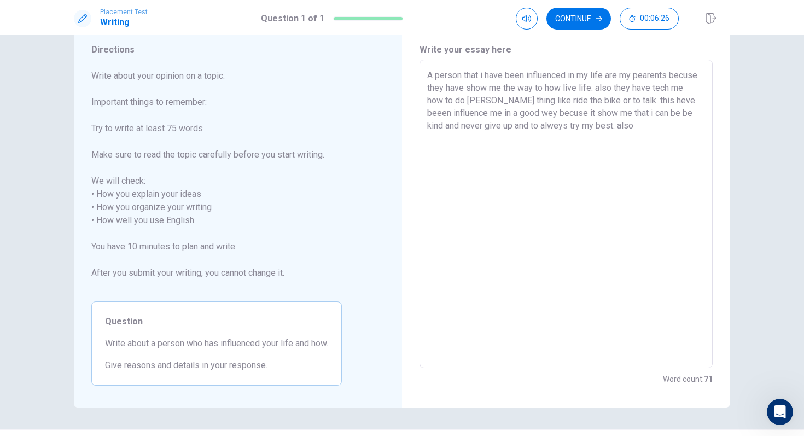
click at [620, 127] on textarea "A person that i have been influenced in my life are my pearents becuse they hav…" at bounding box center [566, 214] width 278 height 290
click at [623, 127] on textarea "A person that i have been influenced in my life are my pearents becuse they hav…" at bounding box center [566, 214] width 278 height 290
click at [631, 120] on textarea "A person that i have been influenced in my life are my pearents becuse they hav…" at bounding box center [566, 214] width 278 height 290
click at [640, 121] on textarea "A person that i have been influenced in my life are my pearents becuse they hav…" at bounding box center [566, 214] width 278 height 290
click at [630, 85] on textarea "A person that i have been influenced in my life are my pearents becuse they hav…" at bounding box center [566, 214] width 278 height 290
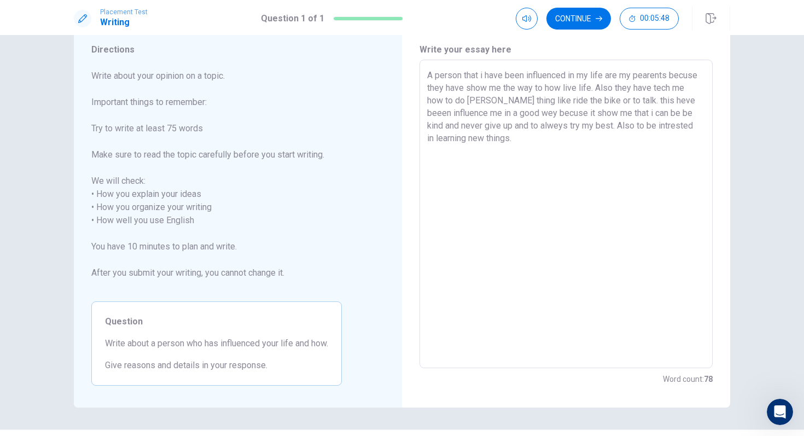
click at [659, 99] on textarea "A person that i have been influenced in my life are my pearents becuse they hav…" at bounding box center [566, 214] width 278 height 290
click at [620, 142] on textarea "A person that i have been influenced in my life are my pearents becuse they hav…" at bounding box center [566, 214] width 278 height 290
click at [656, 112] on textarea "A person that i have been influenced in my life are my pearents becuse they hav…" at bounding box center [566, 214] width 278 height 290
click at [499, 142] on textarea "A person that i have been influenced in my life are my pearents becuse they hav…" at bounding box center [566, 214] width 278 height 290
click at [587, 16] on button "Continue" at bounding box center [578, 19] width 65 height 22
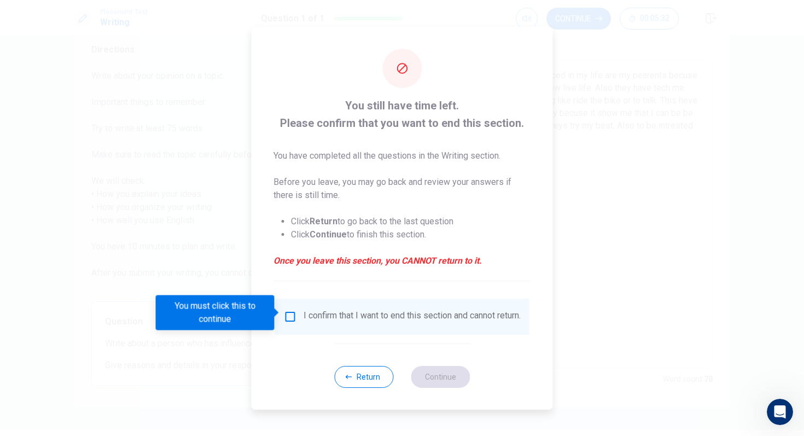
click at [297, 313] on div "I confirm that I want to end this section and cannot return." at bounding box center [402, 316] width 237 height 13
click at [288, 313] on input "You must click this to continue" at bounding box center [290, 316] width 13 height 13
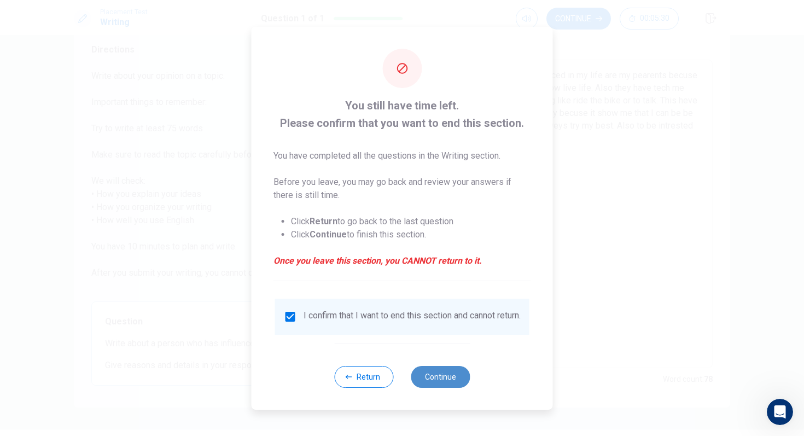
click at [423, 377] on button "Continue" at bounding box center [440, 377] width 59 height 22
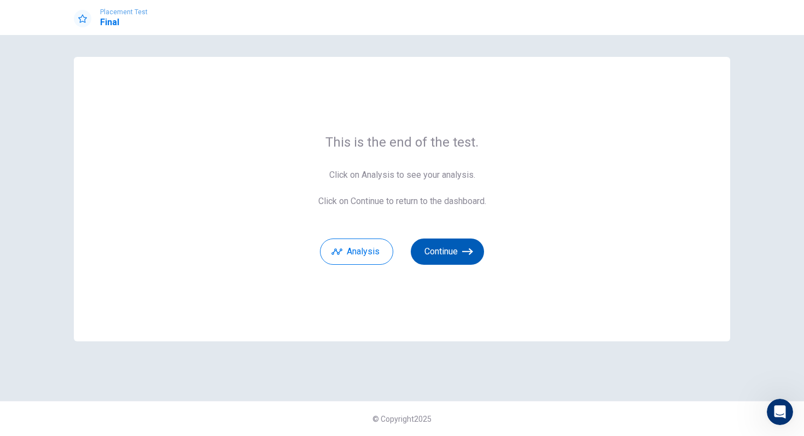
click at [454, 249] on button "Continue" at bounding box center [447, 251] width 73 height 26
